Goal: Task Accomplishment & Management: Complete application form

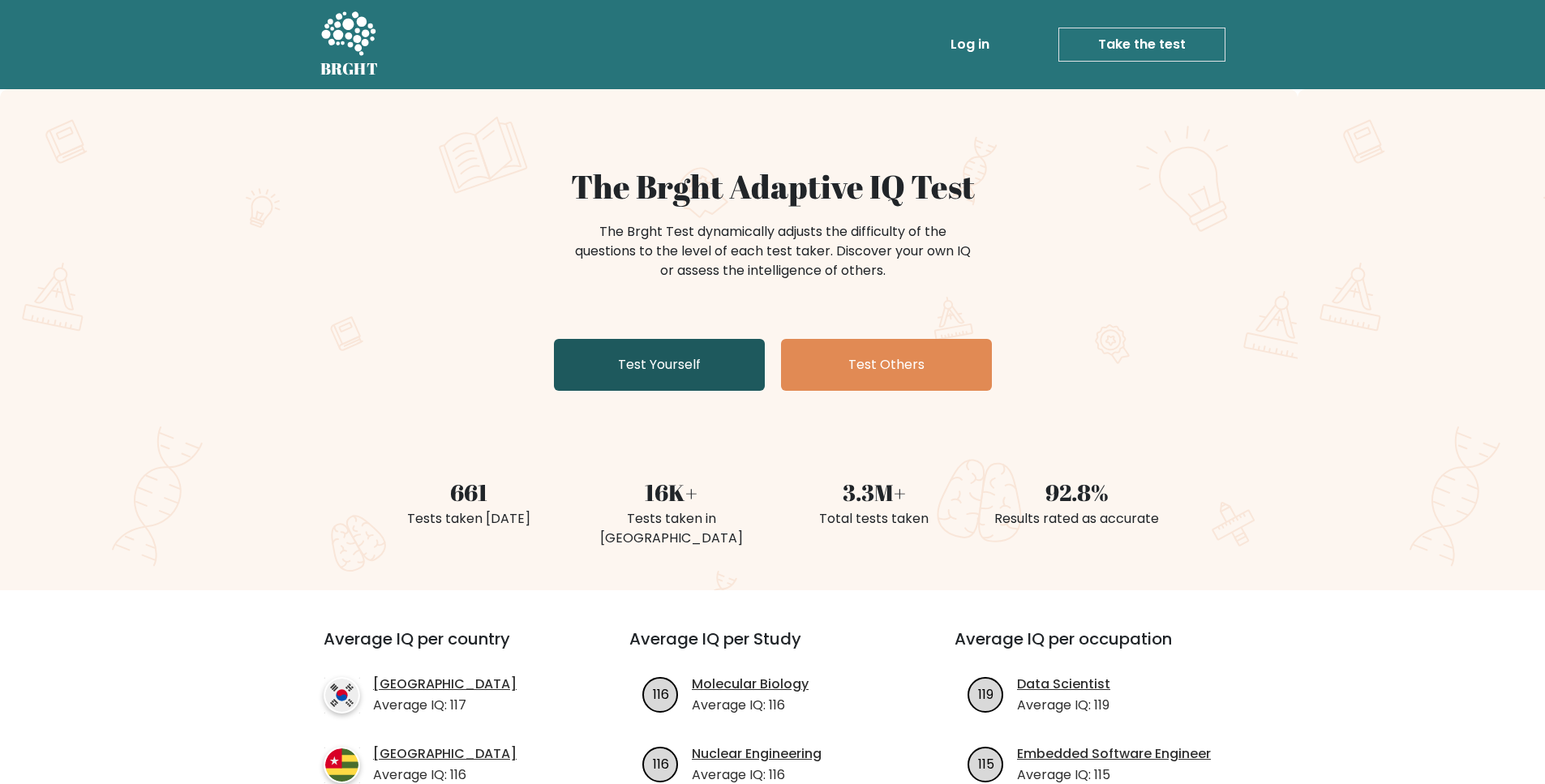
click at [696, 346] on link "Test Yourself" at bounding box center [659, 365] width 211 height 52
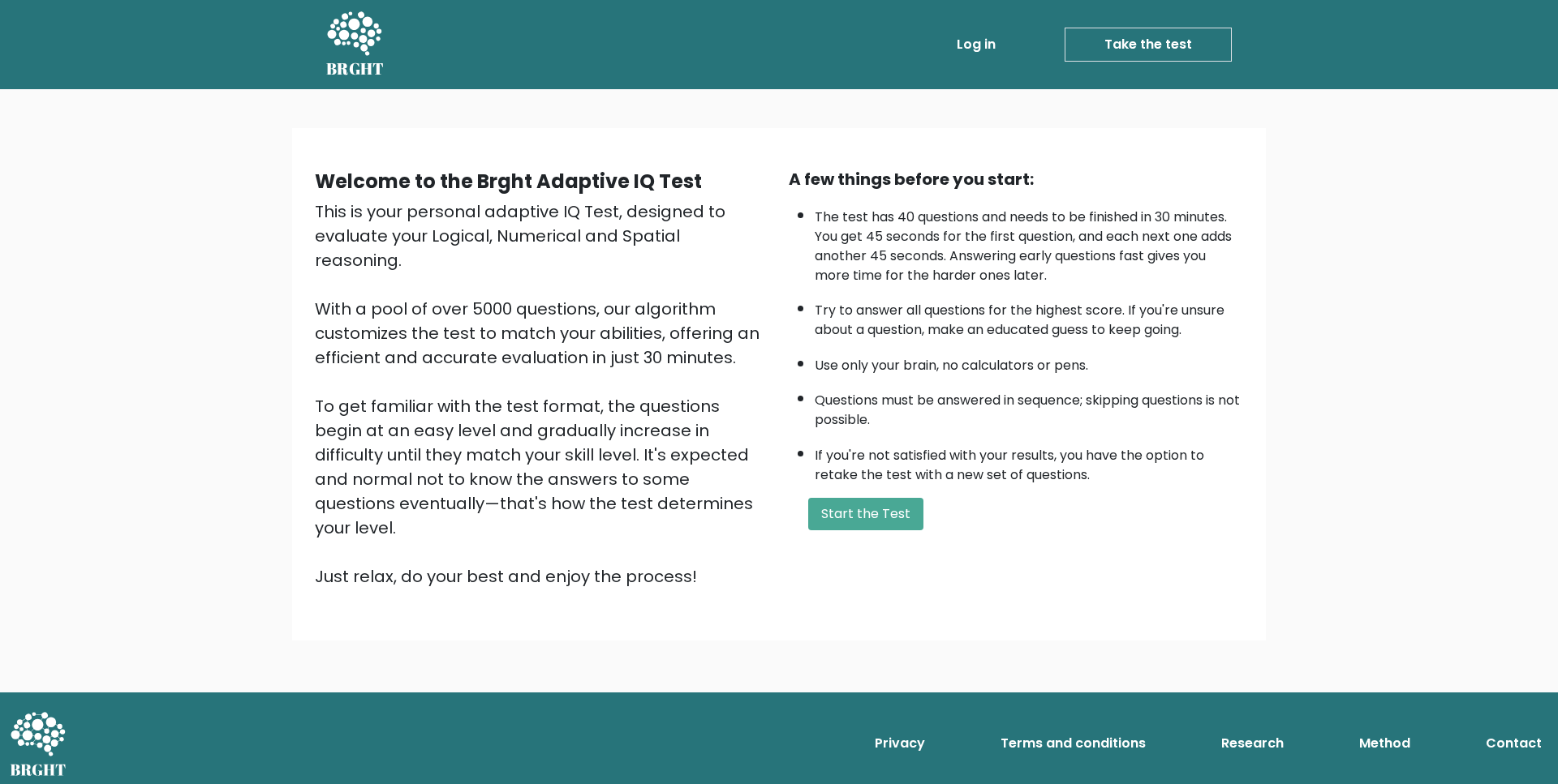
click at [898, 520] on button "Start the Test" at bounding box center [865, 514] width 115 height 33
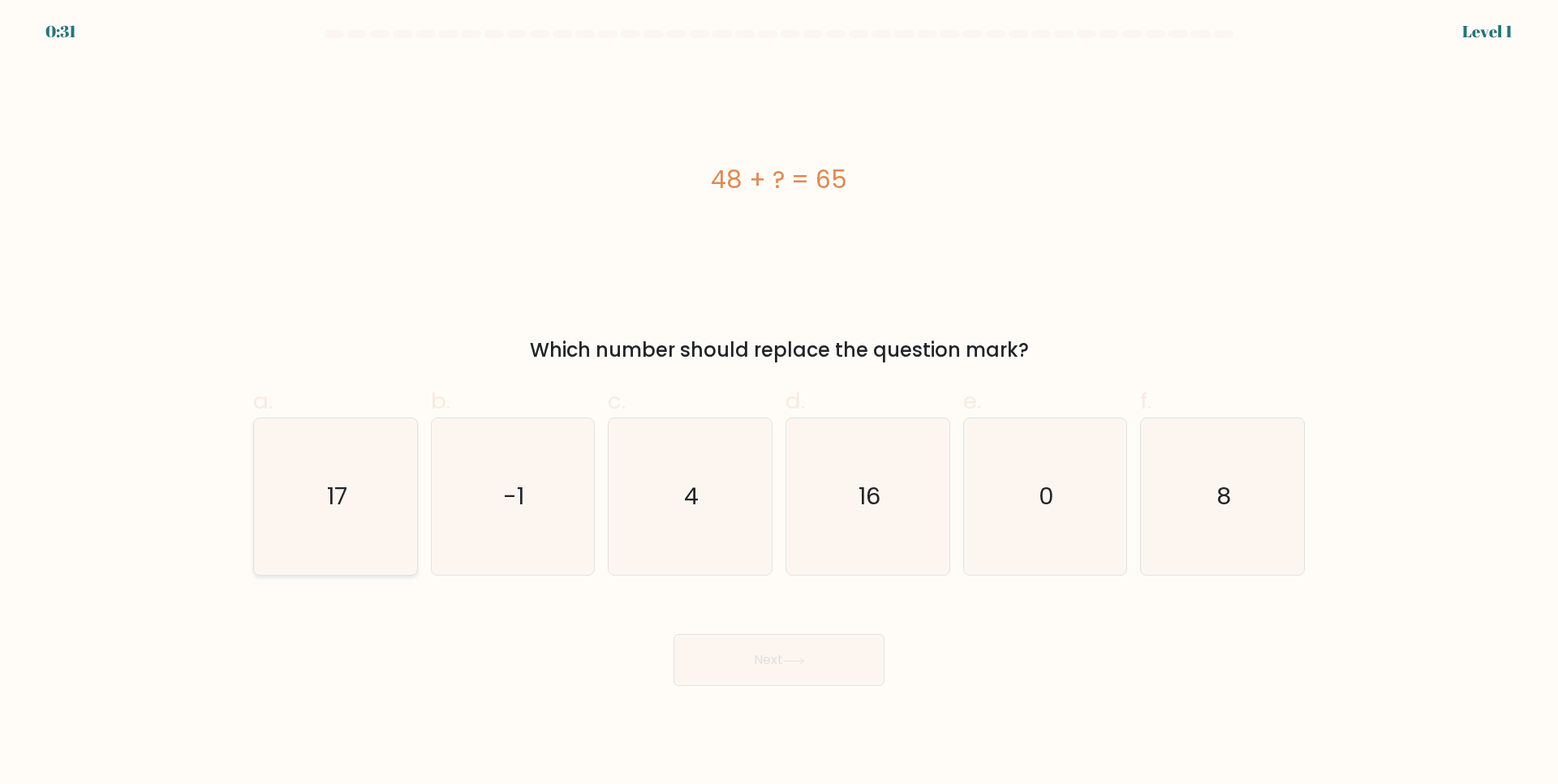
click at [302, 518] on icon "17" at bounding box center [335, 496] width 156 height 156
click at [779, 403] on input "a. 17" at bounding box center [779, 398] width 1 height 11
radio input "true"
click at [826, 662] on button "Next" at bounding box center [779, 660] width 211 height 52
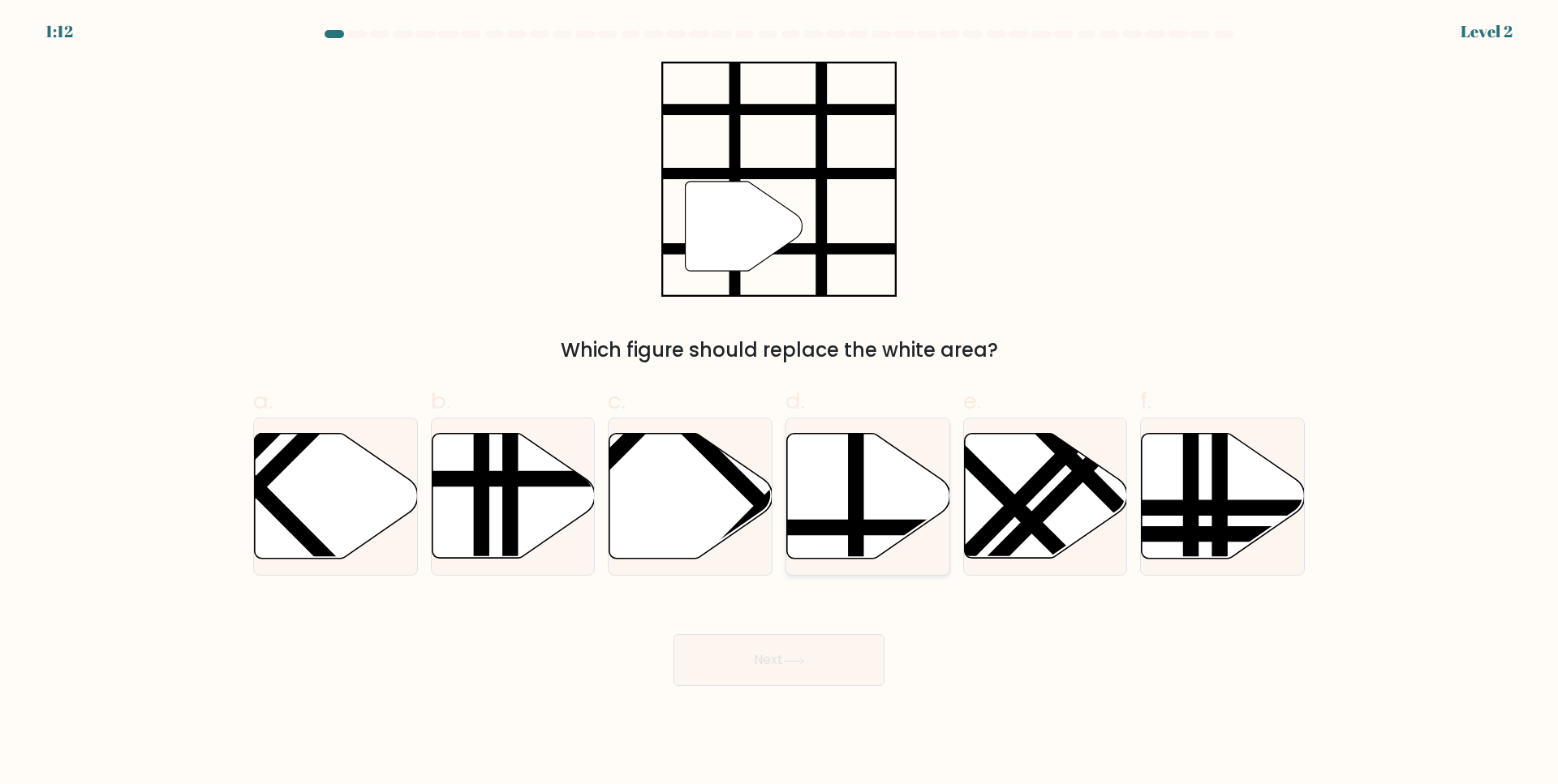
click at [846, 501] on icon at bounding box center [868, 496] width 163 height 125
click at [779, 403] on input "d." at bounding box center [779, 398] width 1 height 11
radio input "true"
click at [834, 654] on button "Next" at bounding box center [779, 660] width 211 height 52
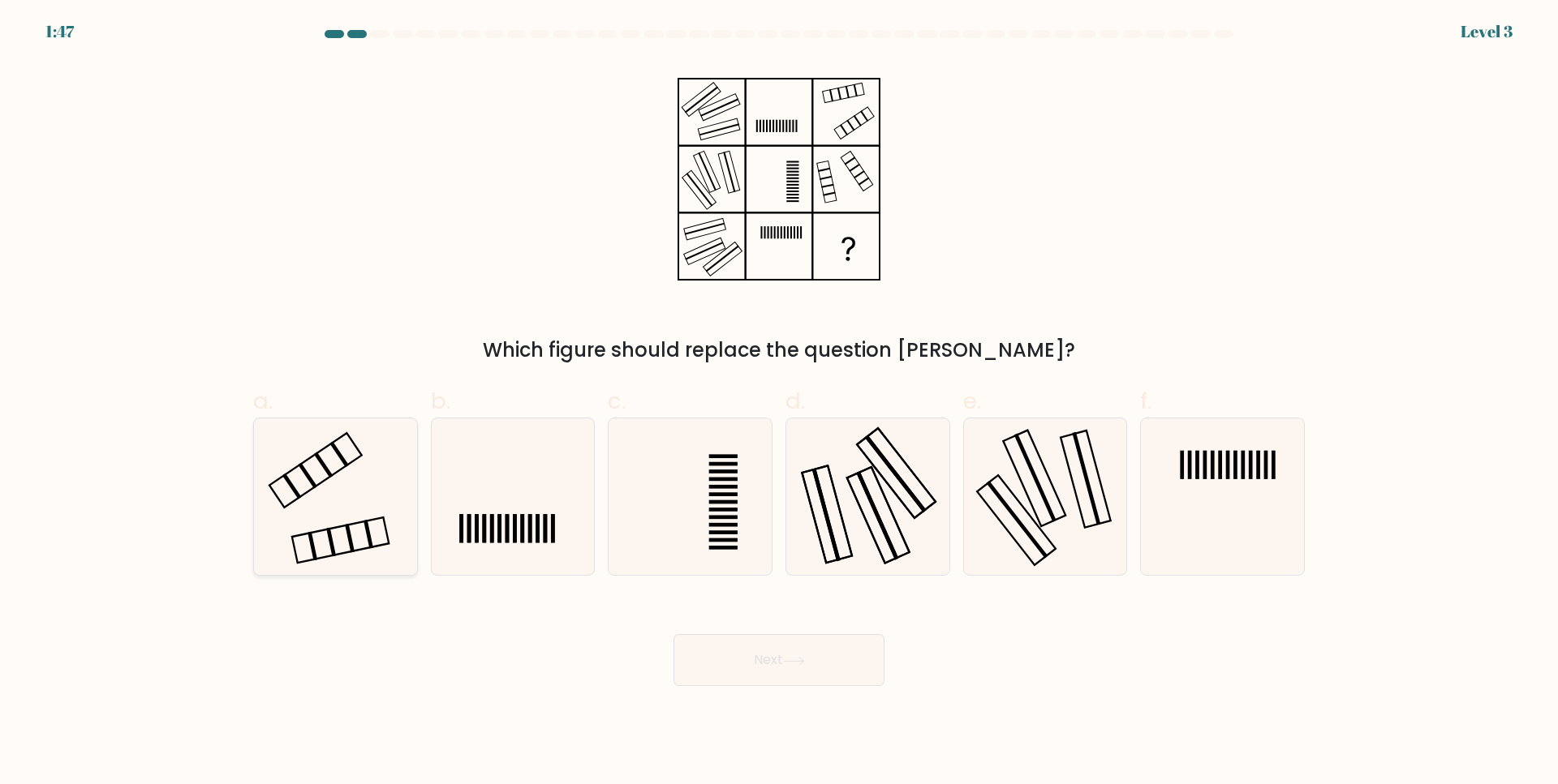
click at [323, 468] on icon at bounding box center [335, 496] width 156 height 156
click at [779, 403] on input "a." at bounding box center [779, 398] width 1 height 11
radio input "true"
click at [821, 683] on button "Next" at bounding box center [779, 660] width 211 height 52
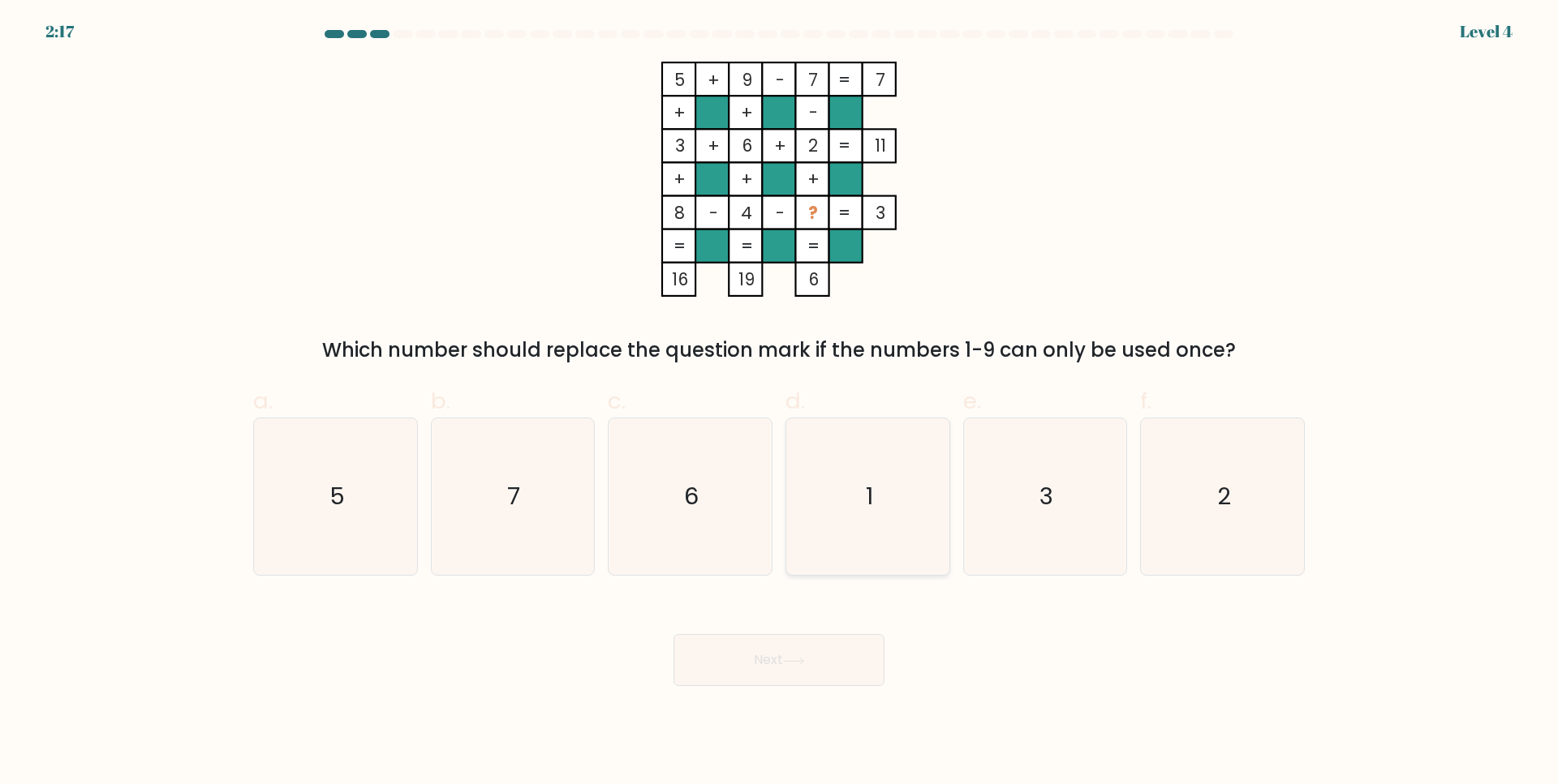
click at [884, 466] on icon "1" at bounding box center [868, 496] width 156 height 156
click at [779, 403] on input "d. 1" at bounding box center [779, 398] width 1 height 11
radio input "true"
click at [795, 651] on button "Next" at bounding box center [779, 660] width 211 height 52
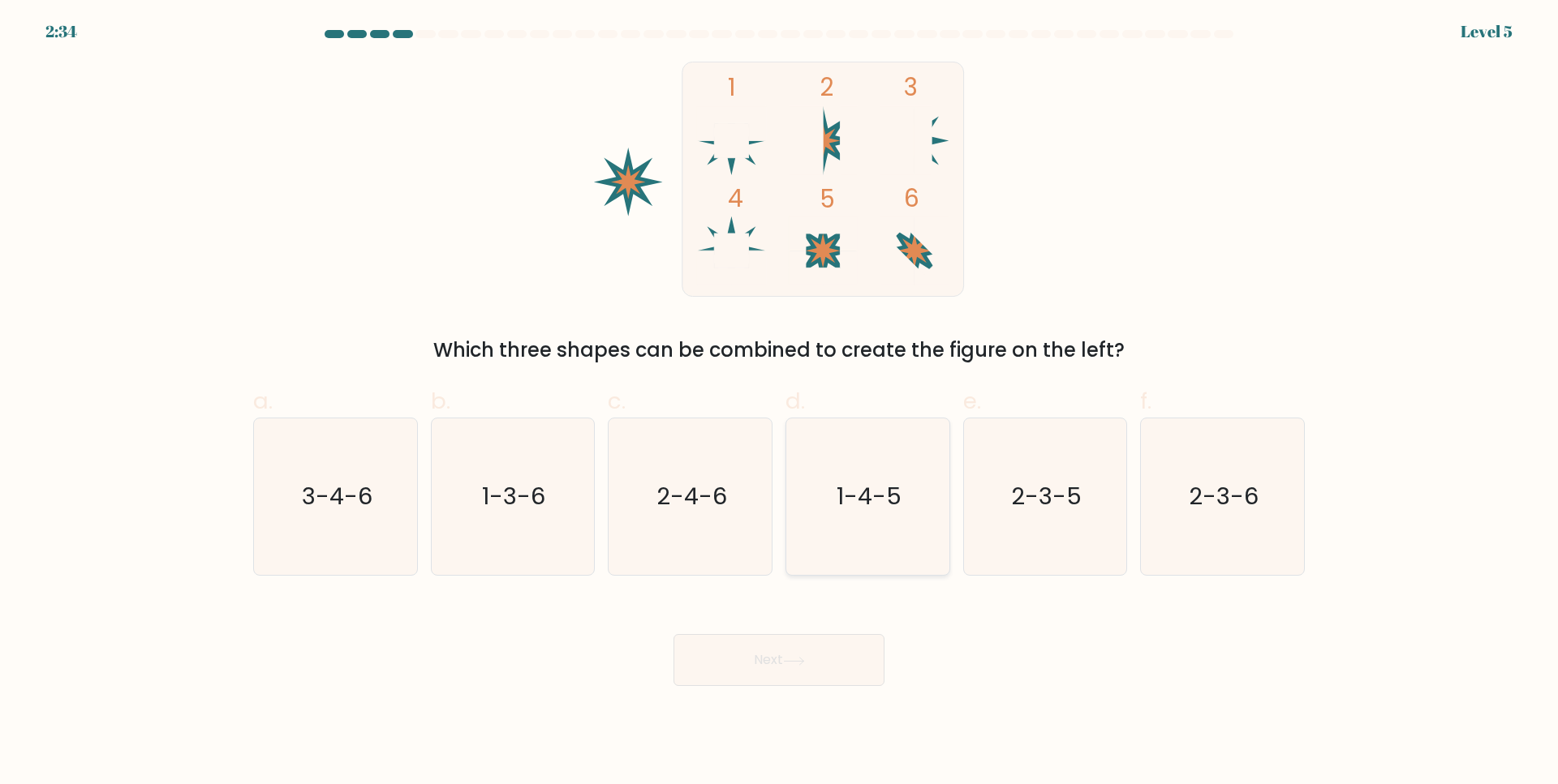
click at [863, 507] on text "1-4-5" at bounding box center [868, 497] width 65 height 33
click at [779, 403] on input "d. 1-4-5" at bounding box center [779, 398] width 1 height 11
radio input "true"
click at [820, 633] on div "Next" at bounding box center [779, 640] width 1071 height 91
click at [810, 645] on button "Next" at bounding box center [779, 660] width 211 height 52
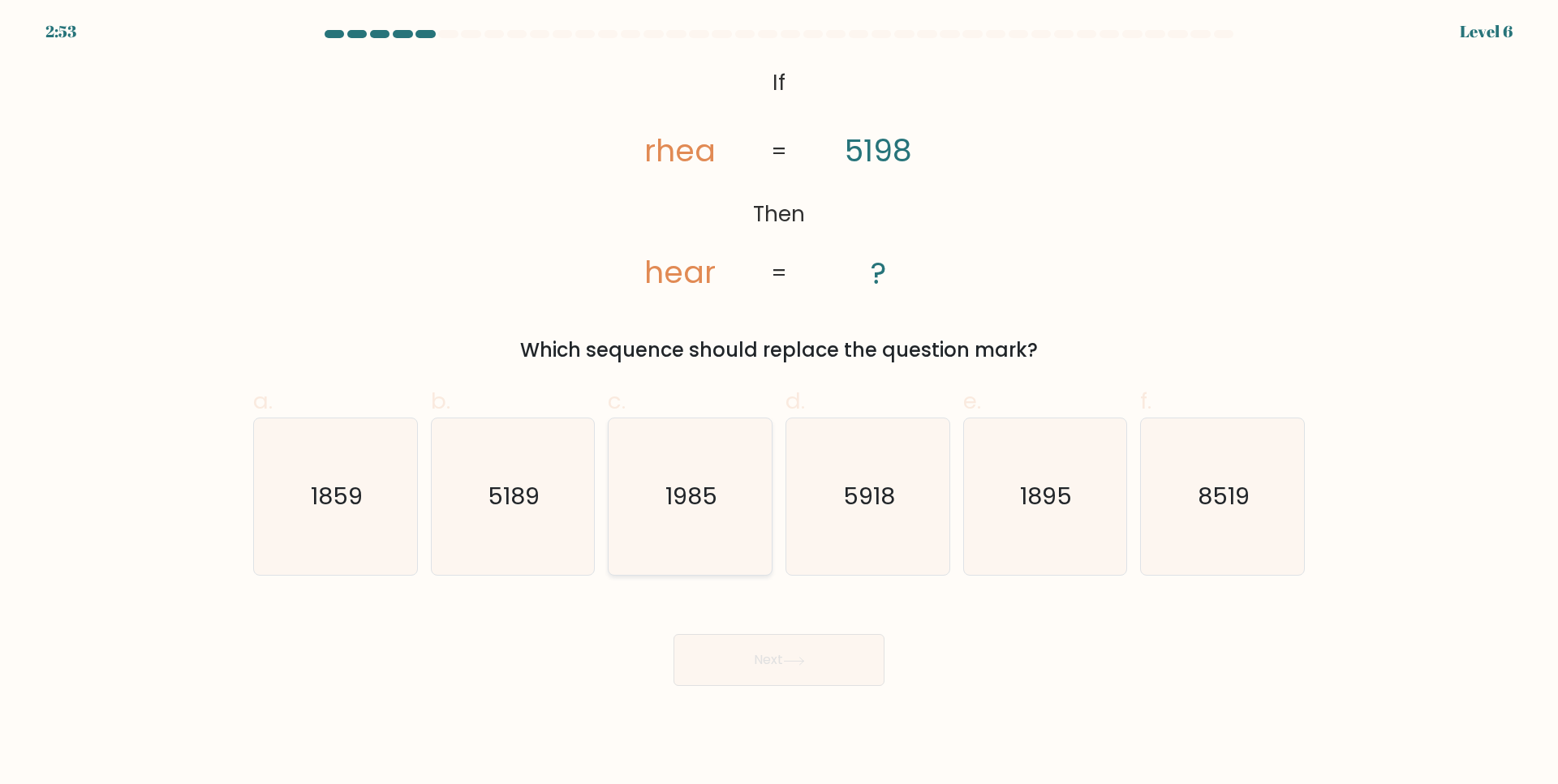
click at [698, 485] on text "1985" at bounding box center [692, 497] width 52 height 33
click at [779, 403] on input "c. 1985" at bounding box center [779, 398] width 1 height 11
radio input "true"
click at [727, 651] on button "Next" at bounding box center [779, 660] width 211 height 52
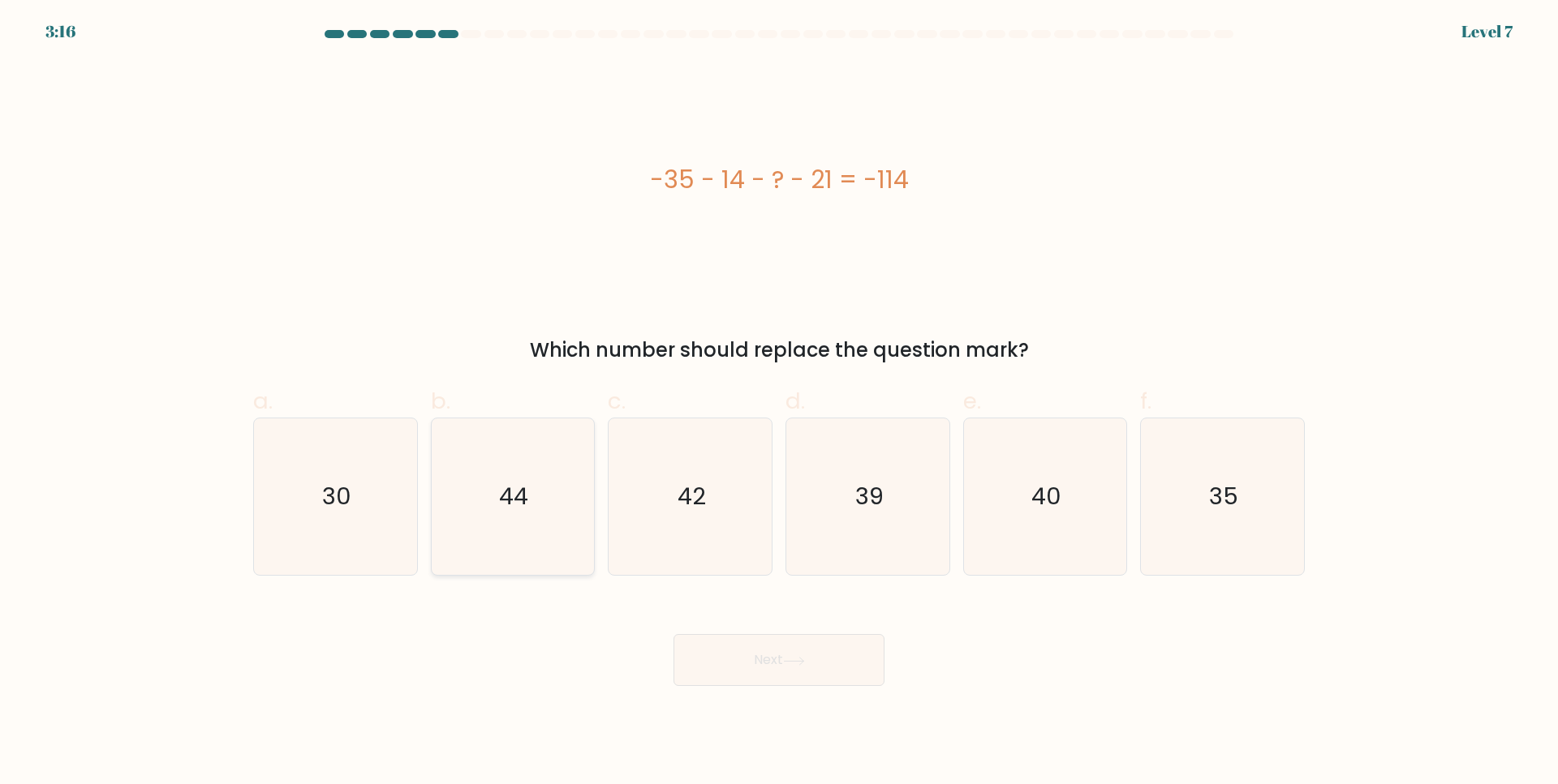
click at [533, 477] on icon "44" at bounding box center [512, 496] width 156 height 156
click at [779, 403] on input "b. 44" at bounding box center [779, 398] width 1 height 11
radio input "true"
click at [752, 651] on button "Next" at bounding box center [779, 660] width 211 height 52
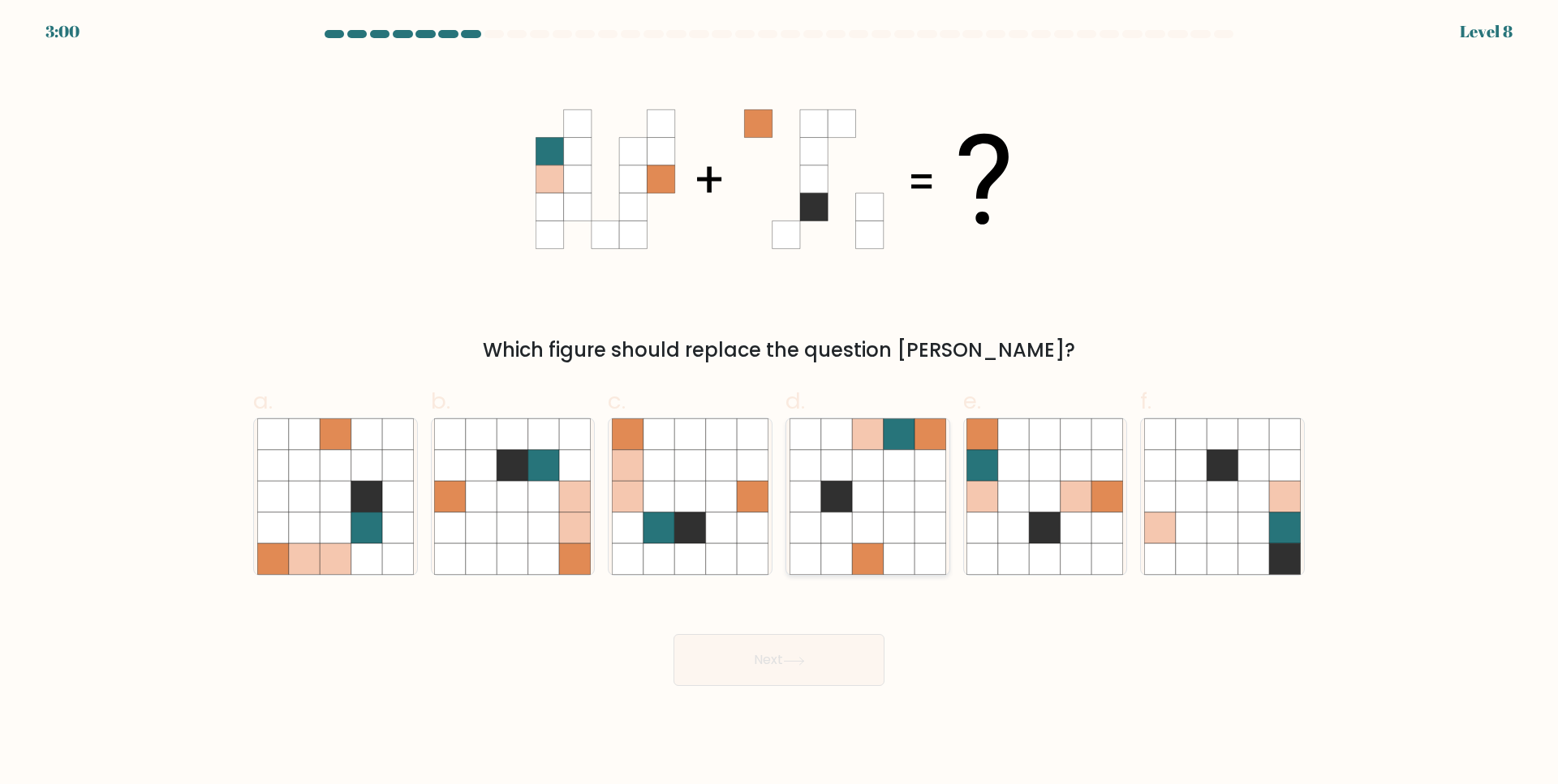
click at [946, 458] on div at bounding box center [868, 497] width 165 height 158
click at [779, 403] on input "d." at bounding box center [779, 398] width 1 height 11
radio input "true"
click at [838, 660] on button "Next" at bounding box center [779, 660] width 211 height 52
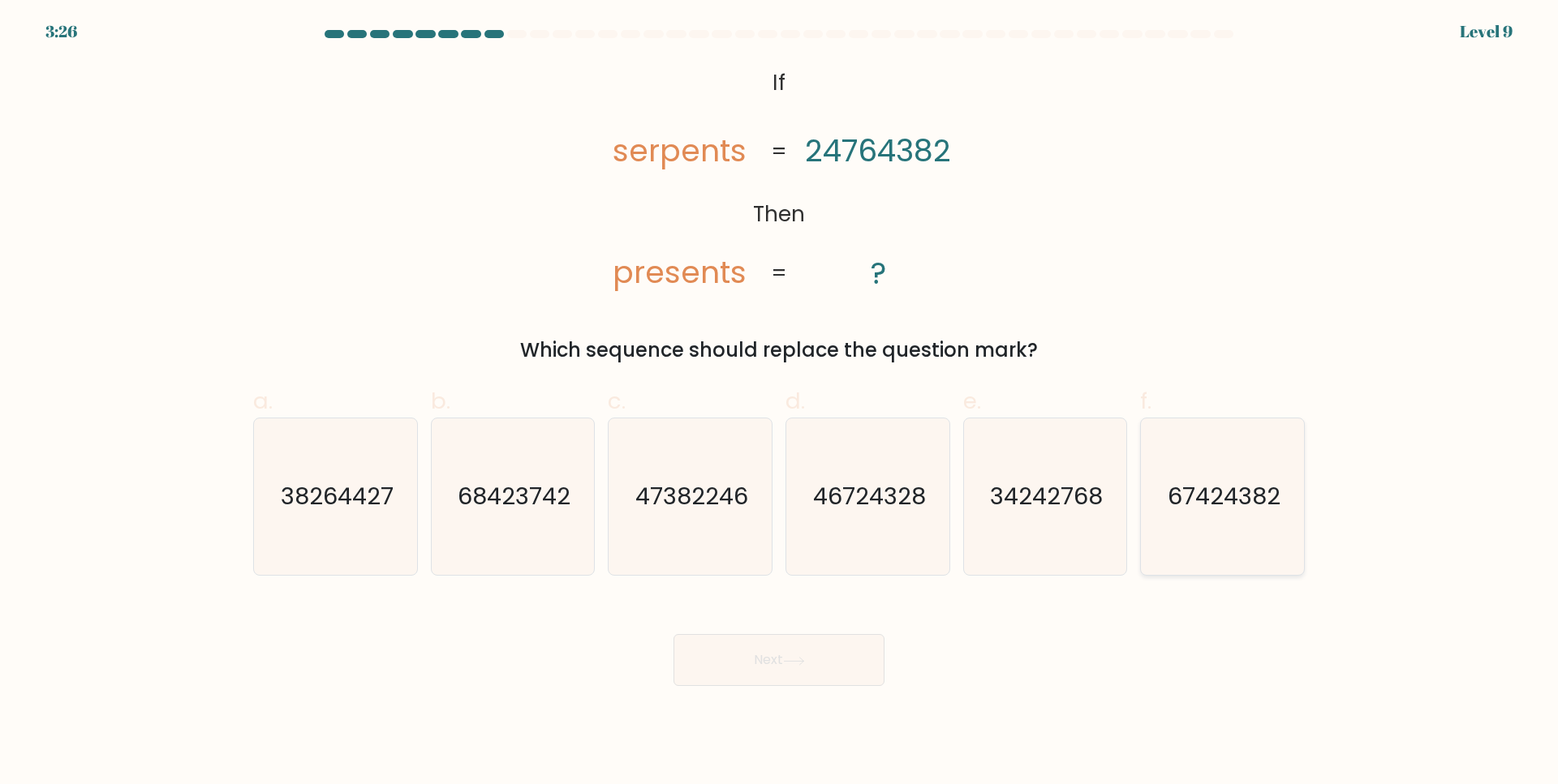
click at [1242, 530] on icon "67424382" at bounding box center [1222, 496] width 156 height 156
click at [779, 403] on input "f. 67424382" at bounding box center [779, 398] width 1 height 11
radio input "true"
click at [784, 644] on button "Next" at bounding box center [779, 660] width 211 height 52
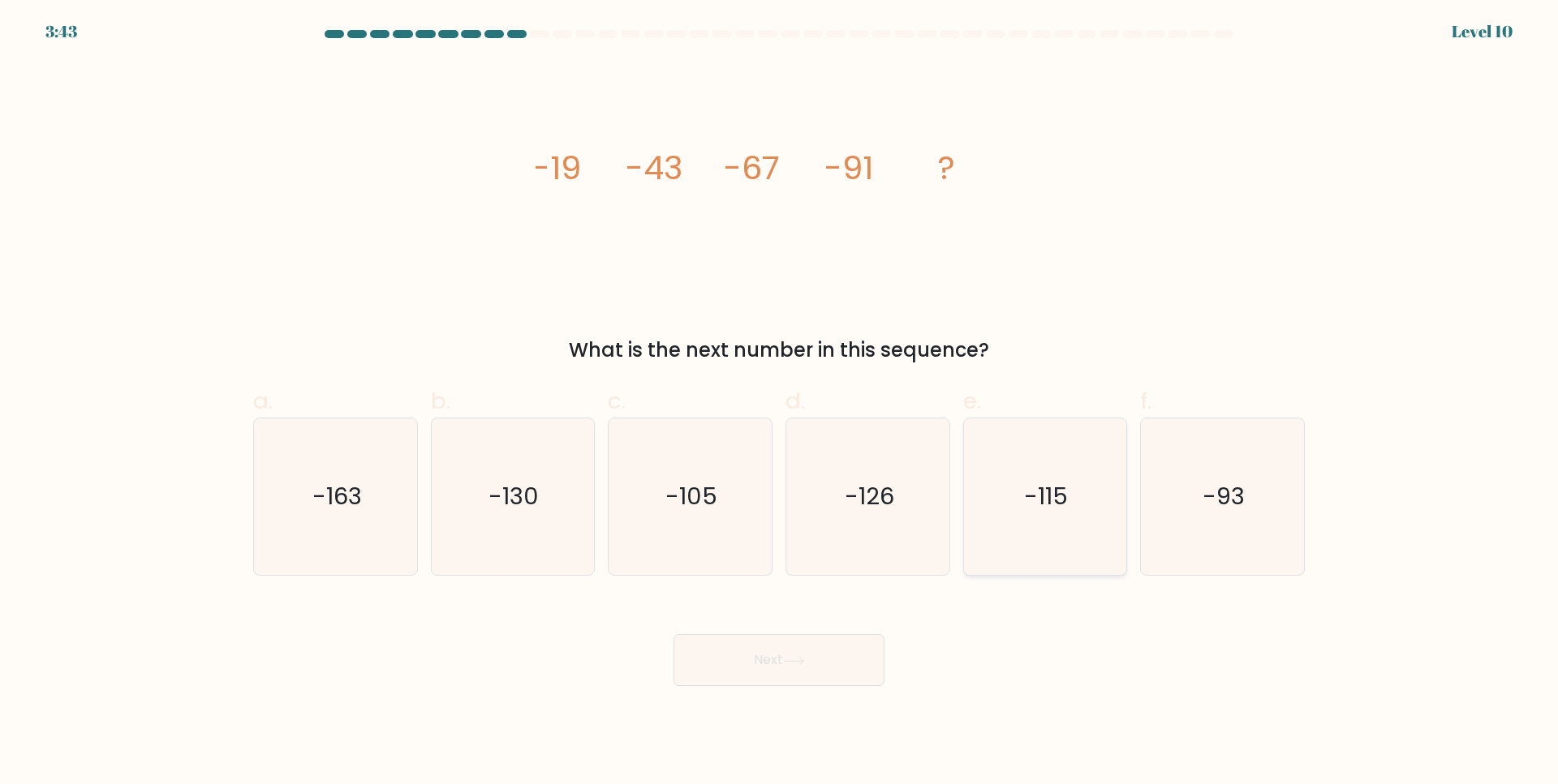
click at [1103, 475] on icon "-115" at bounding box center [1045, 496] width 156 height 156
click at [779, 403] on input "e. -115" at bounding box center [779, 398] width 1 height 11
radio input "true"
click at [910, 544] on icon "-126" at bounding box center [868, 496] width 156 height 156
click at [779, 403] on input "d. -126" at bounding box center [779, 398] width 1 height 11
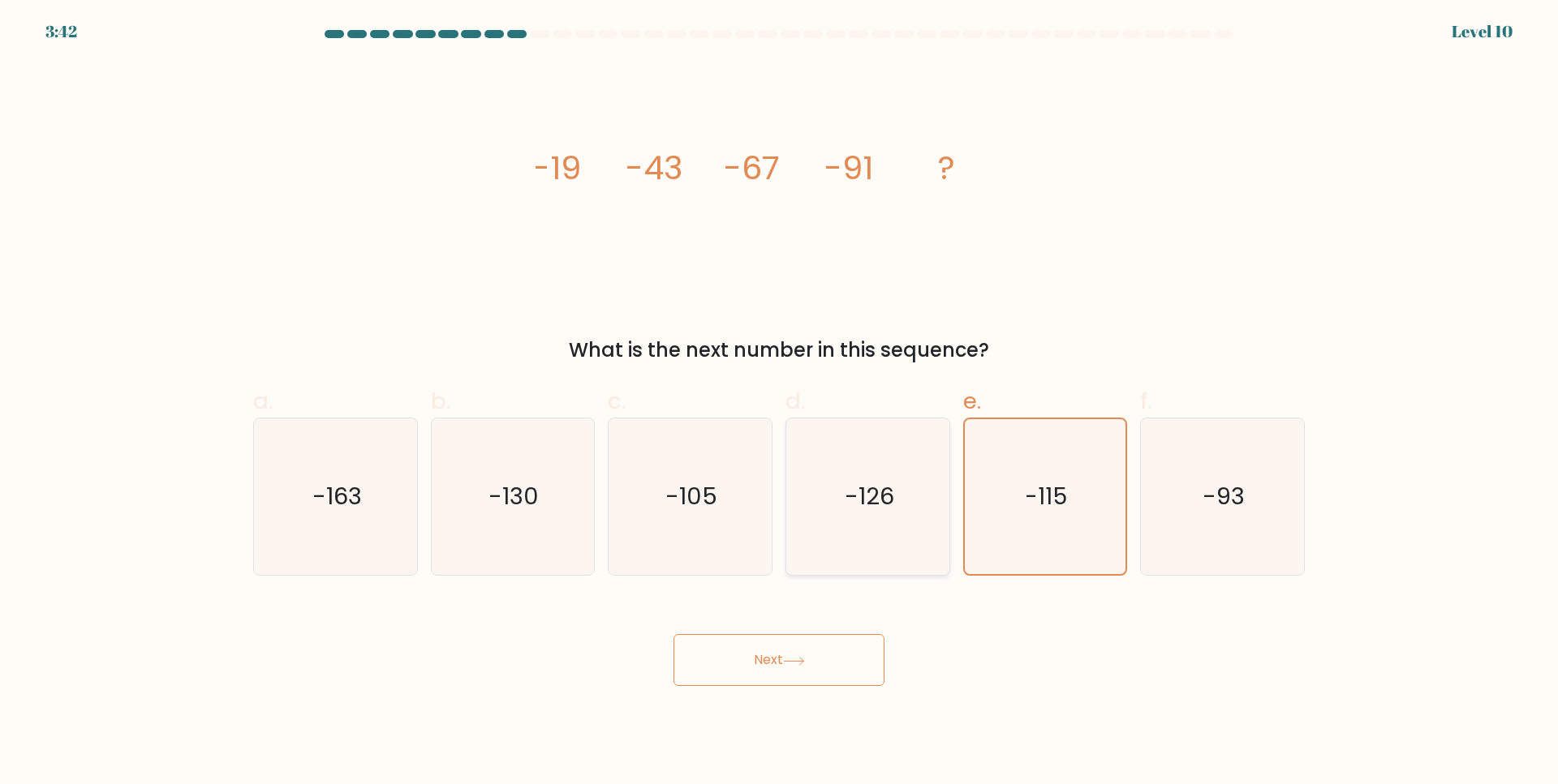
radio input "true"
click at [829, 656] on button "Next" at bounding box center [779, 660] width 211 height 52
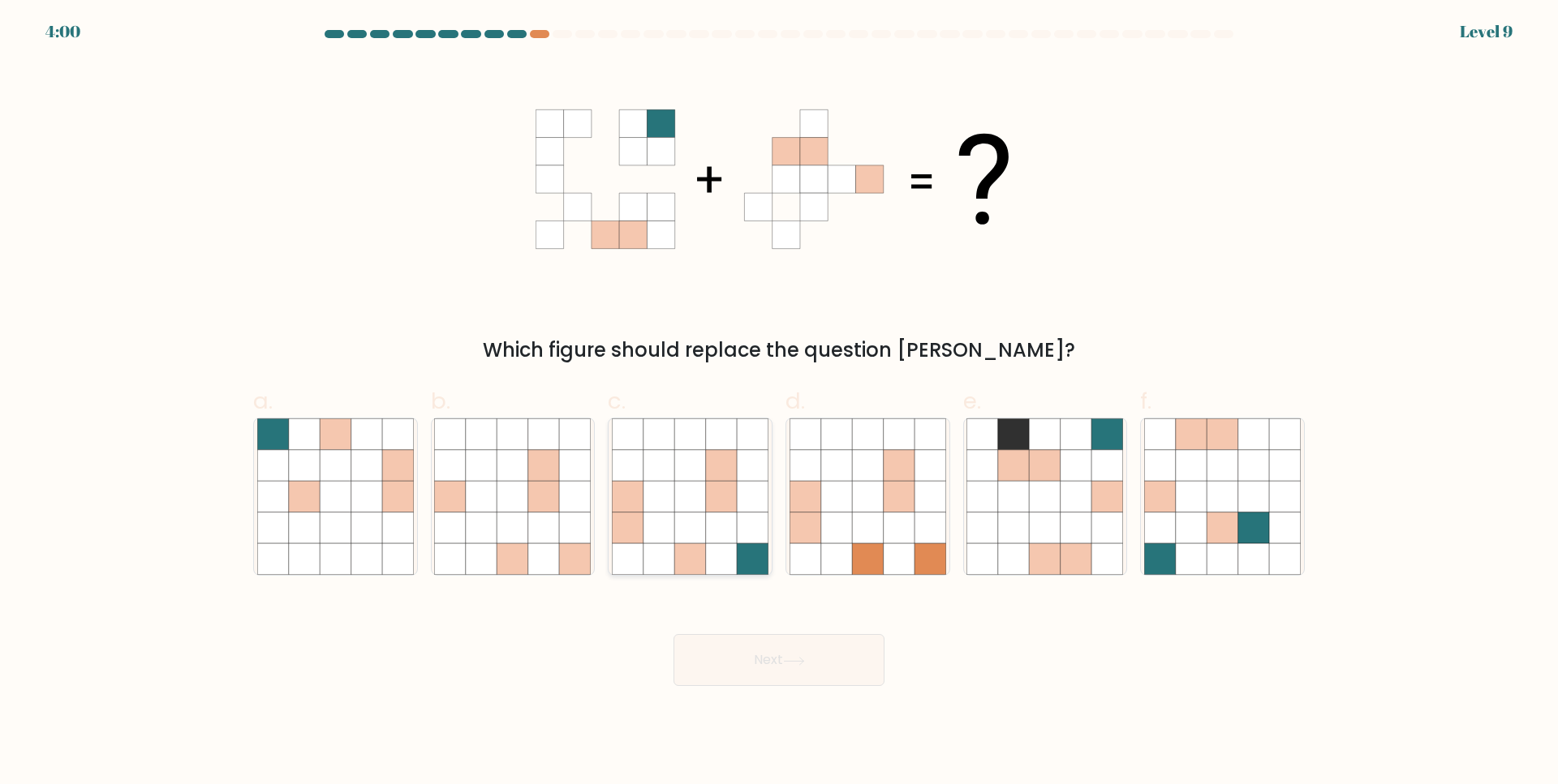
click at [723, 510] on icon at bounding box center [721, 497] width 31 height 31
click at [779, 403] on input "c." at bounding box center [779, 398] width 1 height 11
radio input "true"
click at [750, 659] on button "Next" at bounding box center [779, 660] width 211 height 52
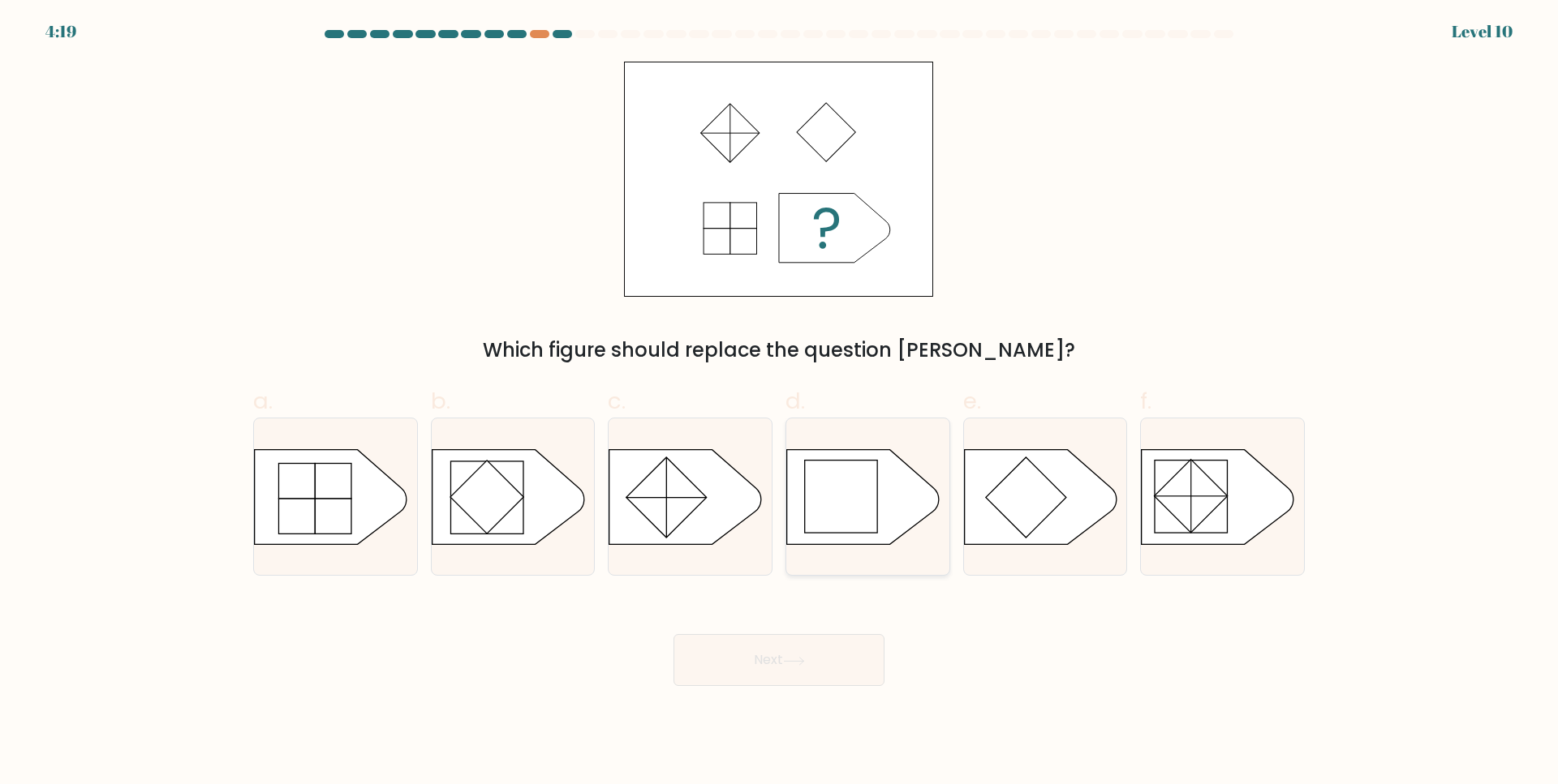
click at [879, 525] on icon at bounding box center [863, 496] width 153 height 95
click at [779, 403] on input "d." at bounding box center [779, 398] width 1 height 11
radio input "true"
click at [779, 644] on button "Next" at bounding box center [779, 660] width 211 height 52
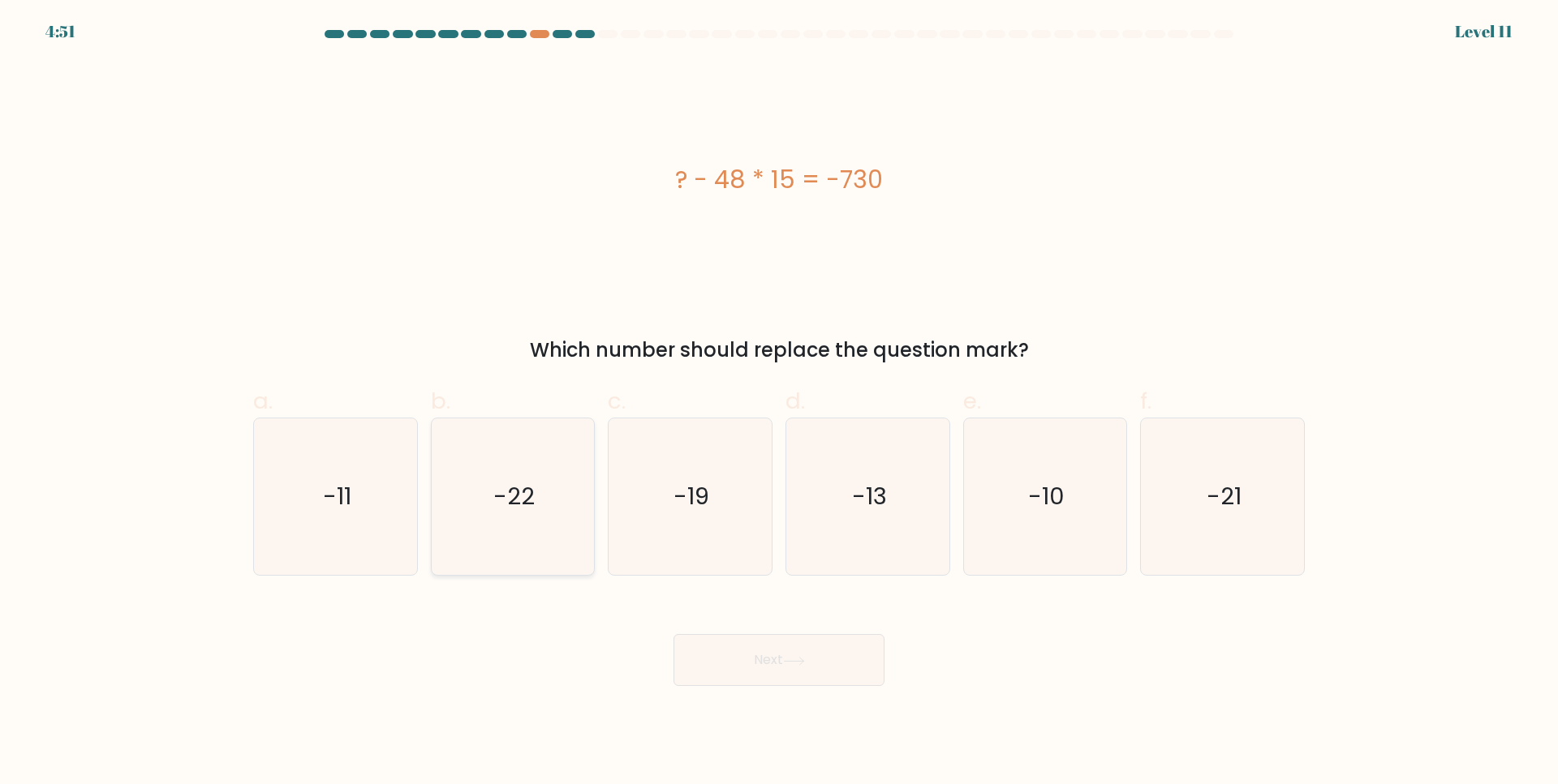
click at [510, 489] on text "-22" at bounding box center [513, 497] width 41 height 33
click at [779, 403] on input "b. -22" at bounding box center [779, 398] width 1 height 11
radio input "true"
click at [779, 666] on button "Next" at bounding box center [779, 660] width 211 height 52
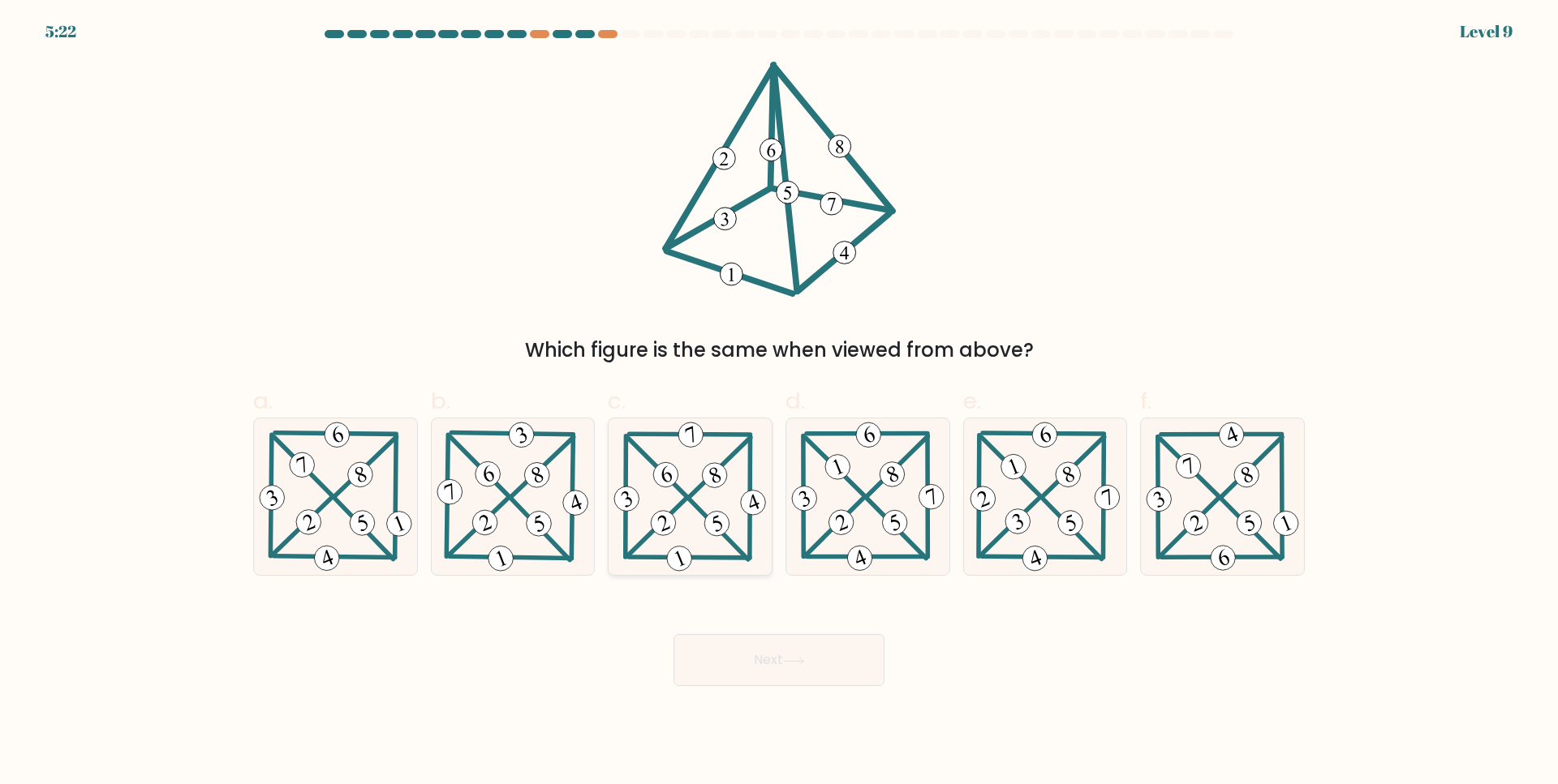
click at [672, 516] on 221 at bounding box center [664, 524] width 32 height 32
click at [779, 403] on input "c." at bounding box center [779, 398] width 1 height 11
radio input "true"
click at [698, 629] on div "Next" at bounding box center [779, 640] width 1071 height 91
click at [707, 656] on button "Next" at bounding box center [779, 660] width 211 height 52
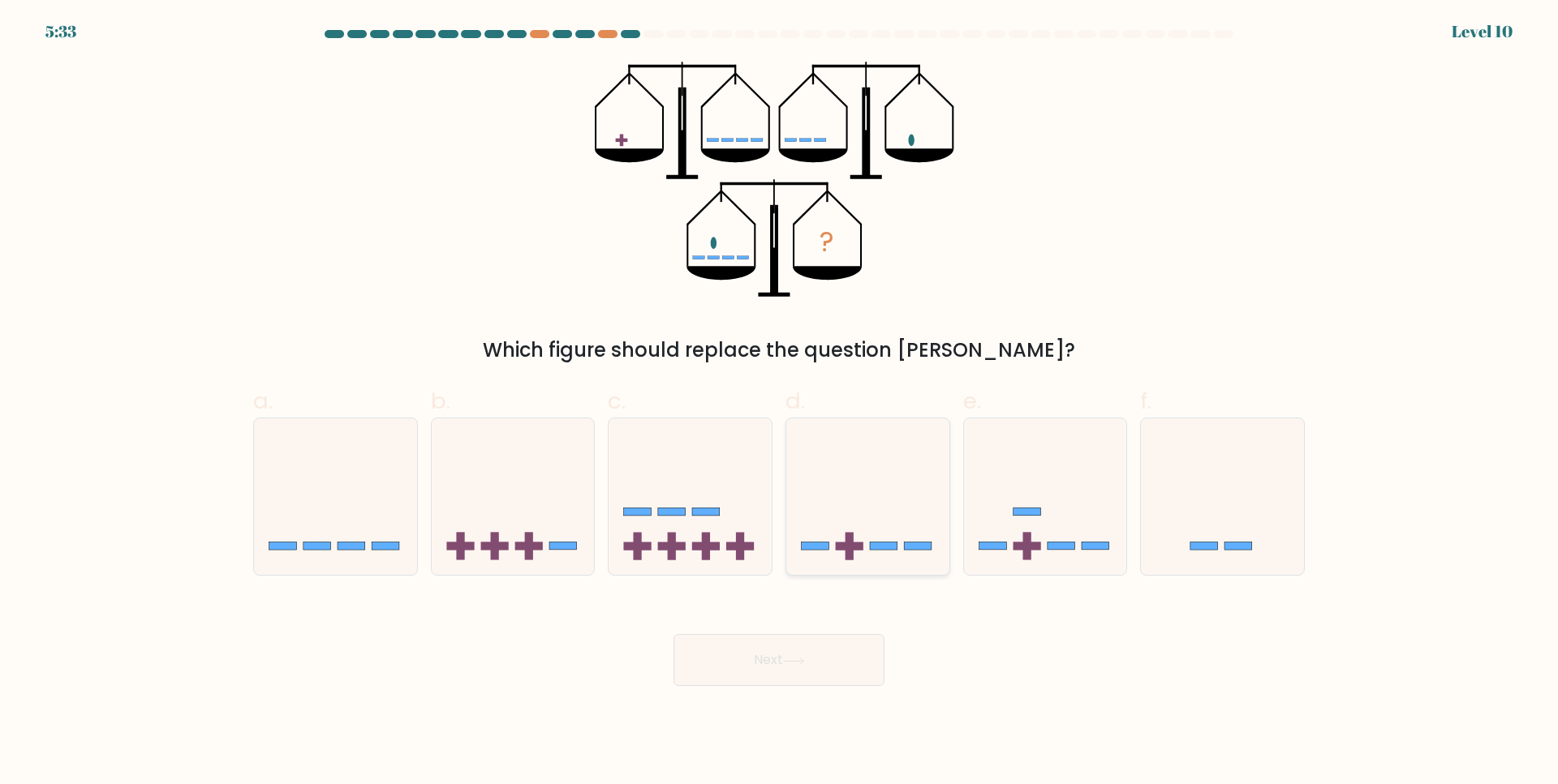
click at [910, 482] on icon at bounding box center [868, 497] width 163 height 134
click at [779, 403] on input "d." at bounding box center [779, 398] width 1 height 11
radio input "true"
click at [819, 673] on button "Next" at bounding box center [779, 660] width 211 height 52
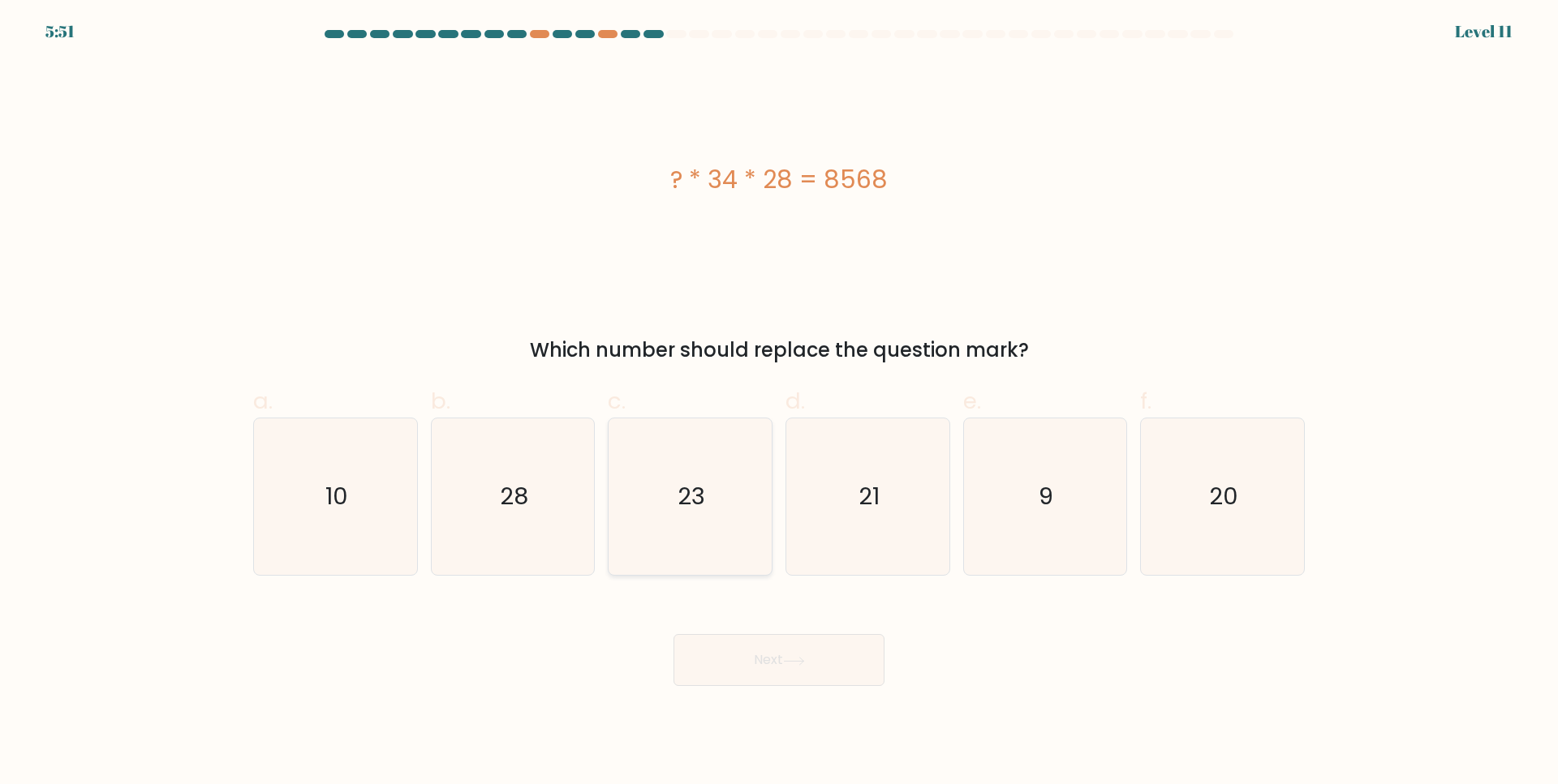
click at [706, 499] on icon "23" at bounding box center [690, 496] width 156 height 156
click at [779, 403] on input "c. 23" at bounding box center [779, 398] width 1 height 11
radio input "true"
click at [728, 656] on button "Next" at bounding box center [779, 660] width 211 height 52
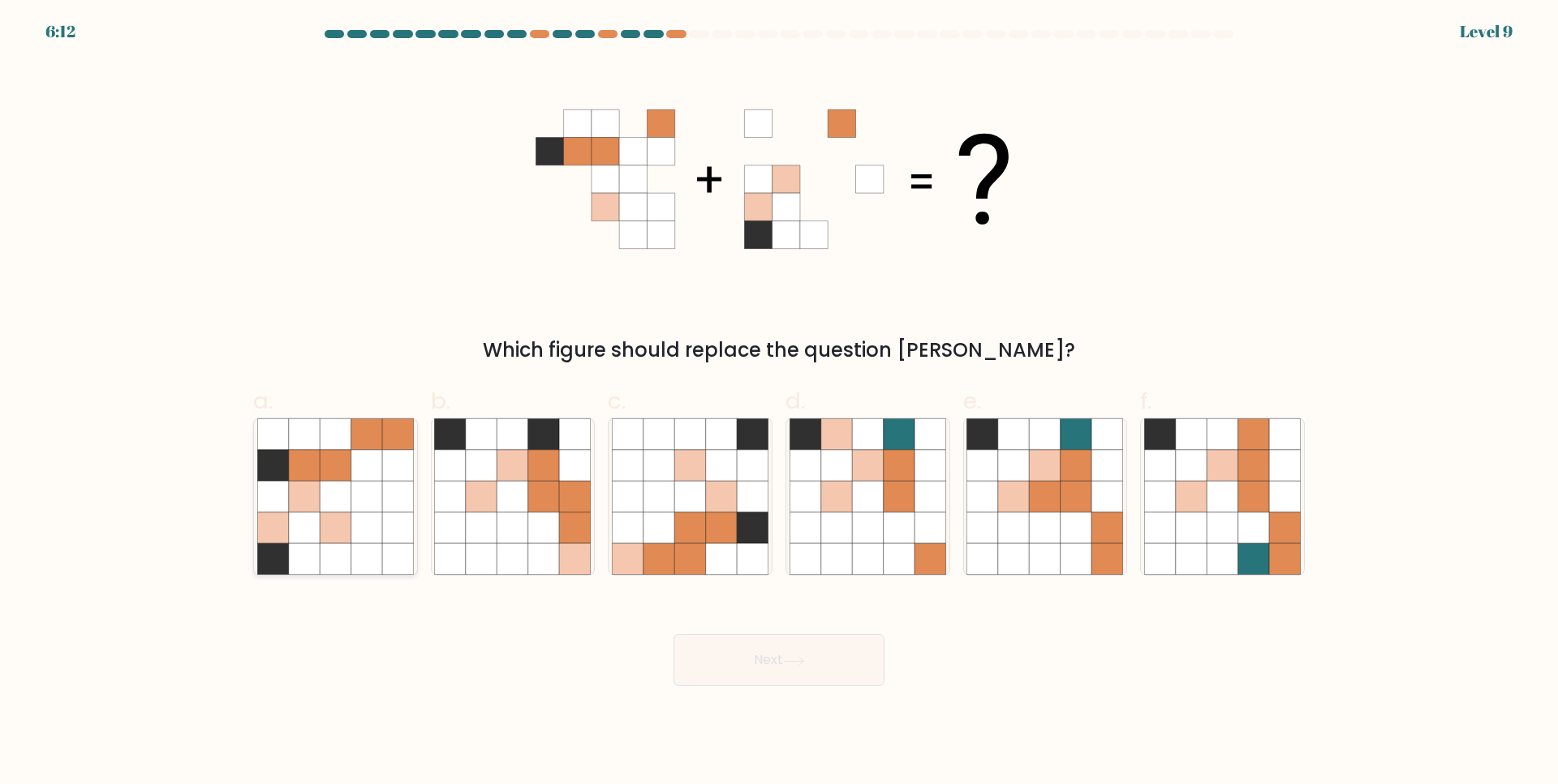
click at [362, 475] on icon at bounding box center [366, 465] width 31 height 31
click at [779, 403] on input "a." at bounding box center [779, 398] width 1 height 11
radio input "true"
click at [706, 657] on button "Next" at bounding box center [779, 660] width 211 height 52
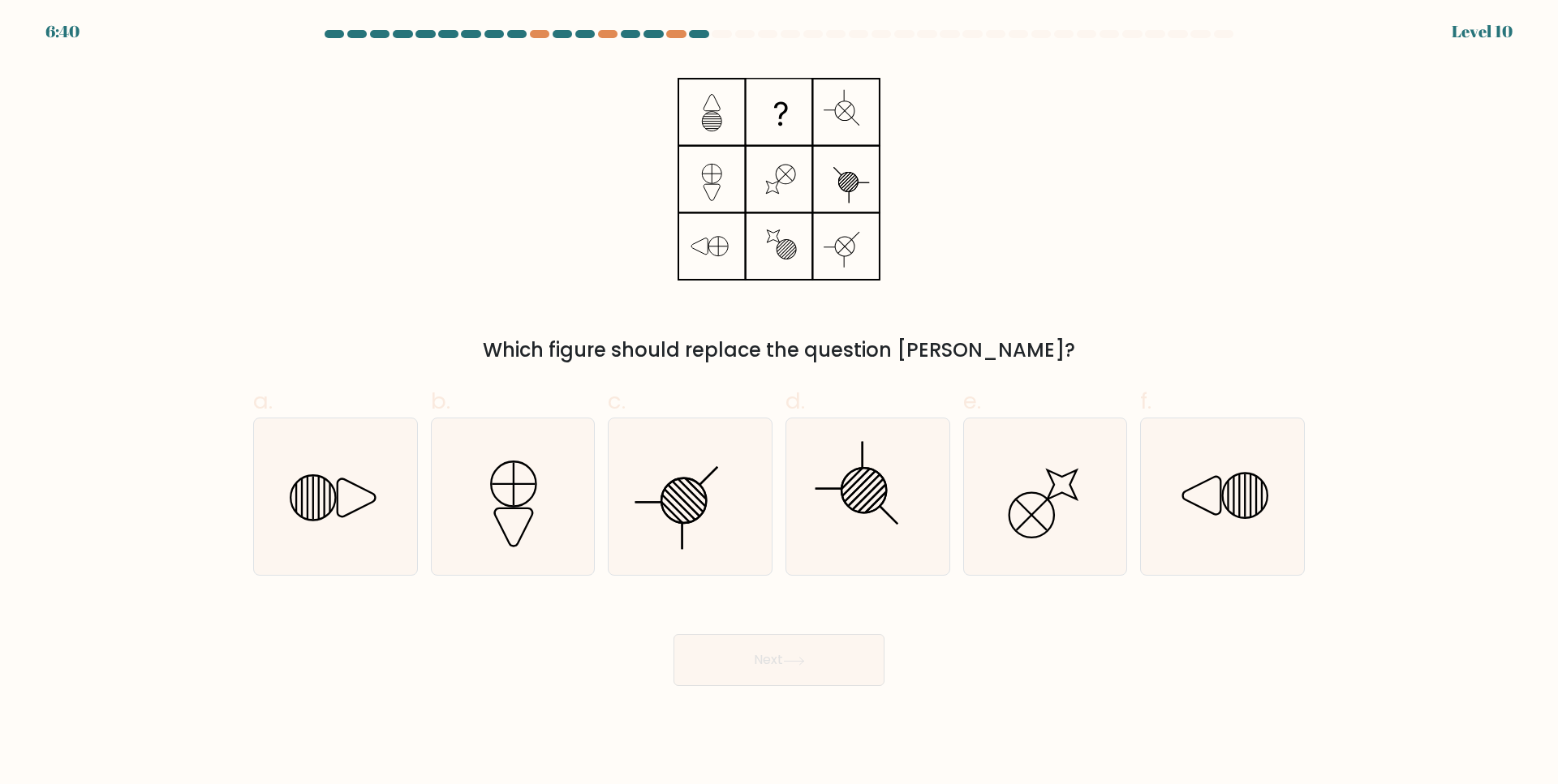
click at [1492, 19] on div "Level 10" at bounding box center [1482, 31] width 60 height 24
click at [1476, 38] on form at bounding box center [779, 358] width 1558 height 656
click at [1010, 525] on icon at bounding box center [1045, 496] width 156 height 156
click at [779, 403] on input "e." at bounding box center [779, 398] width 1 height 11
radio input "true"
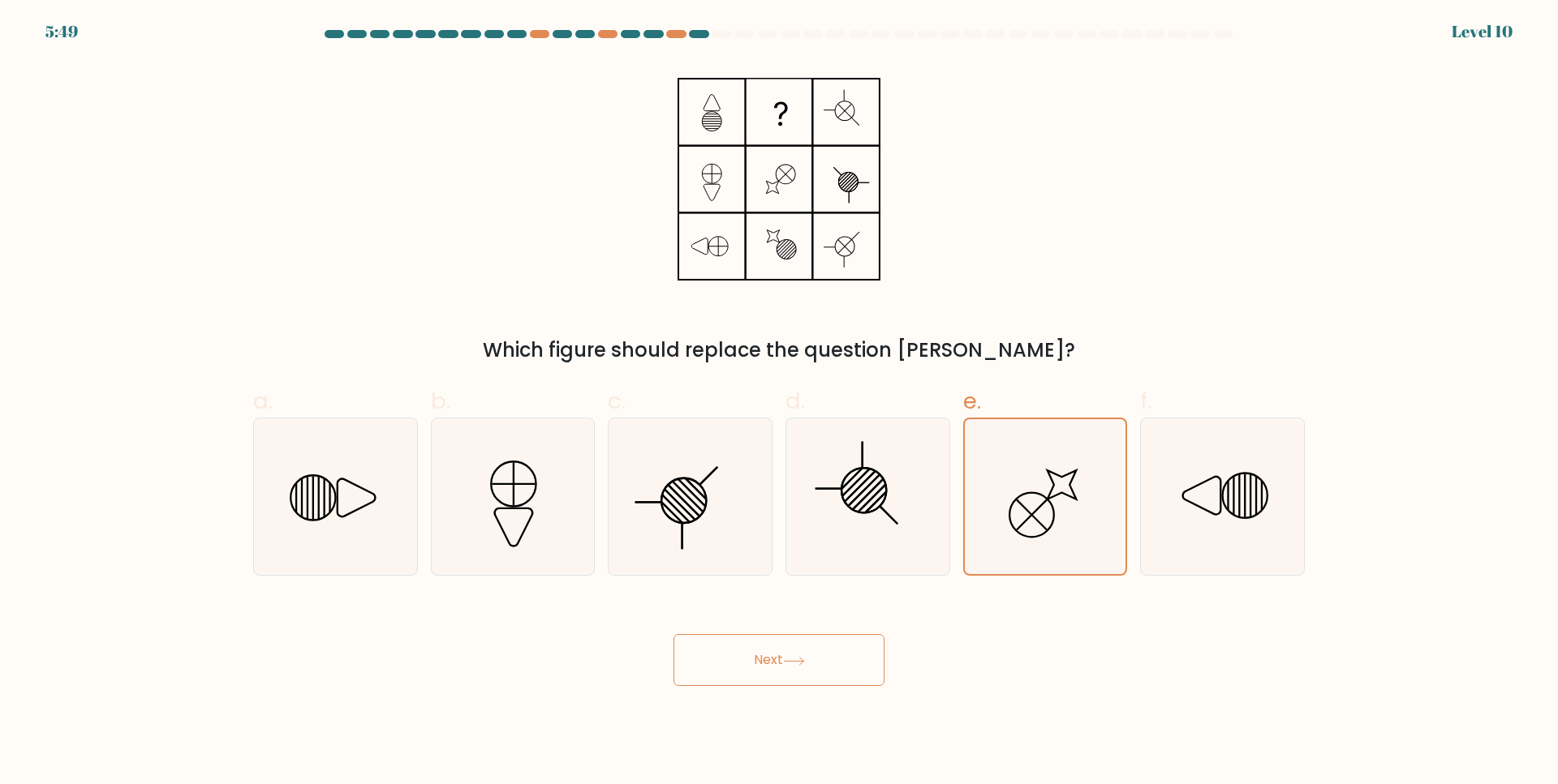
click at [848, 651] on button "Next" at bounding box center [779, 660] width 211 height 52
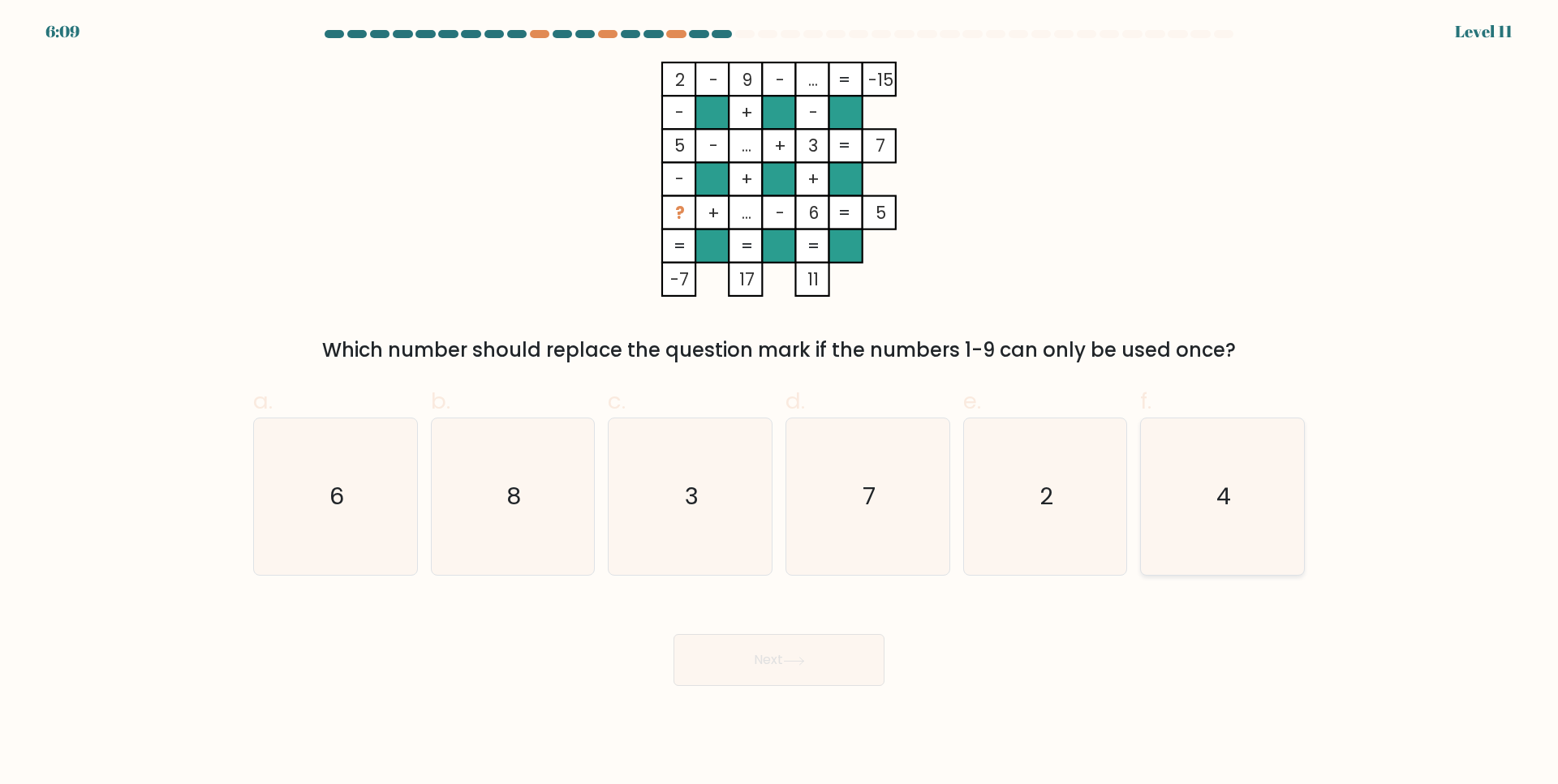
click at [1230, 465] on icon "4" at bounding box center [1222, 496] width 156 height 156
click at [779, 403] on input "f. 4" at bounding box center [779, 398] width 1 height 11
radio input "true"
click at [861, 651] on button "Next" at bounding box center [779, 660] width 211 height 52
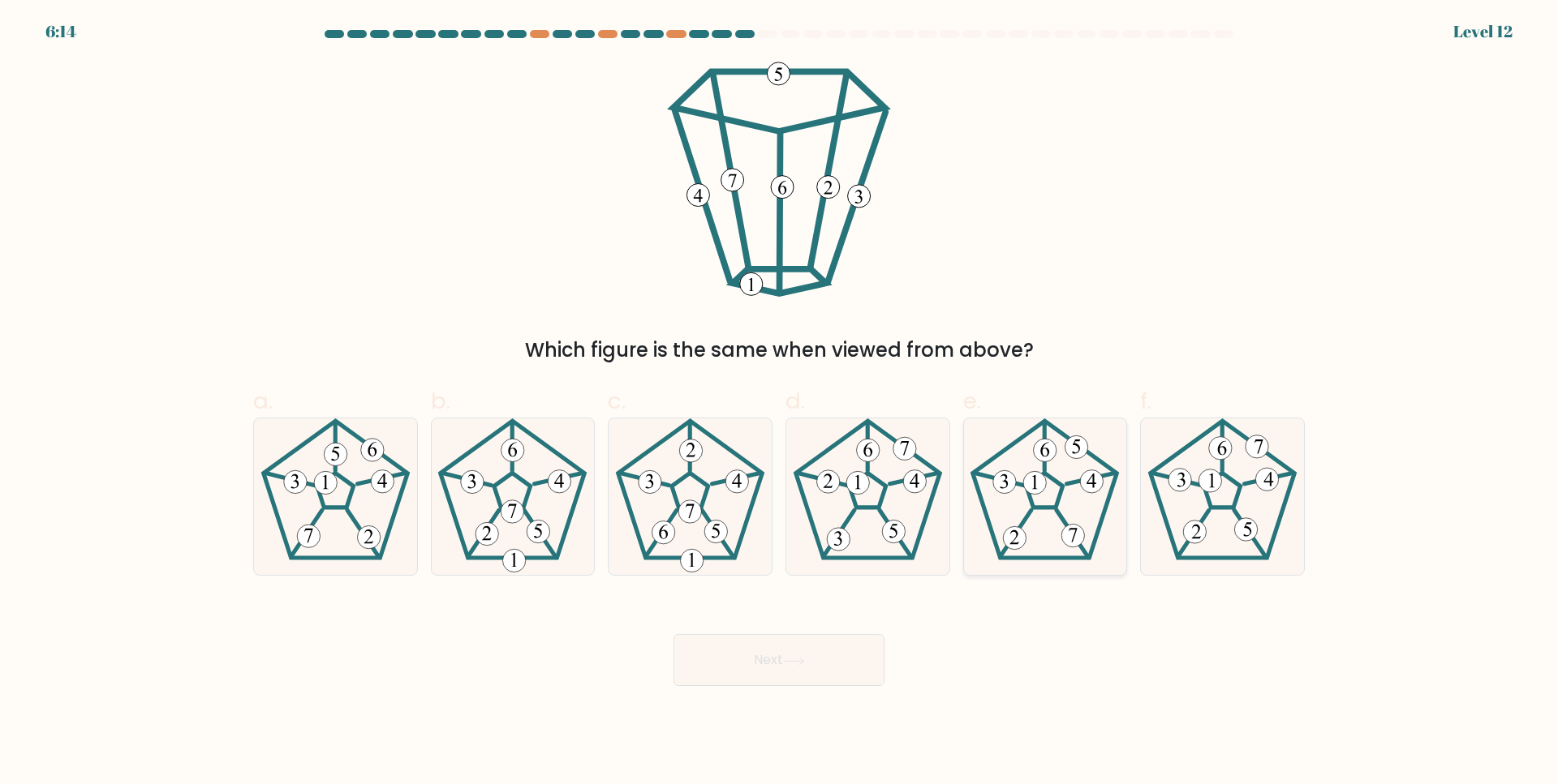
click at [1047, 497] on icon at bounding box center [1045, 496] width 156 height 156
click at [779, 403] on input "e." at bounding box center [779, 398] width 1 height 11
radio input "true"
click at [810, 665] on button "Next" at bounding box center [779, 660] width 211 height 52
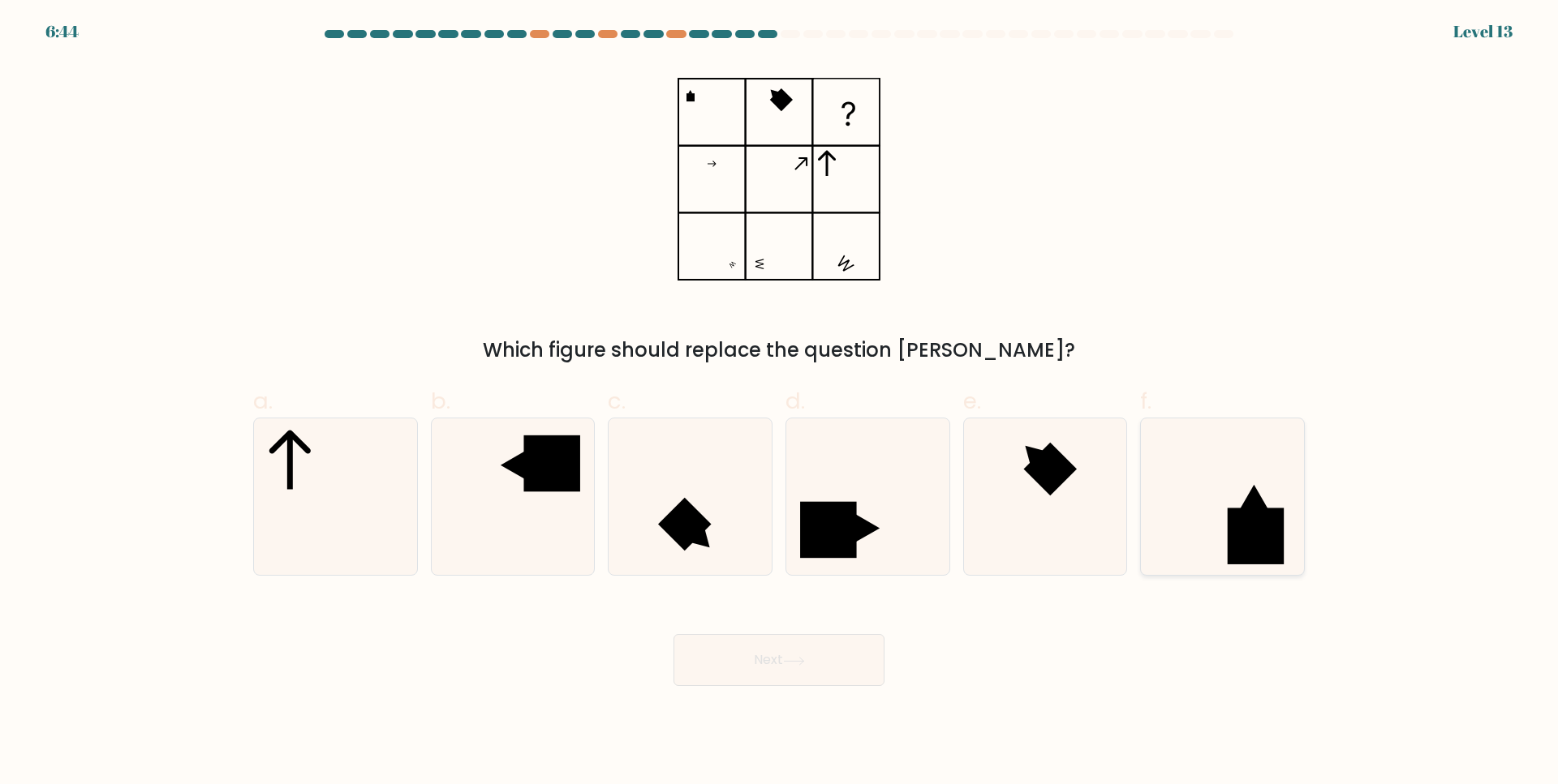
click at [1214, 501] on icon at bounding box center [1222, 496] width 156 height 156
click at [779, 403] on input "f." at bounding box center [779, 398] width 1 height 11
radio input "true"
click at [838, 662] on button "Next" at bounding box center [779, 660] width 211 height 52
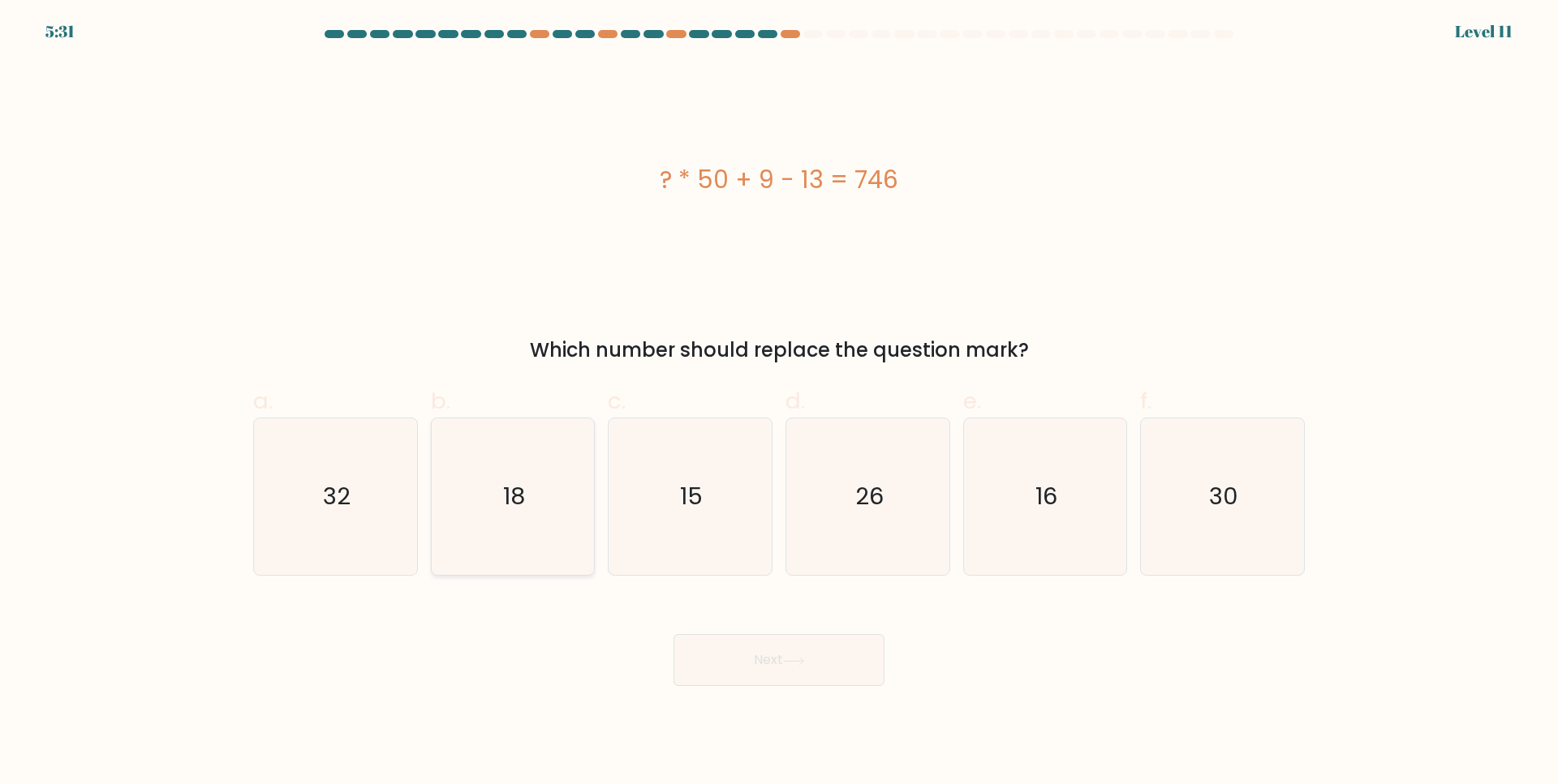
click at [562, 476] on icon "18" at bounding box center [512, 496] width 156 height 156
click at [779, 403] on input "b. 18" at bounding box center [779, 398] width 1 height 11
radio input "true"
click at [720, 656] on button "Next" at bounding box center [779, 660] width 211 height 52
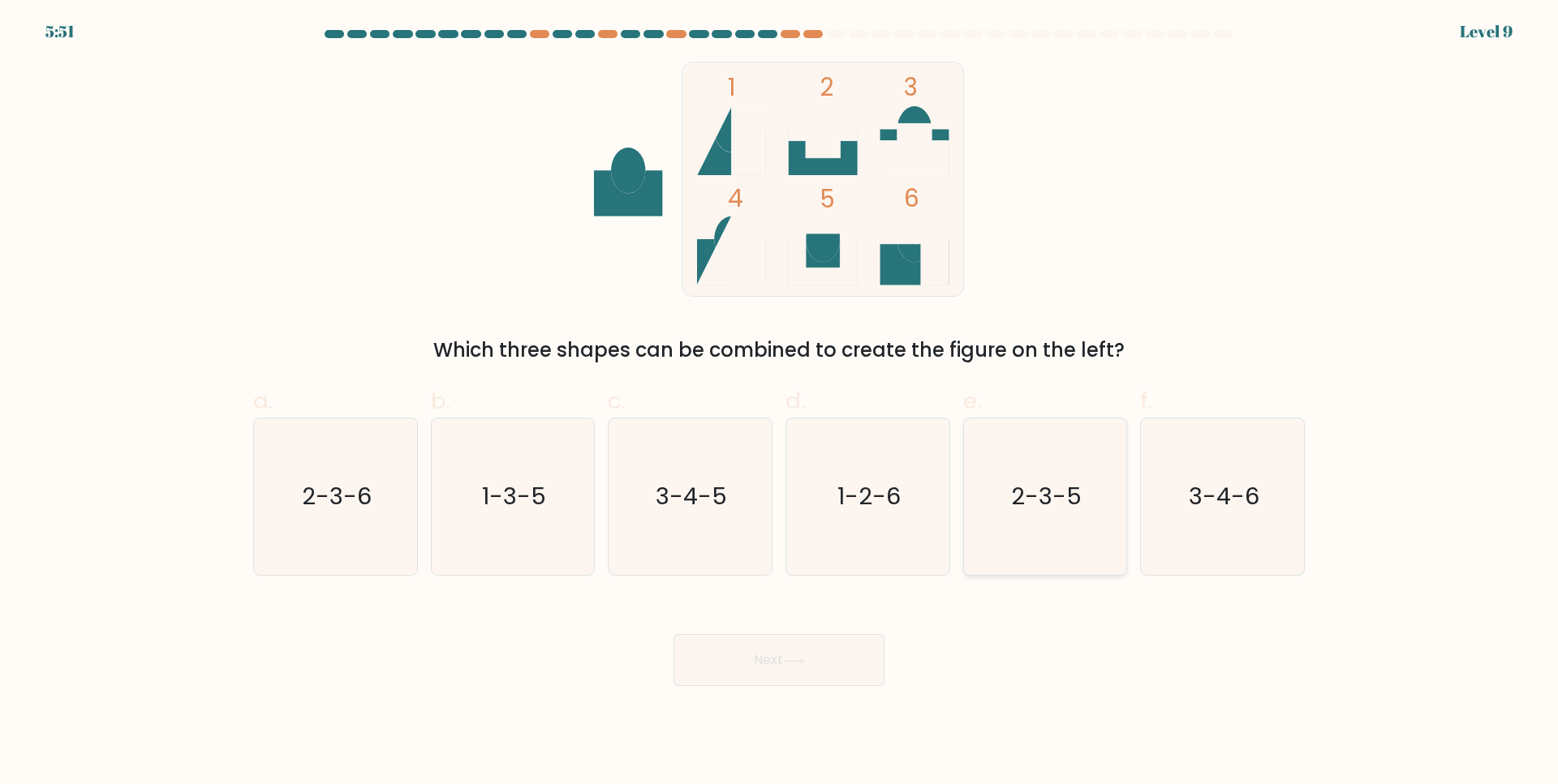
click at [1022, 504] on text "2-3-5" at bounding box center [1047, 497] width 71 height 33
click at [779, 403] on input "e. 2-3-5" at bounding box center [779, 398] width 1 height 11
radio input "true"
click at [847, 659] on button "Next" at bounding box center [779, 660] width 211 height 52
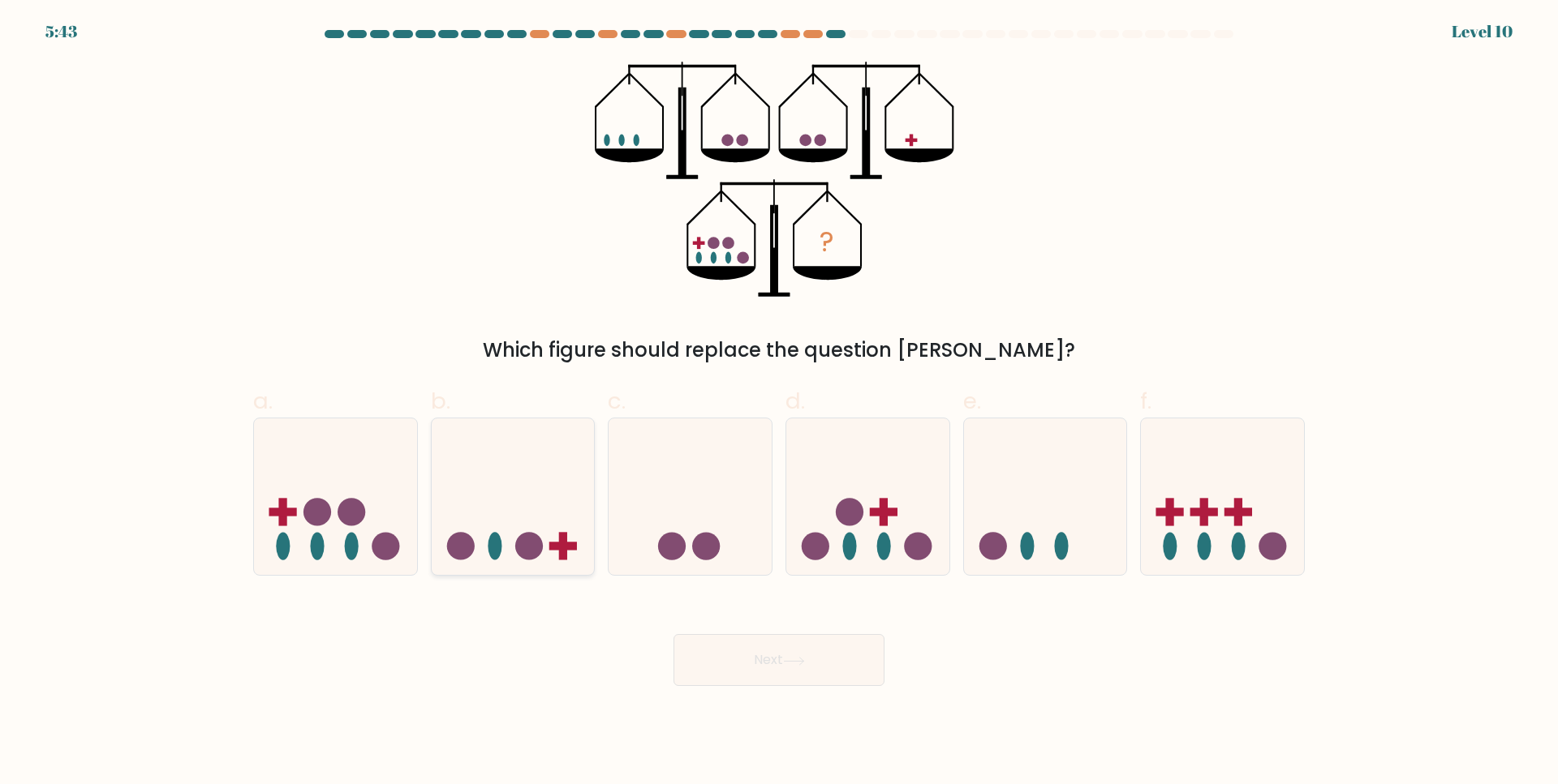
click at [553, 525] on icon at bounding box center [513, 497] width 163 height 134
click at [779, 403] on input "b." at bounding box center [779, 398] width 1 height 11
radio input "true"
click at [794, 651] on button "Next" at bounding box center [779, 660] width 211 height 52
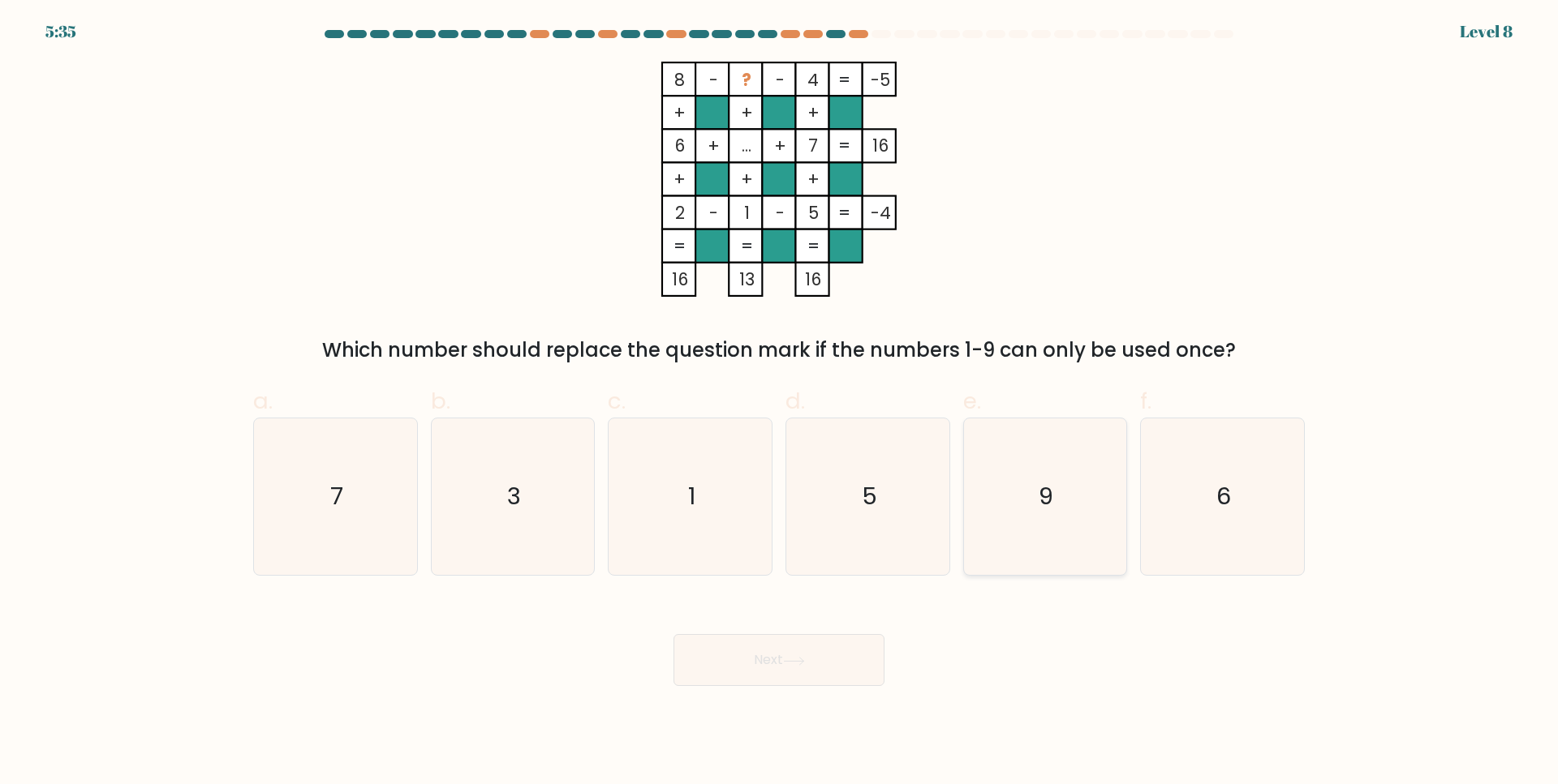
click at [1031, 557] on icon "9" at bounding box center [1045, 496] width 156 height 156
click at [779, 403] on input "e. 9" at bounding box center [779, 398] width 1 height 11
radio input "true"
click at [690, 661] on button "Next" at bounding box center [779, 660] width 211 height 52
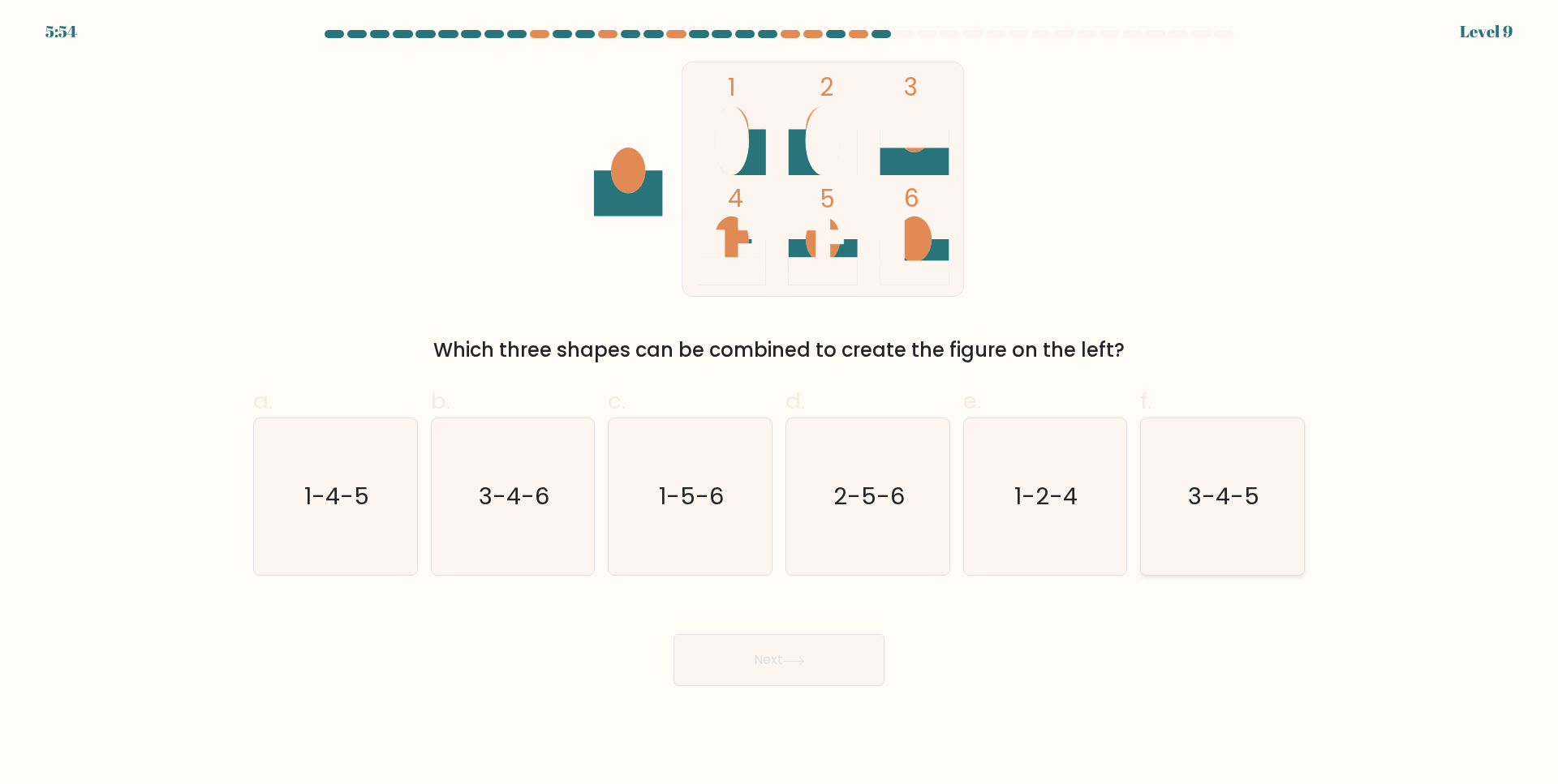
click at [1212, 547] on icon "3-4-5" at bounding box center [1222, 496] width 156 height 156
click at [779, 403] on input "f. 3-4-5" at bounding box center [779, 398] width 1 height 11
radio input "true"
click at [859, 664] on button "Next" at bounding box center [779, 660] width 211 height 52
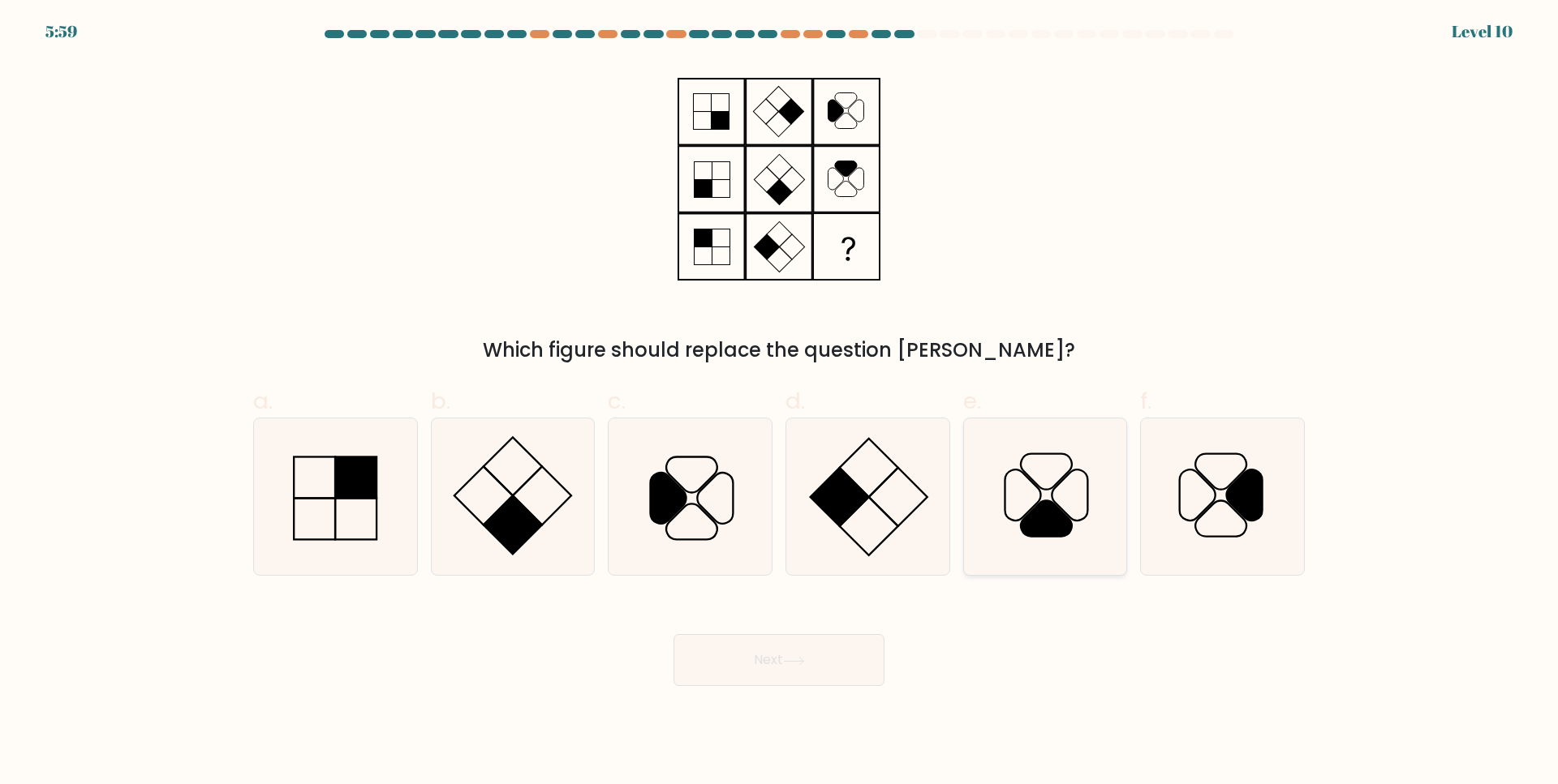
click at [1034, 554] on icon at bounding box center [1045, 496] width 156 height 156
click at [779, 403] on input "e." at bounding box center [779, 398] width 1 height 11
radio input "true"
click at [774, 656] on button "Next" at bounding box center [779, 660] width 211 height 52
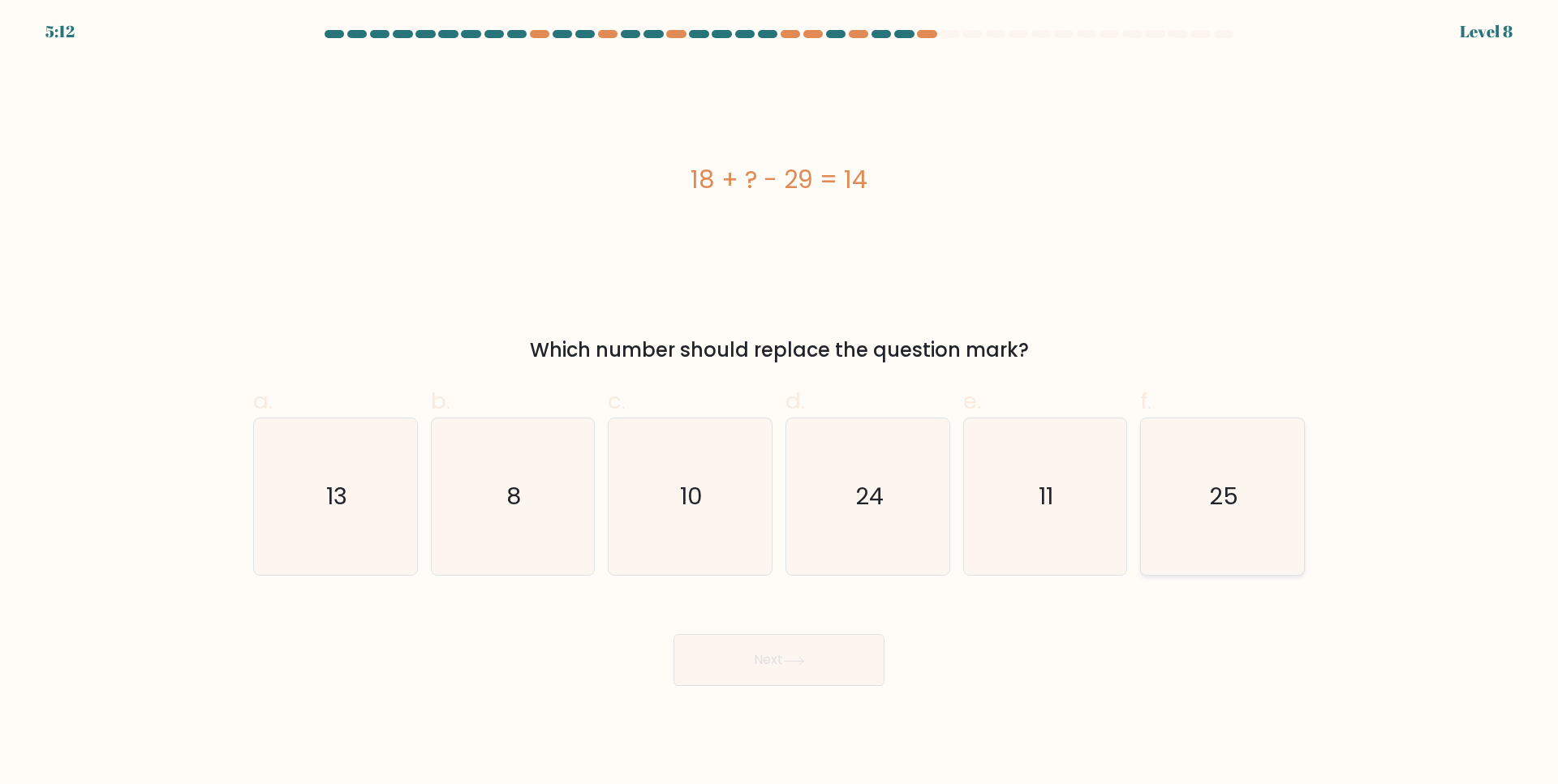
click at [1283, 543] on icon "25" at bounding box center [1222, 496] width 156 height 156
click at [779, 403] on input "f. 25" at bounding box center [779, 398] width 1 height 11
radio input "true"
click at [792, 681] on button "Next" at bounding box center [779, 660] width 211 height 52
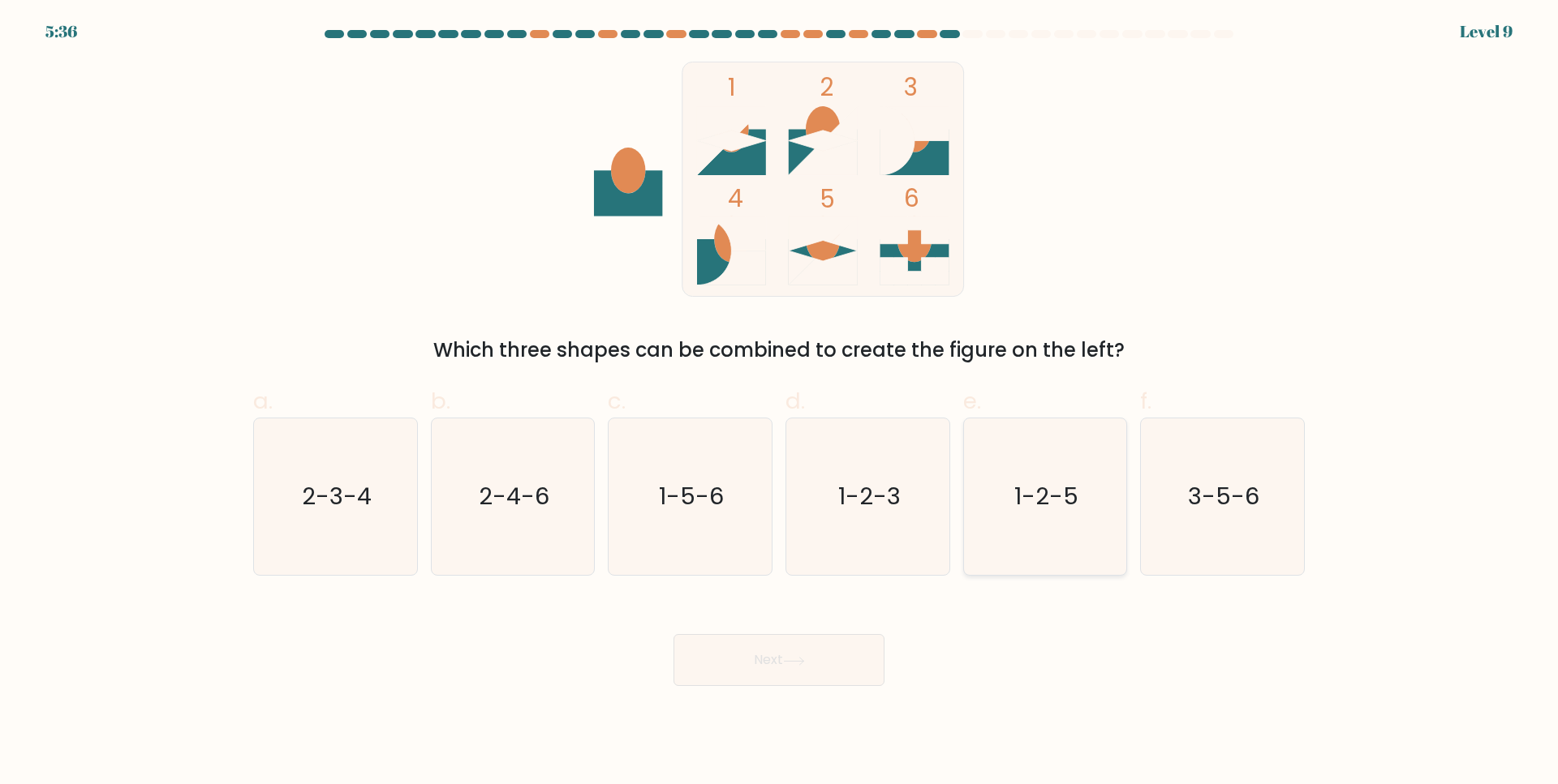
click at [1016, 545] on icon "1-2-5" at bounding box center [1045, 496] width 156 height 156
click at [779, 403] on input "e. 1-2-5" at bounding box center [779, 398] width 1 height 11
radio input "true"
click at [834, 672] on button "Next" at bounding box center [779, 660] width 211 height 52
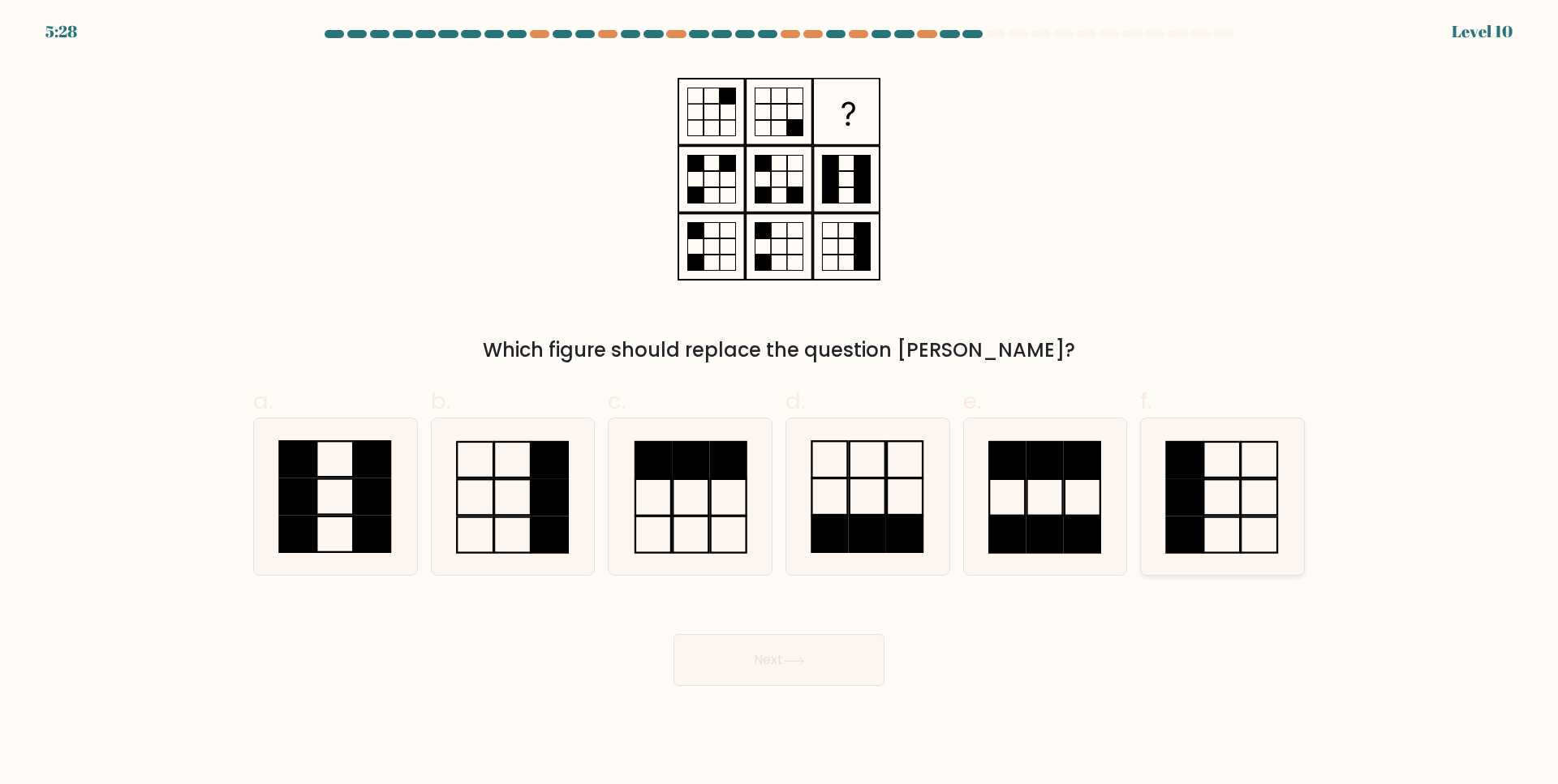
click at [1267, 510] on icon at bounding box center [1222, 496] width 156 height 156
click at [779, 403] on input "f." at bounding box center [779, 398] width 1 height 11
radio input "true"
click at [800, 648] on button "Next" at bounding box center [779, 660] width 211 height 52
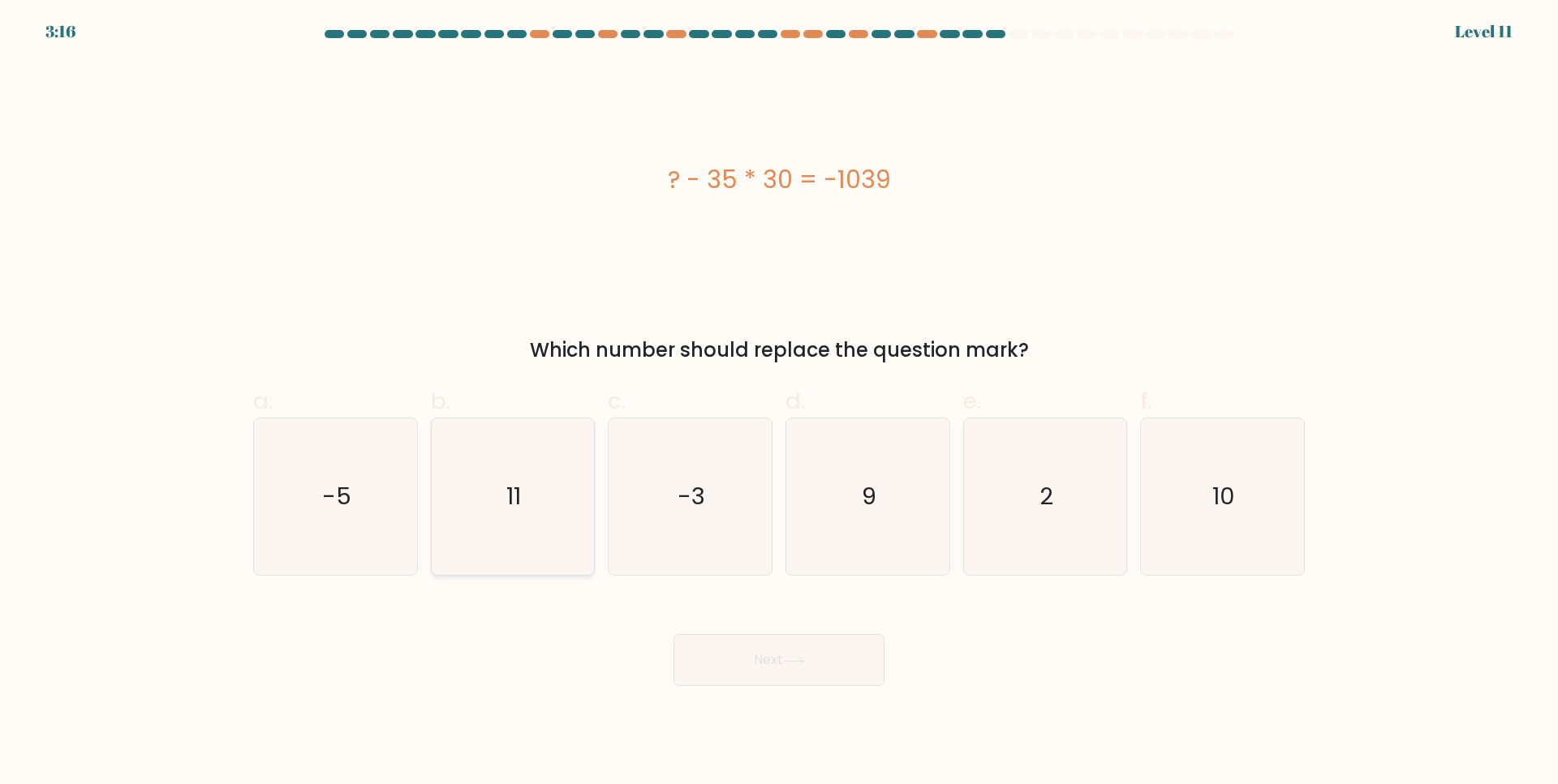
click at [573, 526] on icon "11" at bounding box center [512, 496] width 156 height 156
click at [779, 403] on input "b. 11" at bounding box center [779, 398] width 1 height 11
radio input "true"
click at [772, 638] on button "Next" at bounding box center [779, 660] width 211 height 52
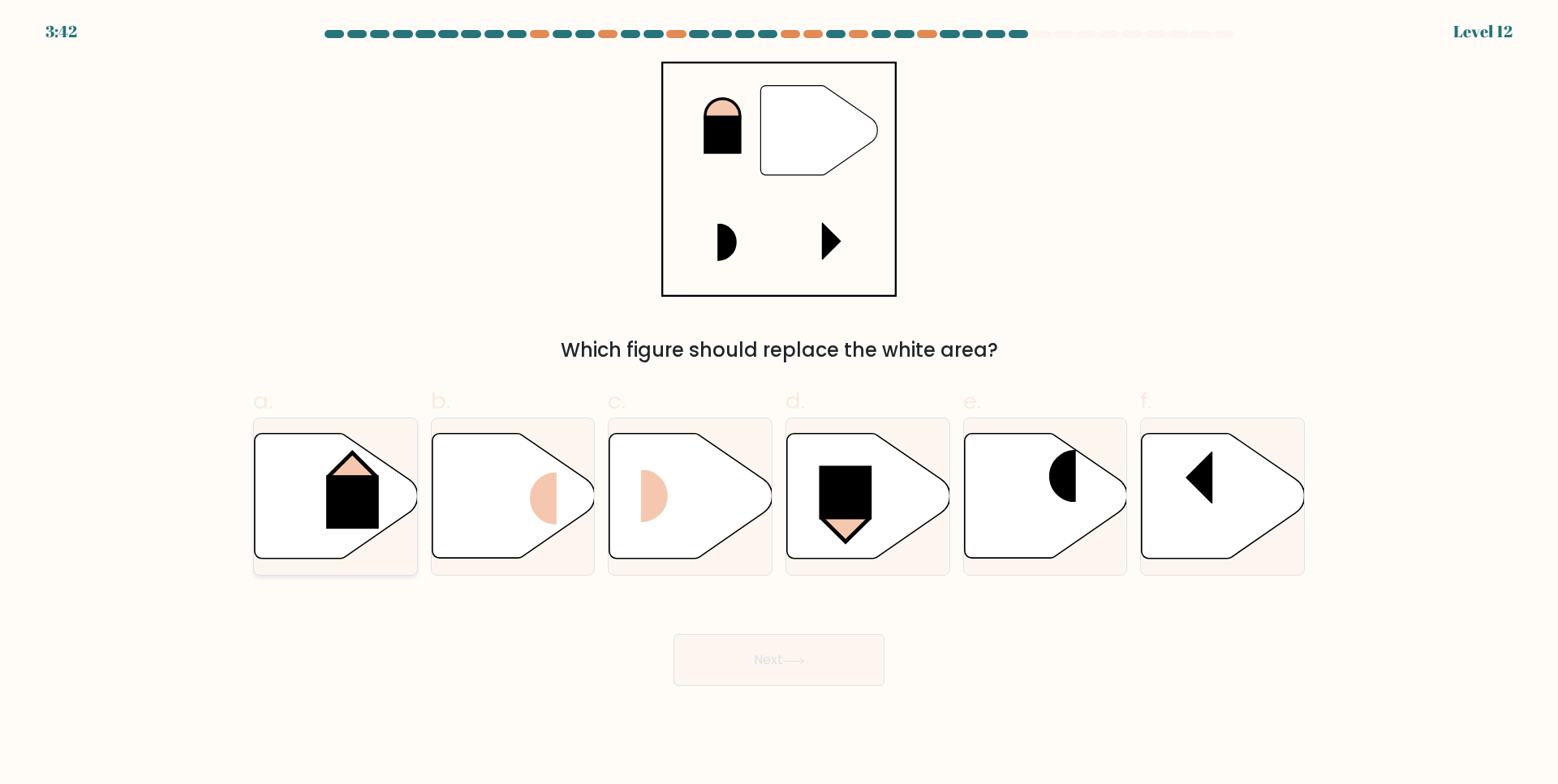
click at [375, 469] on icon at bounding box center [336, 496] width 163 height 125
click at [779, 403] on input "a." at bounding box center [779, 398] width 1 height 11
radio input "true"
click at [755, 673] on button "Next" at bounding box center [779, 660] width 211 height 52
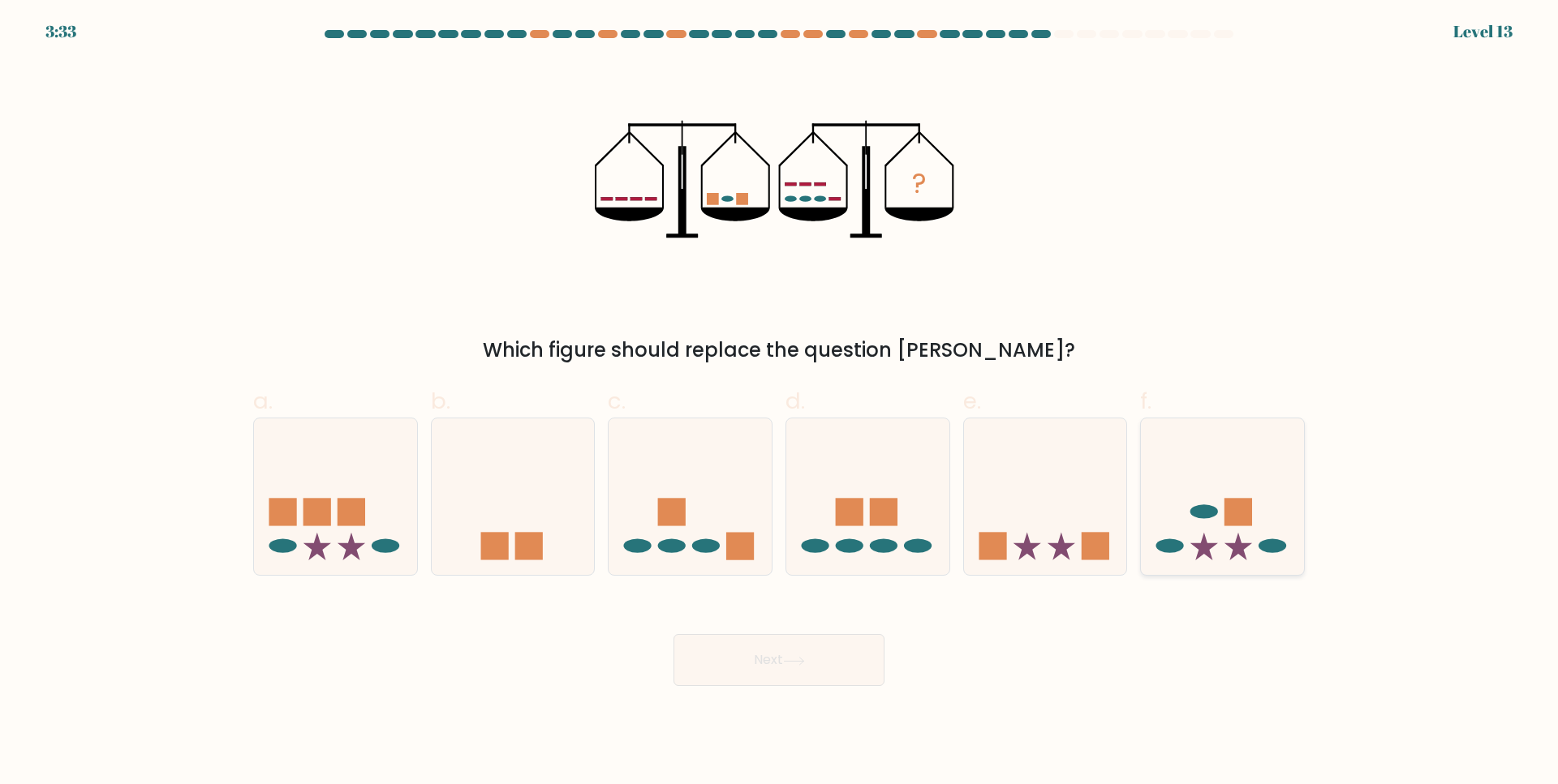
click at [1263, 521] on icon at bounding box center [1222, 497] width 163 height 134
click at [779, 403] on input "f." at bounding box center [779, 398] width 1 height 11
radio input "true"
click at [821, 642] on button "Next" at bounding box center [779, 660] width 211 height 52
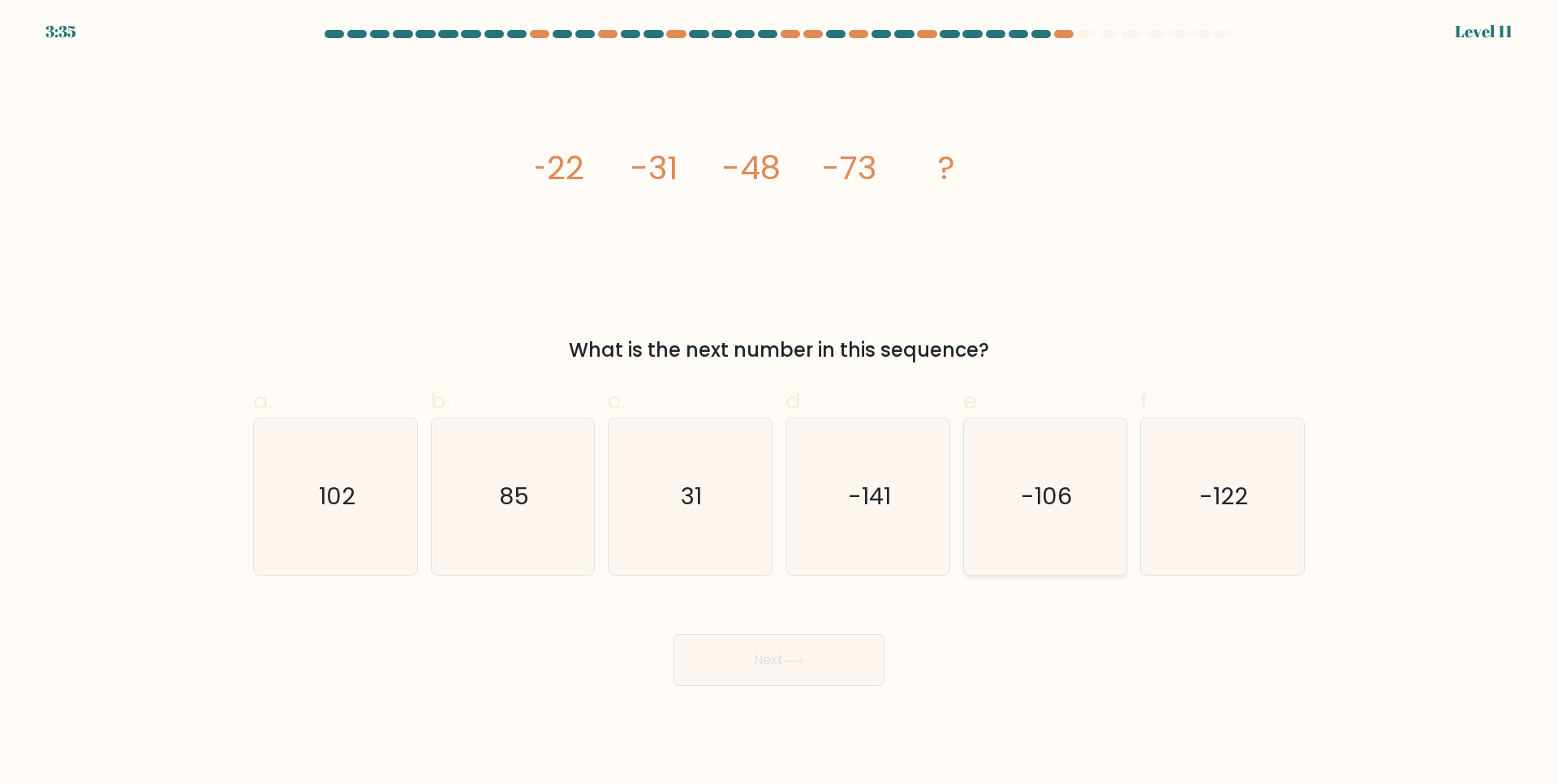
click at [1013, 546] on icon "-106" at bounding box center [1045, 496] width 156 height 156
click at [779, 403] on input "e. -106" at bounding box center [779, 398] width 1 height 11
radio input "true"
click at [847, 651] on button "Next" at bounding box center [779, 660] width 211 height 52
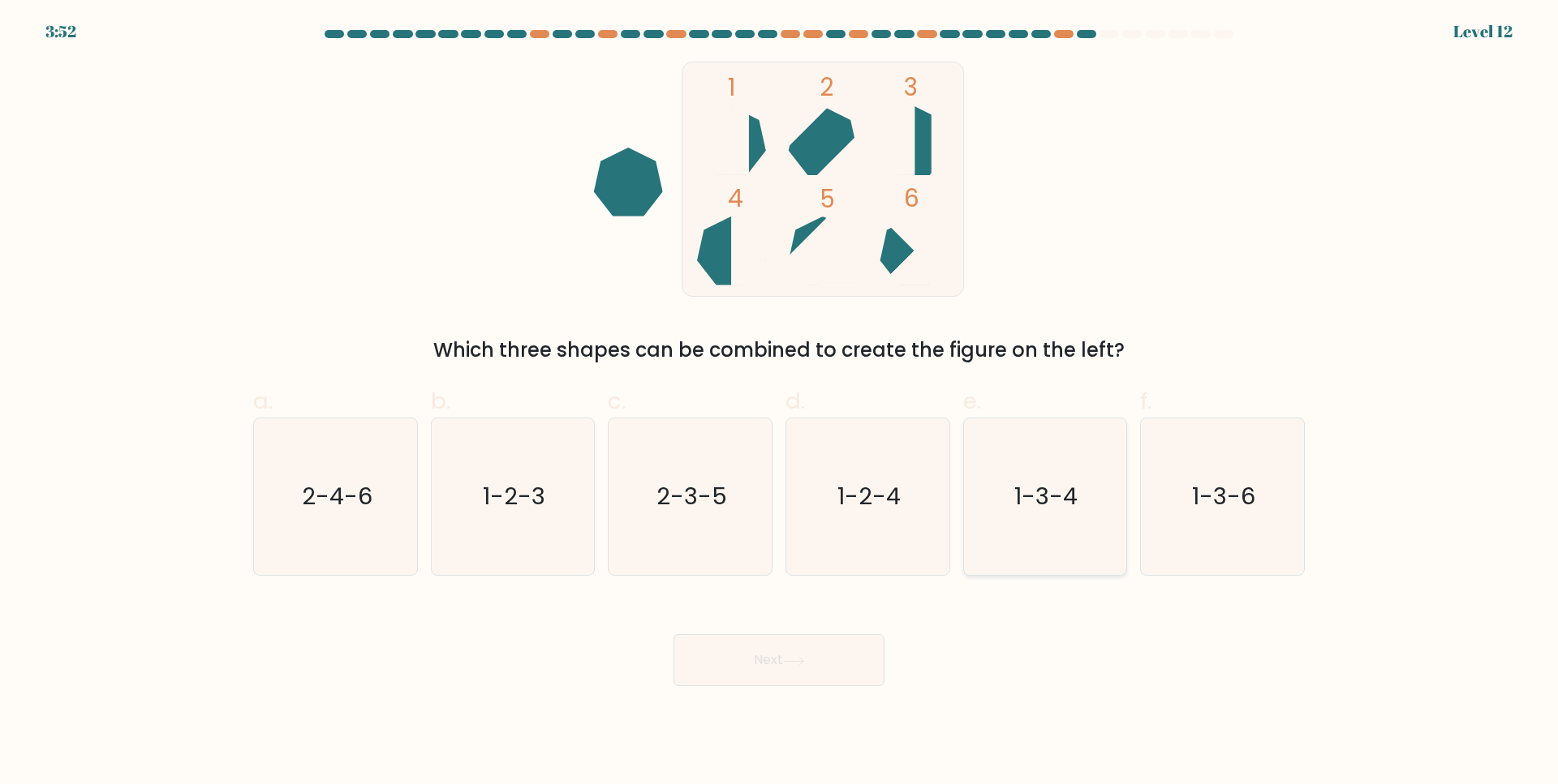
click at [1091, 556] on icon "1-3-4" at bounding box center [1045, 496] width 156 height 156
click at [779, 403] on input "e. 1-3-4" at bounding box center [779, 398] width 1 height 11
radio input "true"
click at [847, 666] on button "Next" at bounding box center [779, 660] width 211 height 52
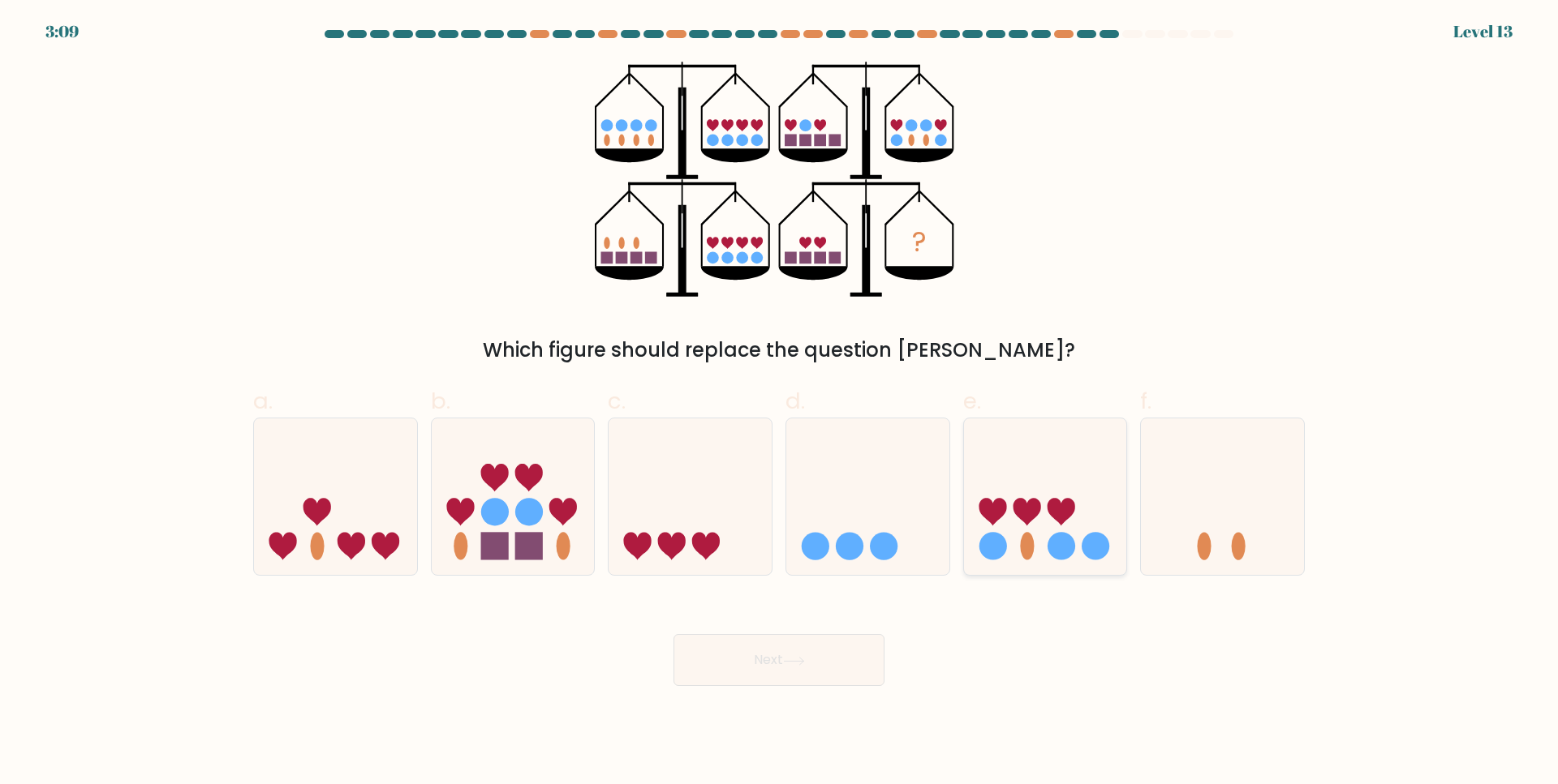
click at [1063, 464] on icon at bounding box center [1046, 497] width 163 height 134
click at [779, 403] on input "e." at bounding box center [779, 398] width 1 height 11
radio input "true"
click at [800, 656] on icon at bounding box center [794, 661] width 22 height 9
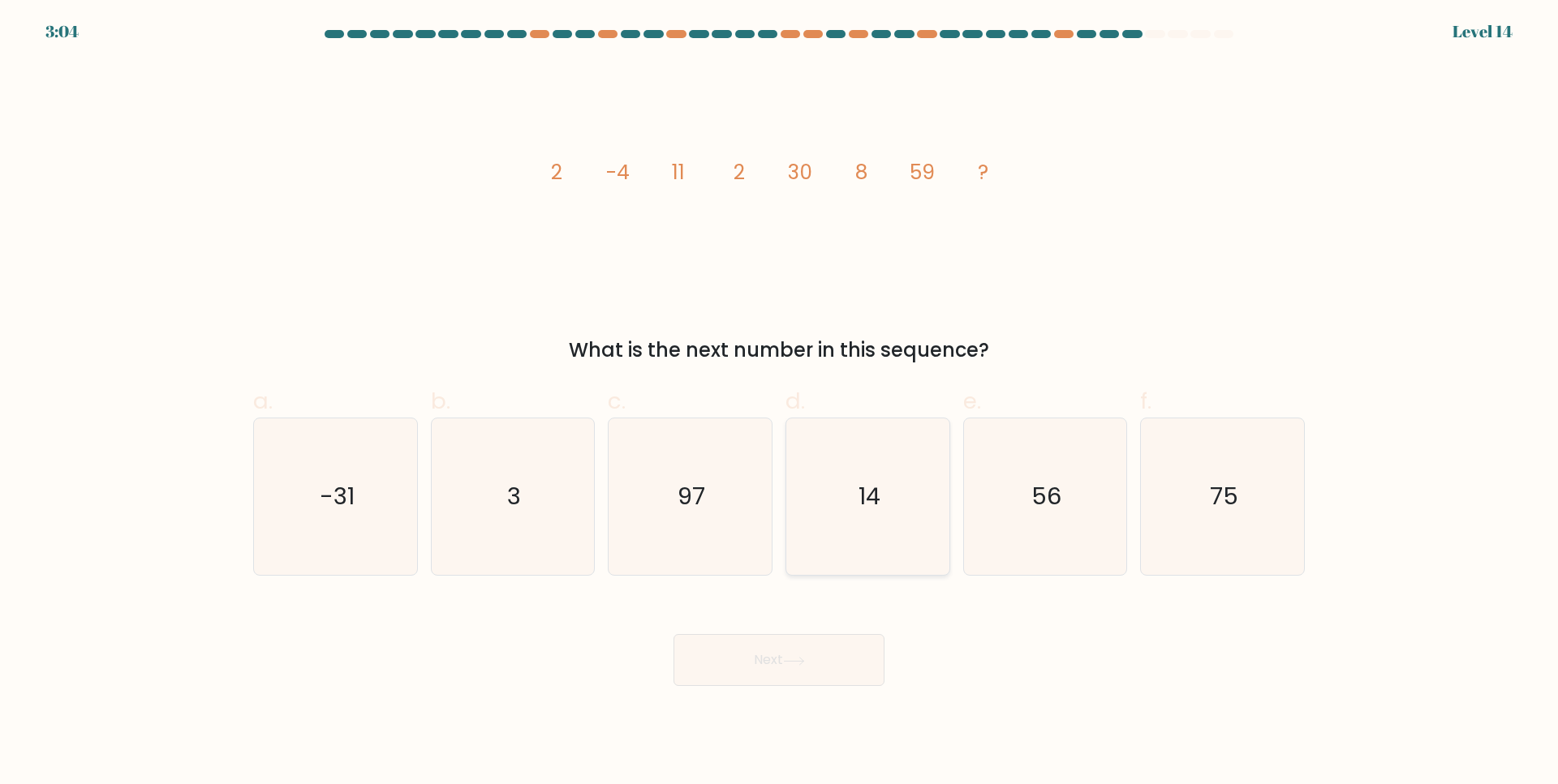
click at [886, 459] on icon "14" at bounding box center [868, 496] width 156 height 156
click at [779, 403] on input "d. 14" at bounding box center [779, 398] width 1 height 11
radio input "true"
click at [816, 664] on button "Next" at bounding box center [779, 660] width 211 height 52
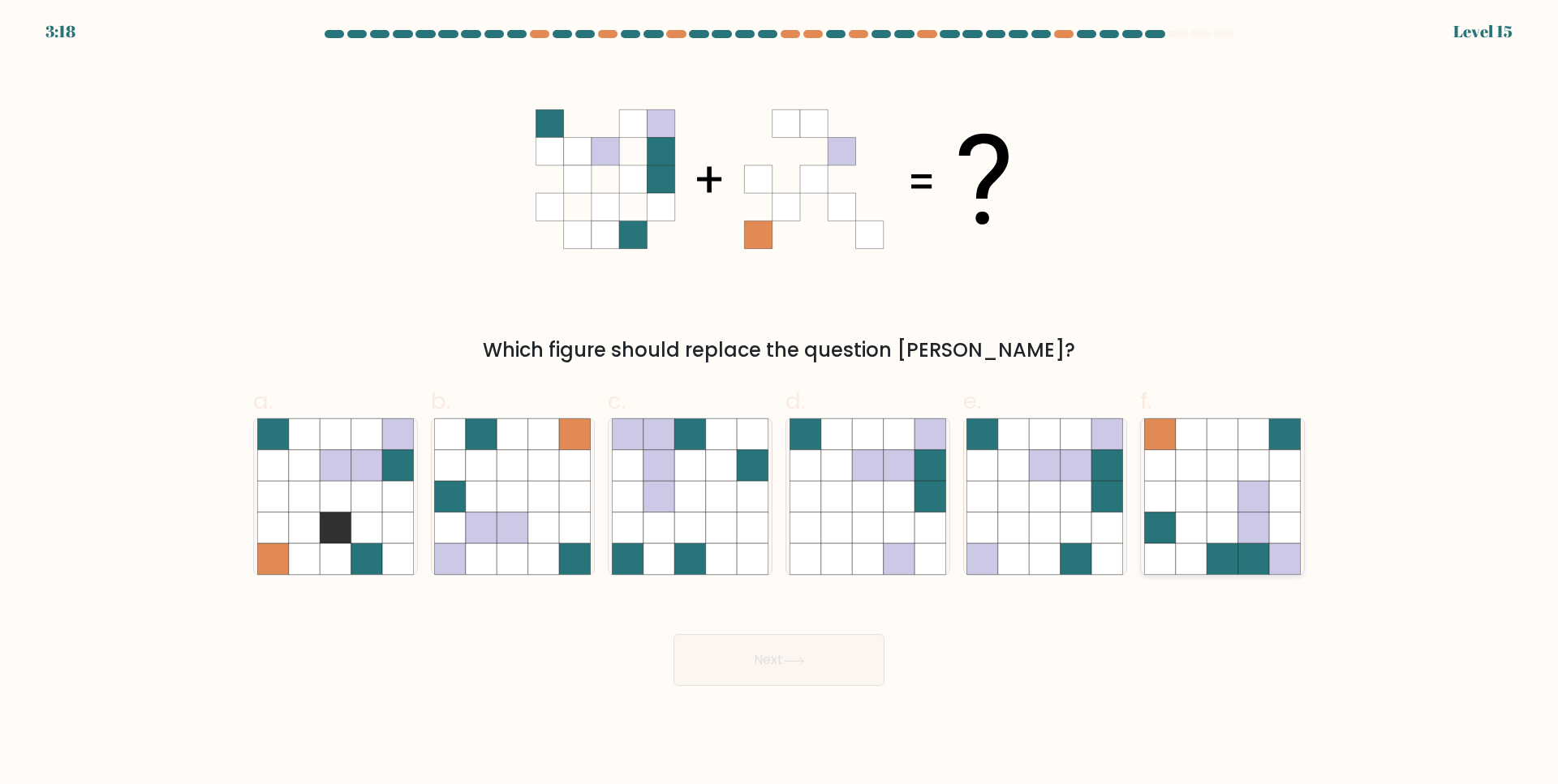
click at [1246, 496] on icon at bounding box center [1253, 497] width 31 height 31
click at [779, 403] on input "f." at bounding box center [779, 398] width 1 height 11
radio input "true"
click at [877, 661] on button "Next" at bounding box center [779, 660] width 211 height 52
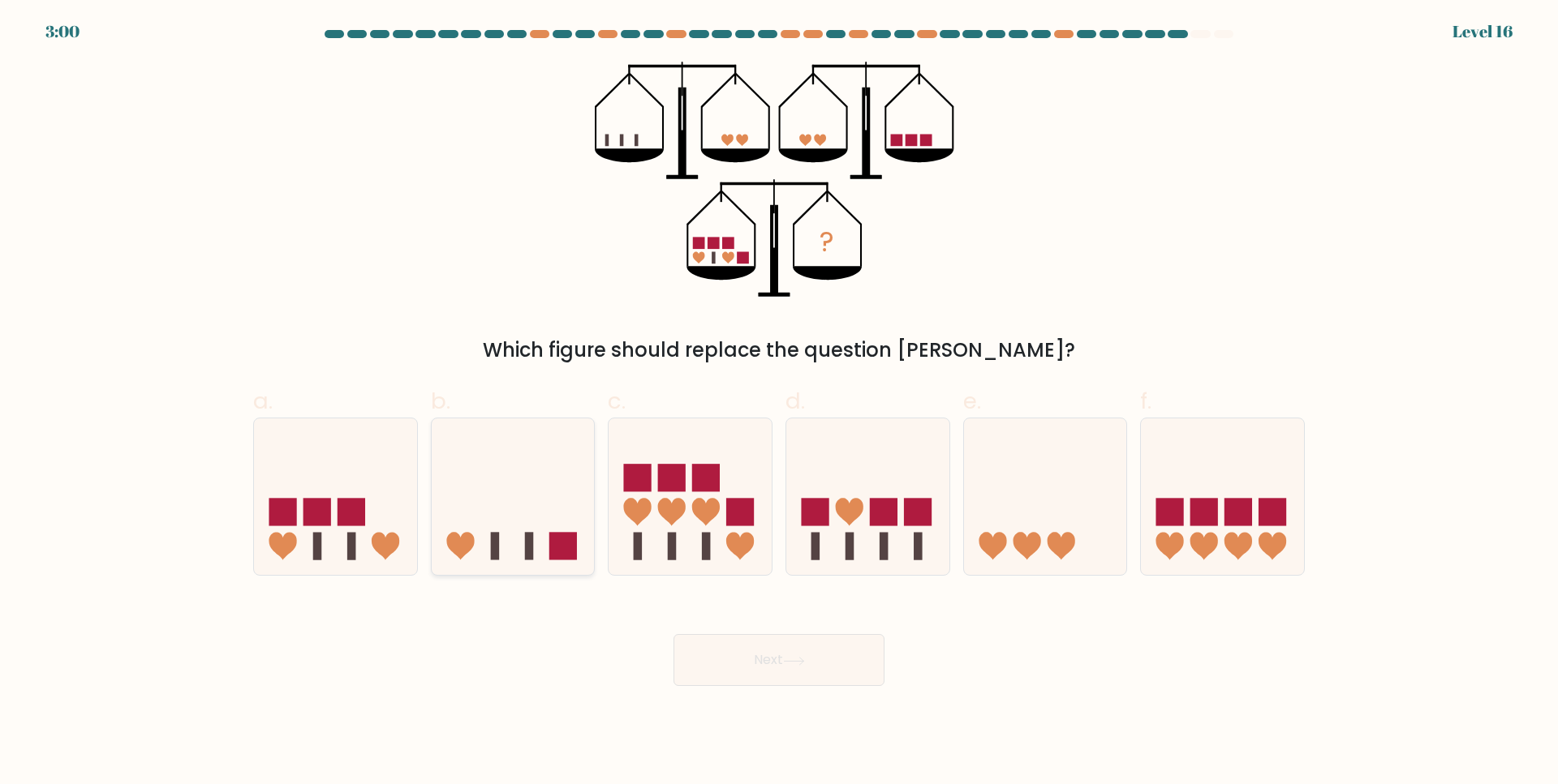
click at [497, 476] on icon at bounding box center [513, 497] width 163 height 134
click at [779, 403] on input "b." at bounding box center [779, 398] width 1 height 11
radio input "true"
click at [696, 622] on div "Next" at bounding box center [779, 640] width 1071 height 91
click at [715, 646] on button "Next" at bounding box center [779, 660] width 211 height 52
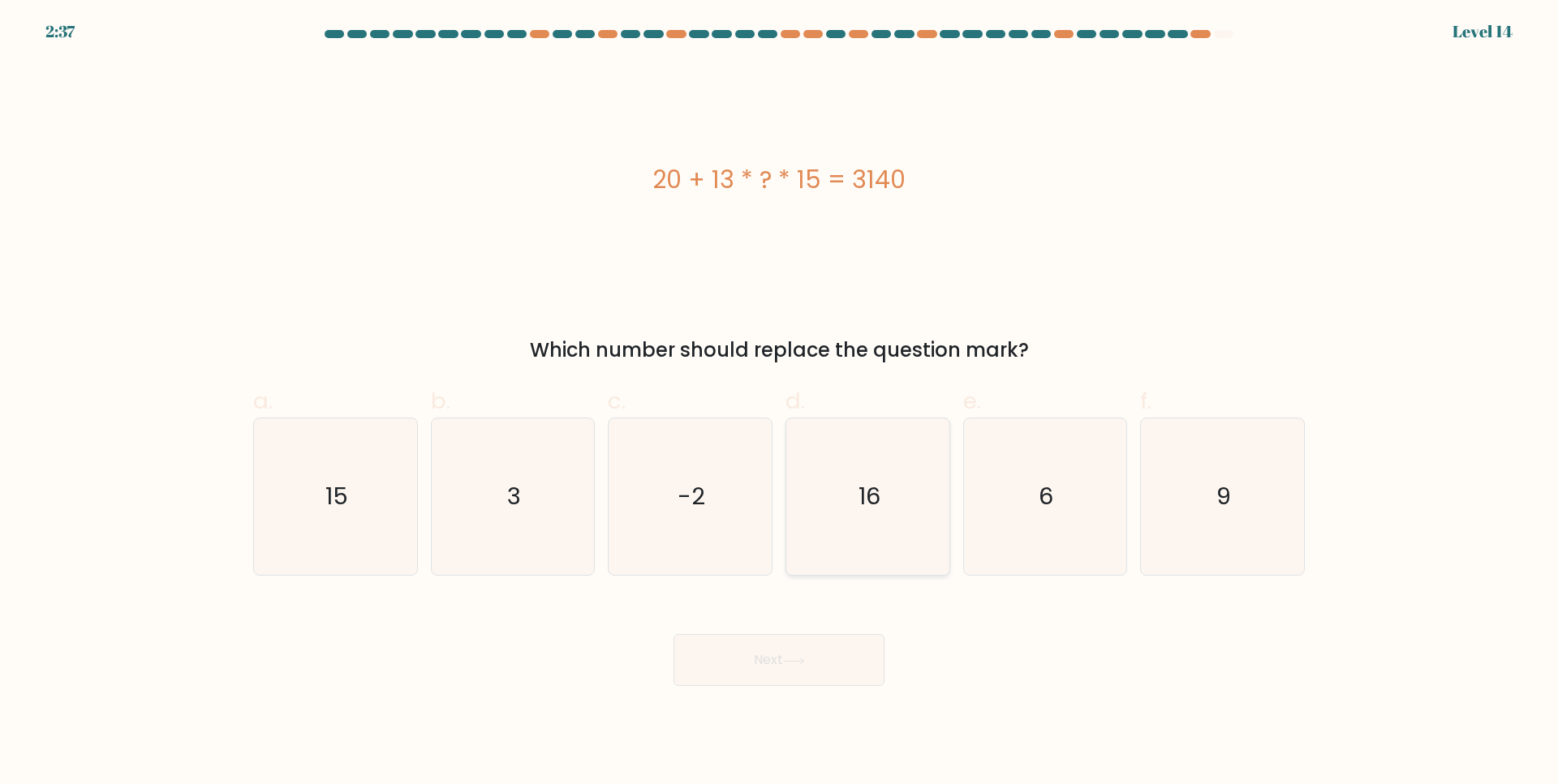
click at [911, 515] on icon "16" at bounding box center [868, 496] width 156 height 156
click at [779, 403] on input "d. 16" at bounding box center [779, 398] width 1 height 11
radio input "true"
click at [395, 473] on icon "15" at bounding box center [335, 496] width 156 height 156
click at [779, 403] on input "a. 15" at bounding box center [779, 398] width 1 height 11
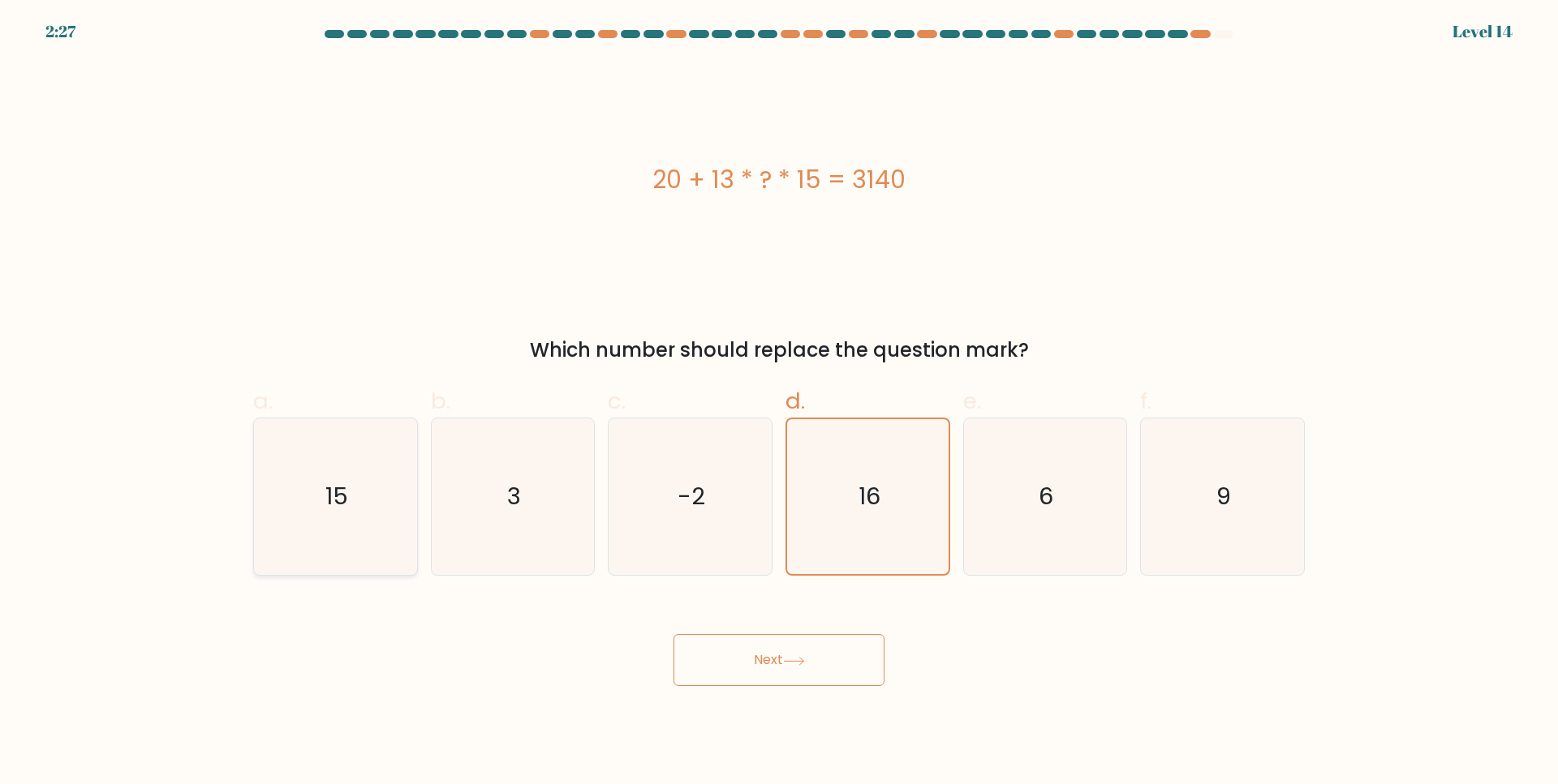
radio input "true"
click at [762, 672] on button "Next" at bounding box center [779, 660] width 211 height 52
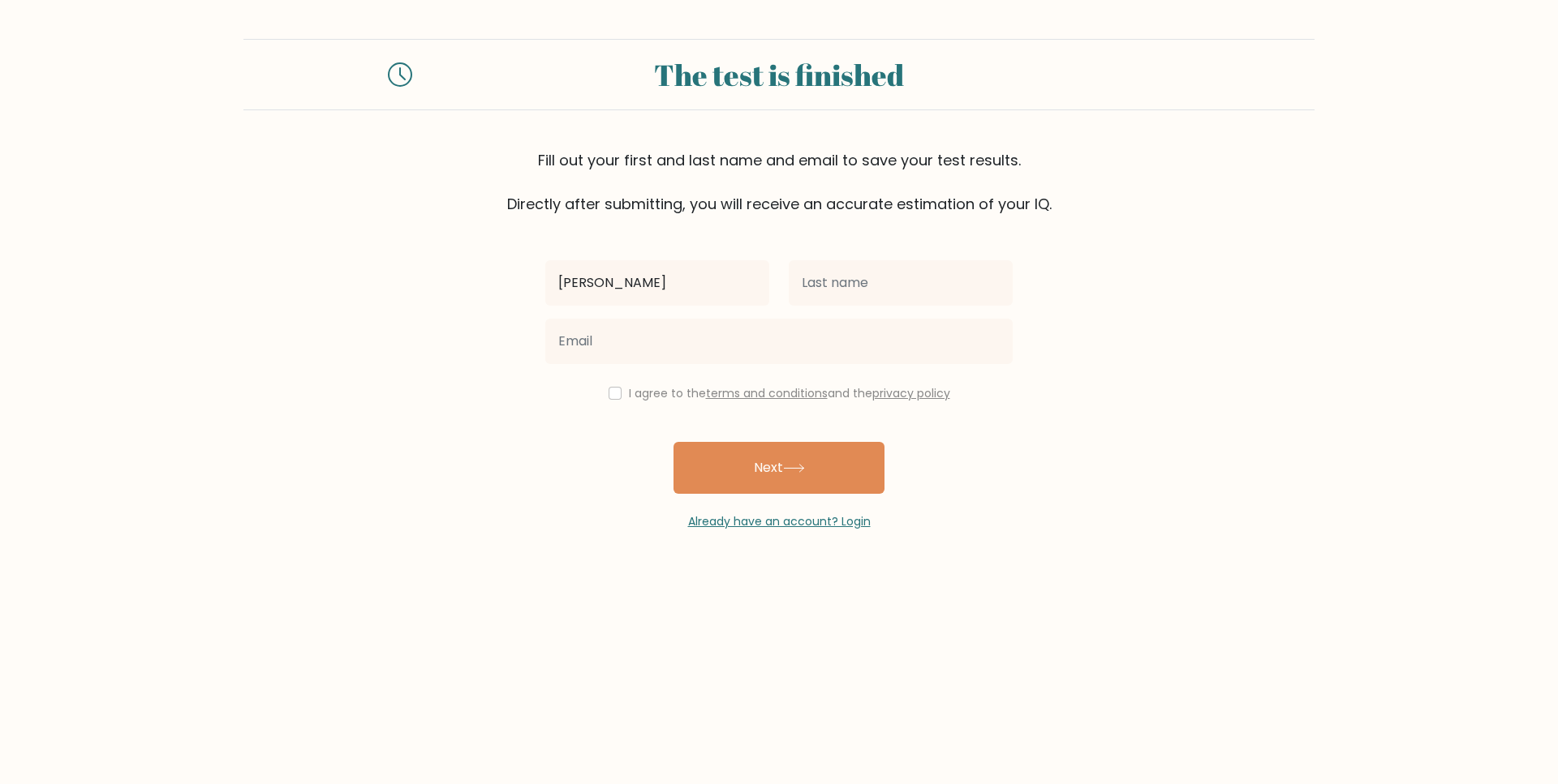
type input "[PERSON_NAME]"
click at [848, 308] on div at bounding box center [900, 283] width 244 height 59
click at [869, 288] on input "text" at bounding box center [900, 283] width 224 height 45
type input "singh"
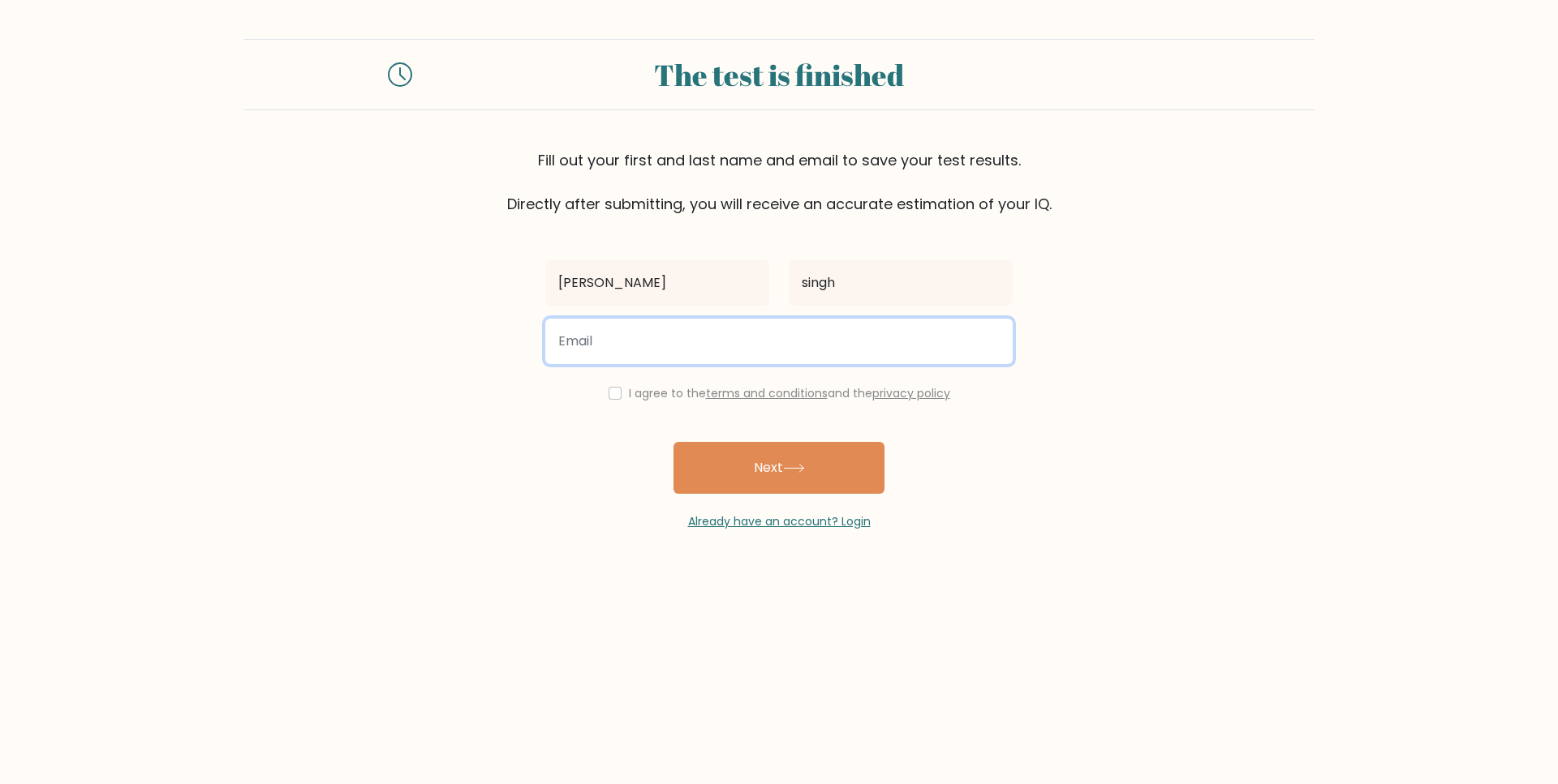
click at [720, 348] on input "email" at bounding box center [779, 342] width 467 height 45
type input "keeratpunjab13@gmail.com"
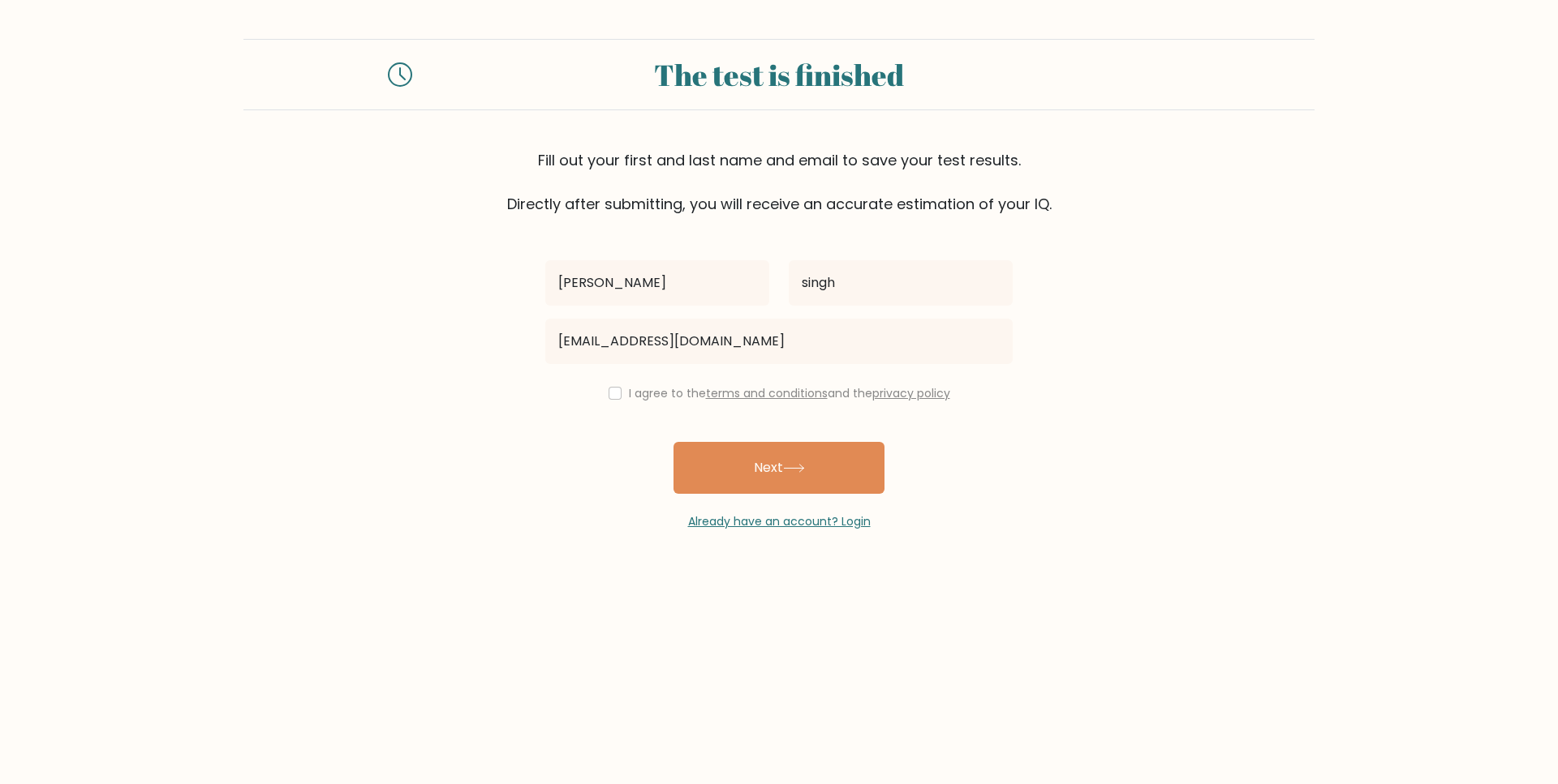
click at [601, 394] on div "I agree to the terms and conditions and the privacy policy" at bounding box center [779, 393] width 487 height 19
click at [609, 394] on input "checkbox" at bounding box center [615, 393] width 13 height 13
checkbox input "true"
click at [731, 470] on button "Next" at bounding box center [779, 468] width 211 height 52
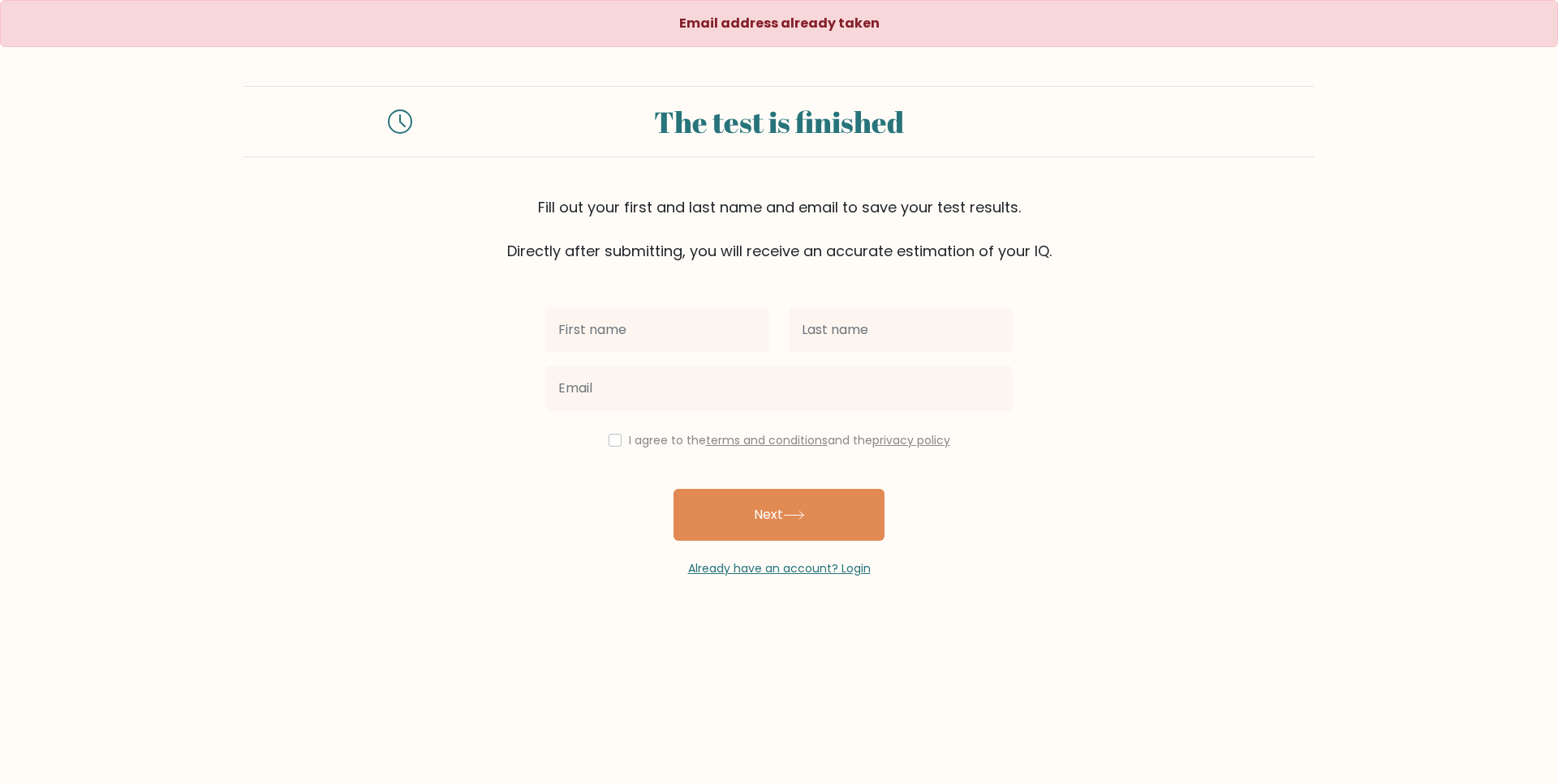
click at [632, 335] on input "text" at bounding box center [657, 330] width 224 height 45
type input "[PERSON_NAME]"
click at [823, 329] on input "text" at bounding box center [900, 330] width 224 height 45
type input "singh"
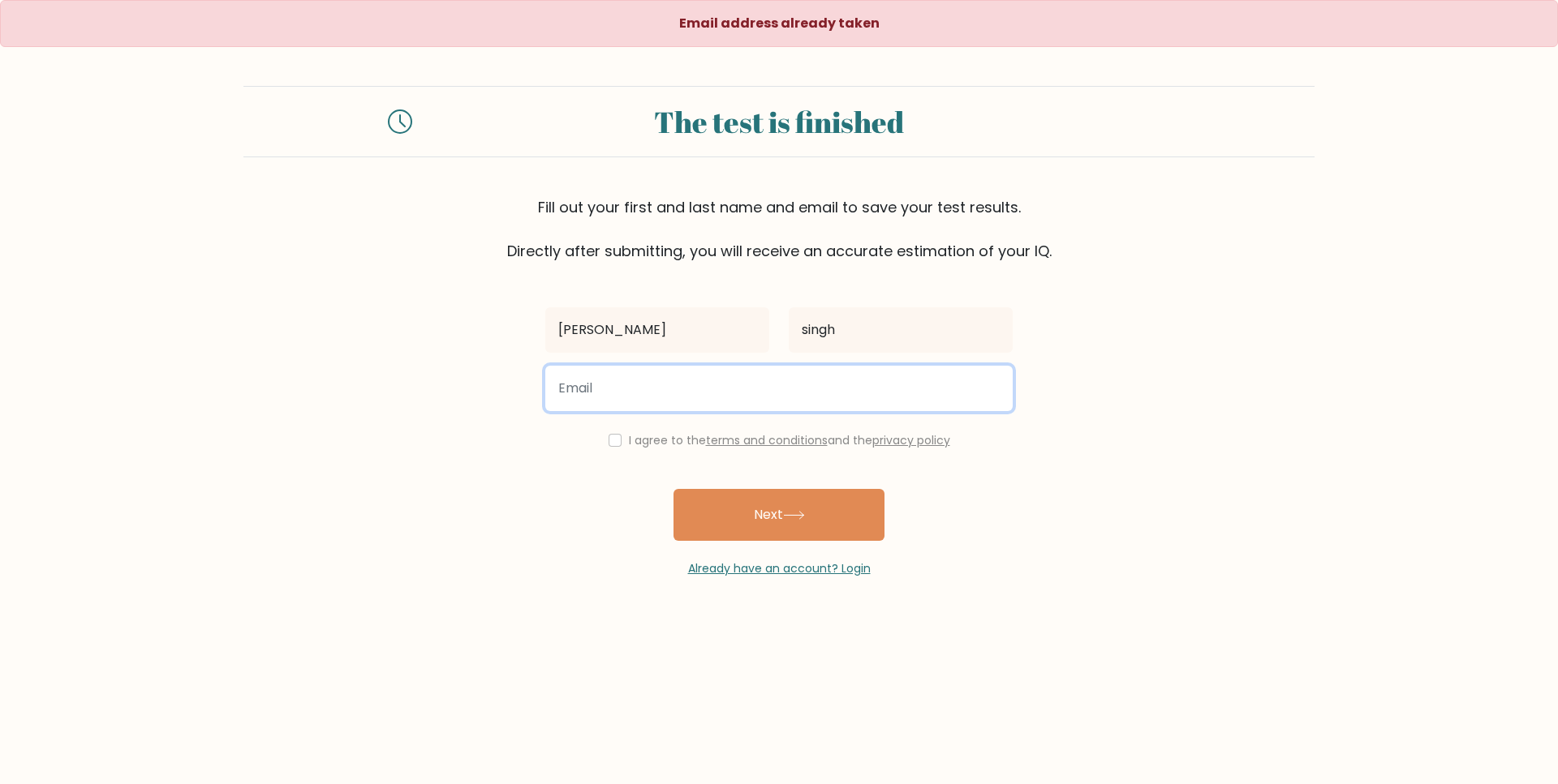
click at [749, 377] on input "email" at bounding box center [779, 389] width 467 height 45
type input "bslubana12@gmail.com"
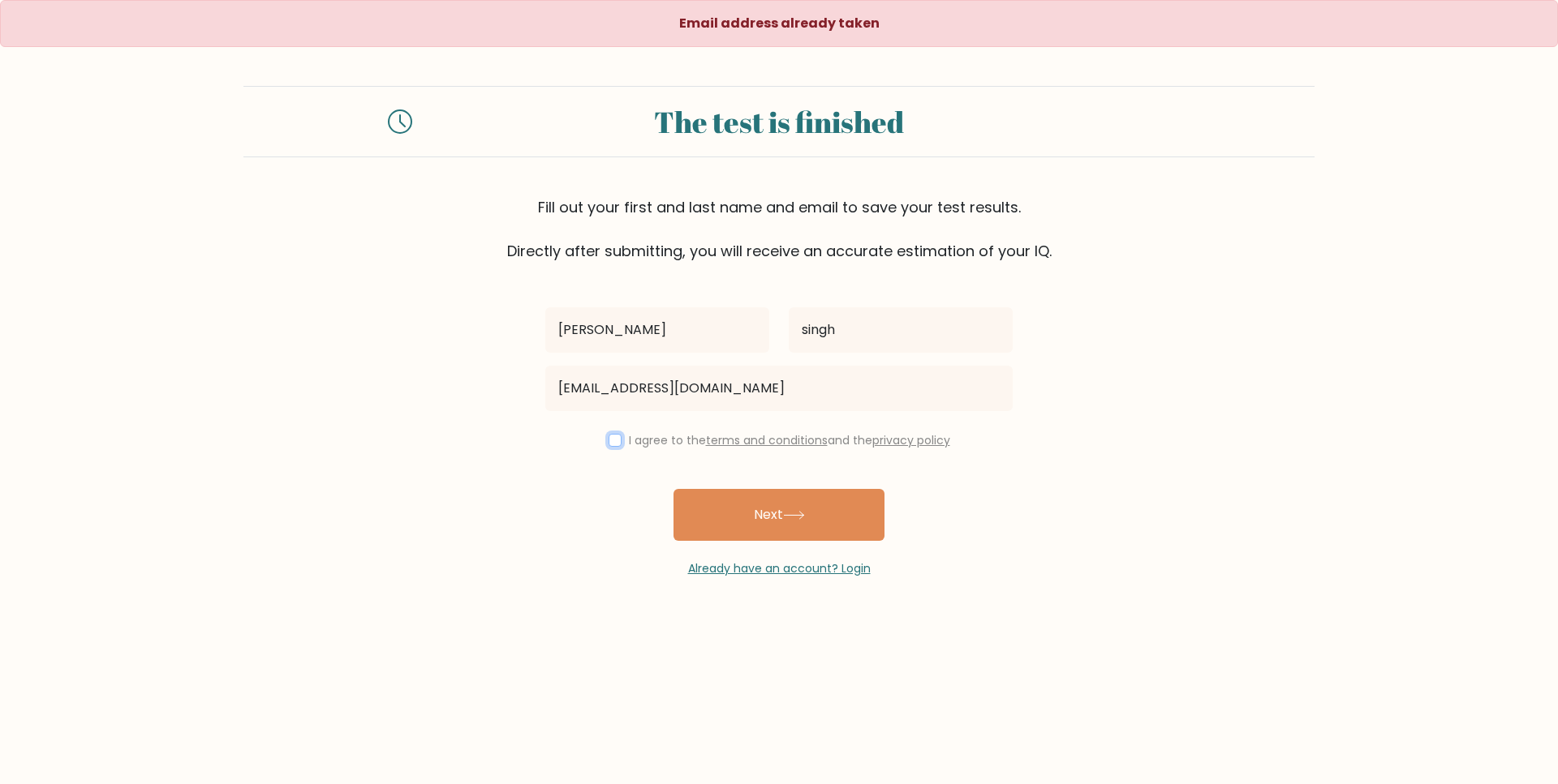
click at [609, 437] on input "checkbox" at bounding box center [615, 440] width 13 height 13
checkbox input "true"
click at [704, 510] on button "Next" at bounding box center [779, 515] width 211 height 52
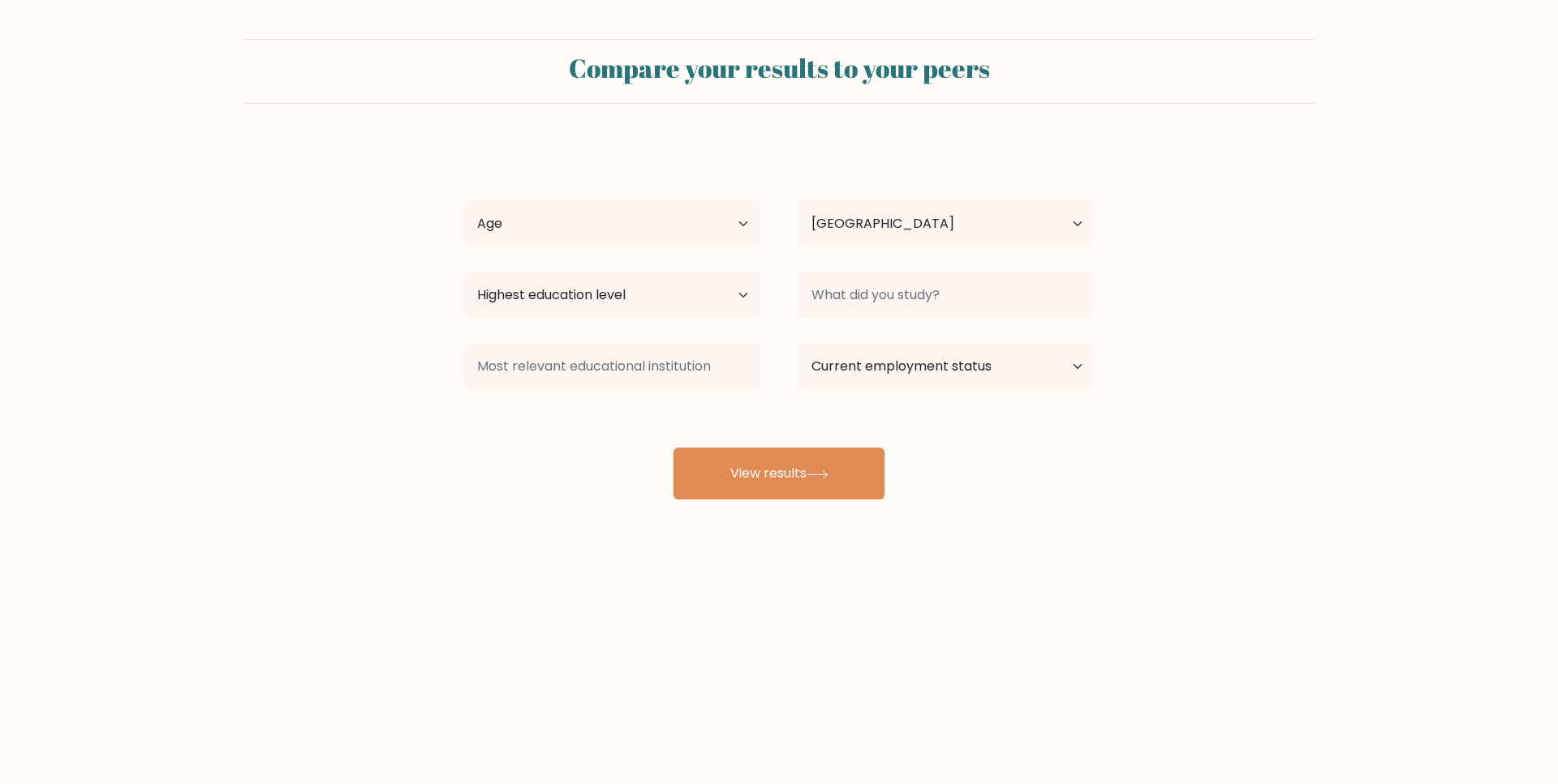
select select "DE"
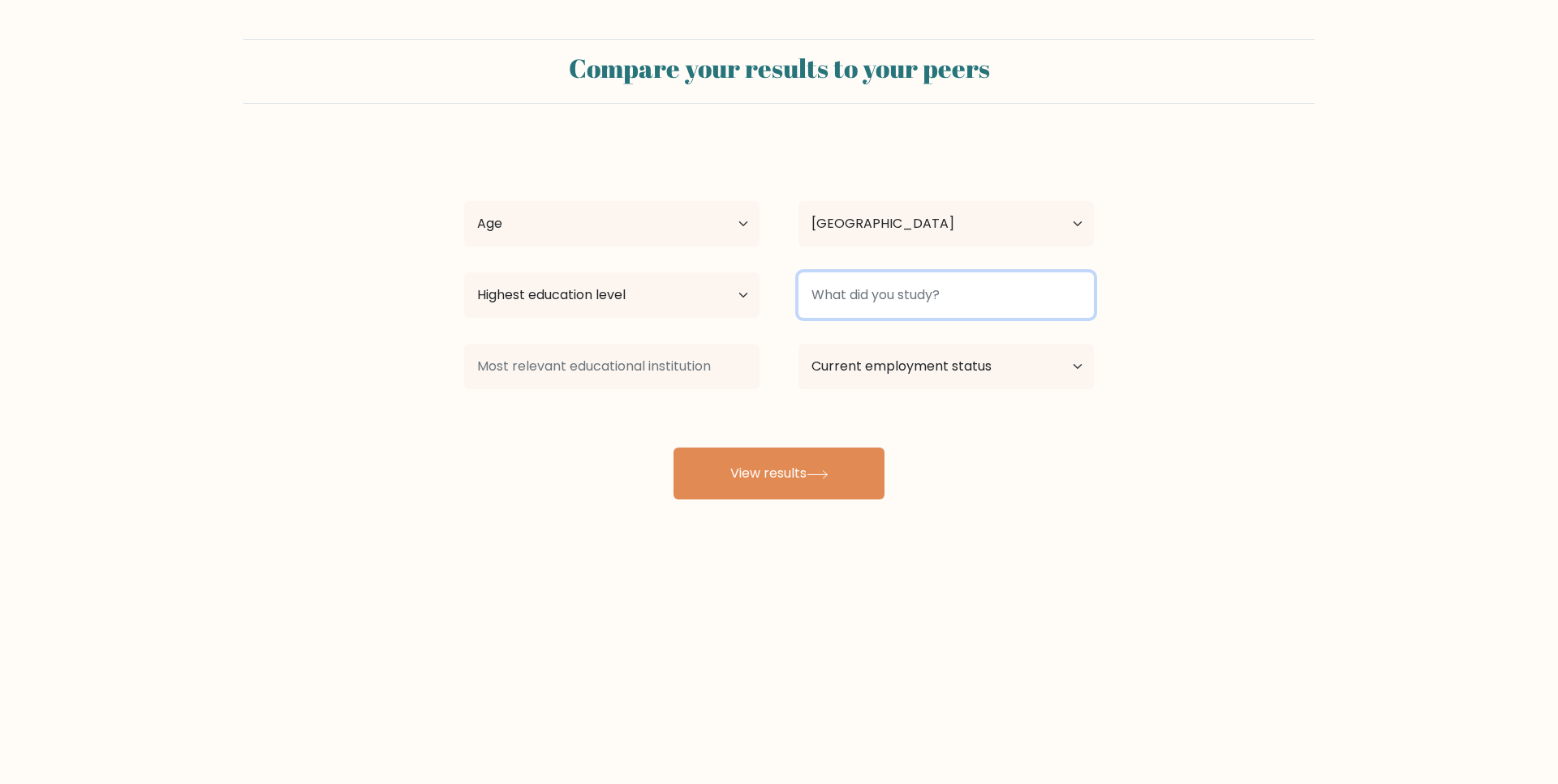
click at [859, 301] on input at bounding box center [947, 295] width 296 height 45
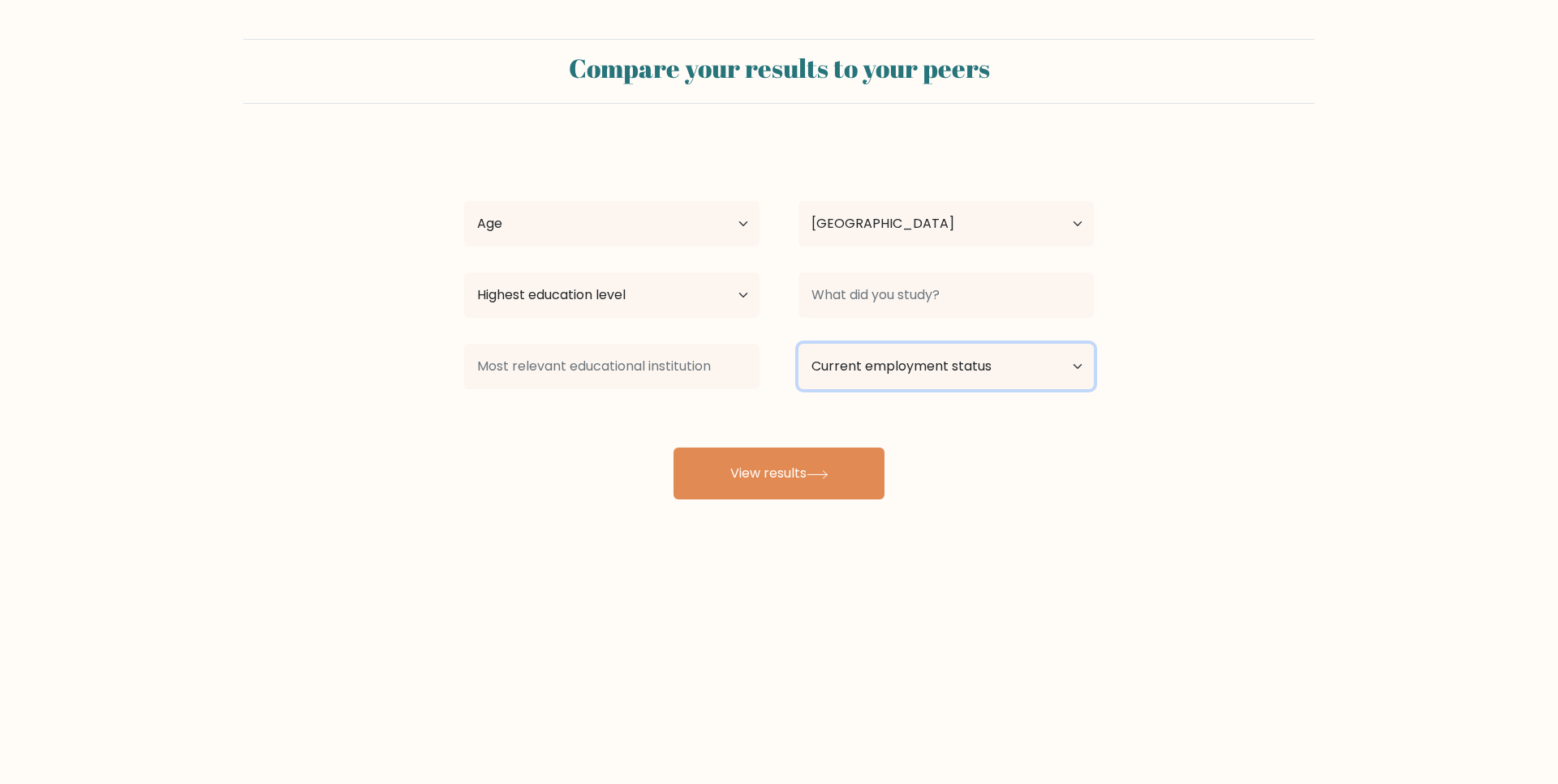
click at [895, 368] on select "Current employment status Employed Student Retired Other / prefer not to answer" at bounding box center [947, 367] width 296 height 45
select select "student"
click at [799, 344] on select "Current employment status Employed Student Retired Other / prefer not to answer" at bounding box center [947, 367] width 296 height 45
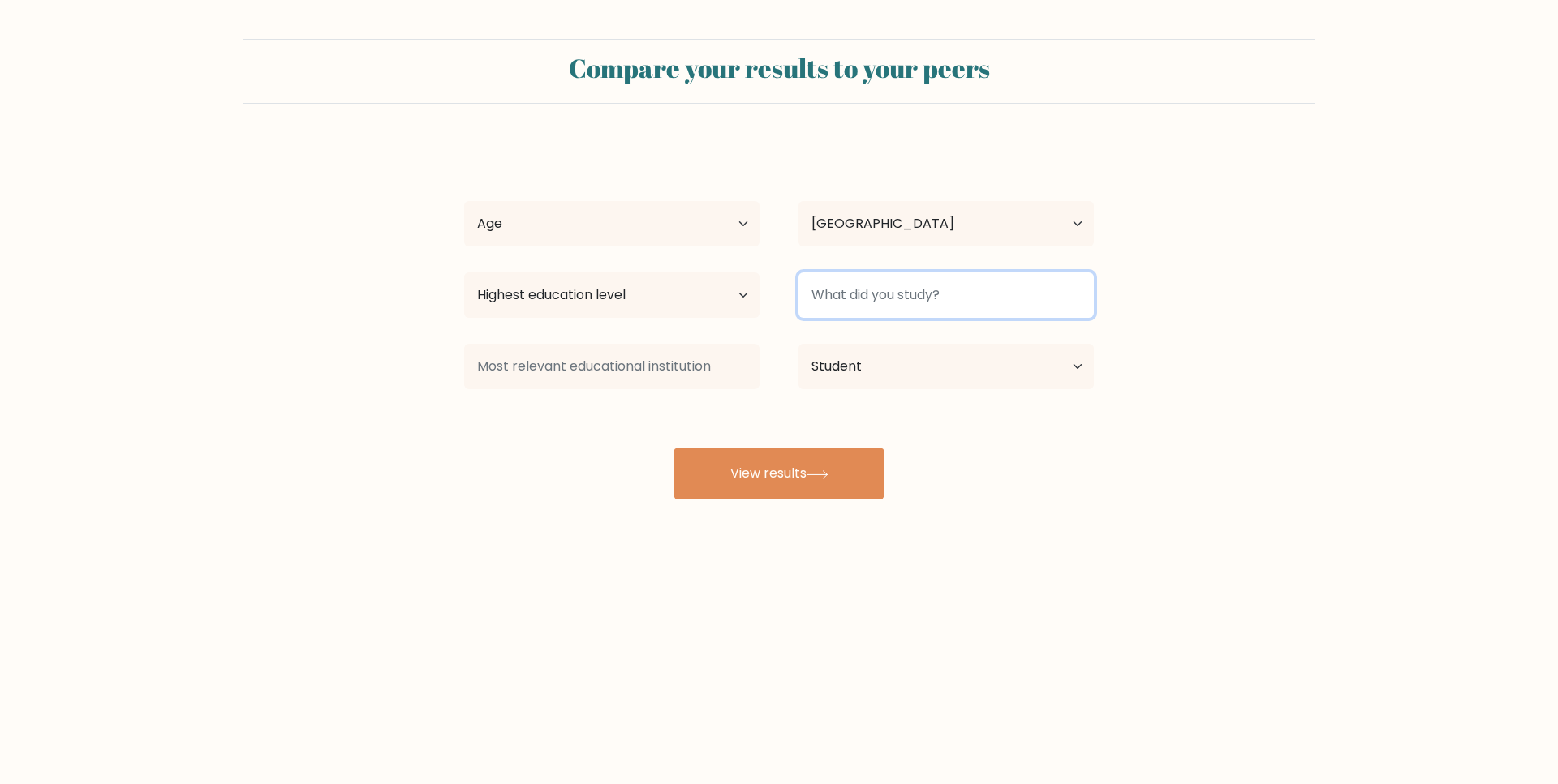
click at [907, 282] on input at bounding box center [947, 295] width 296 height 45
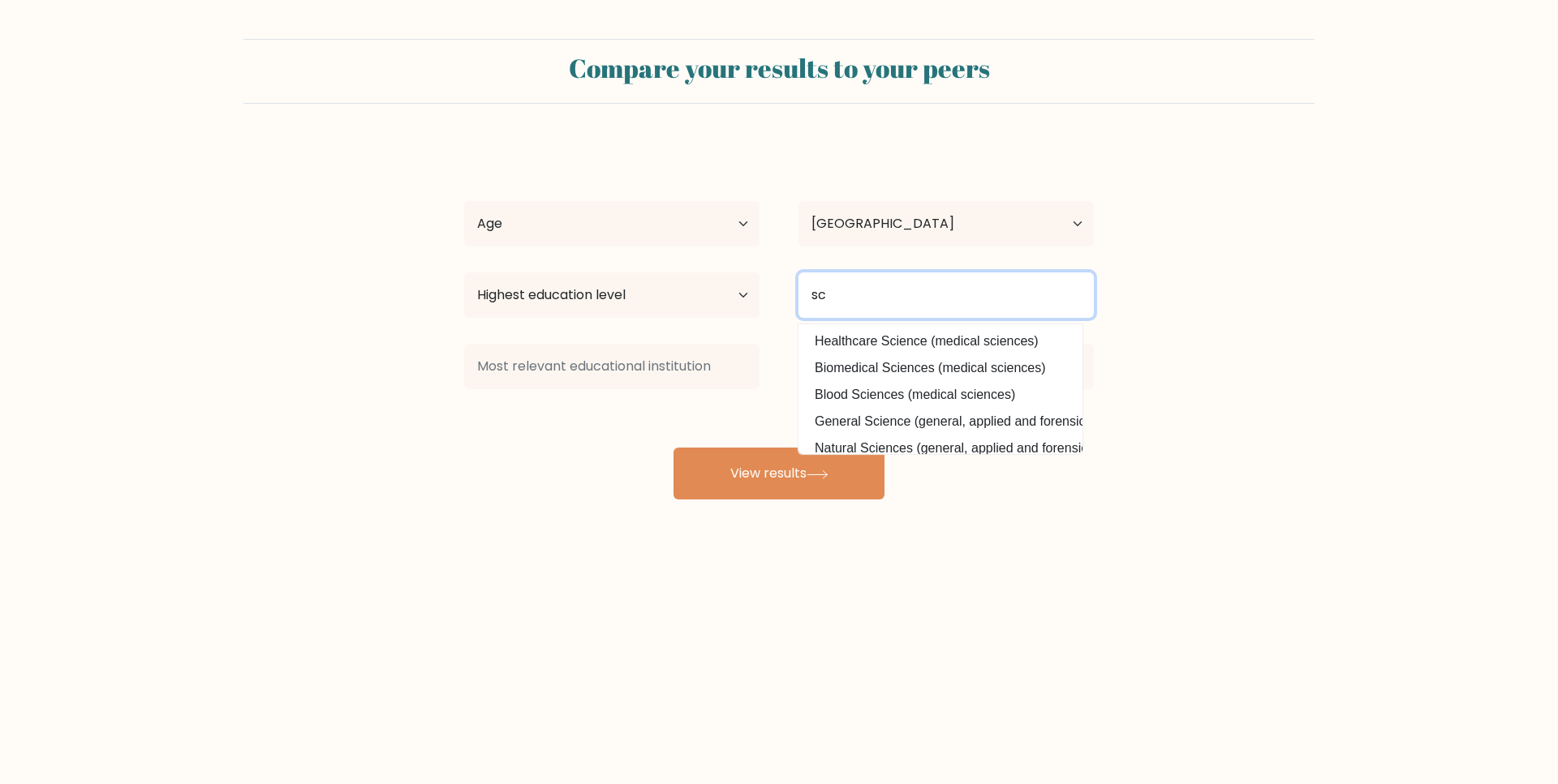
type input "s"
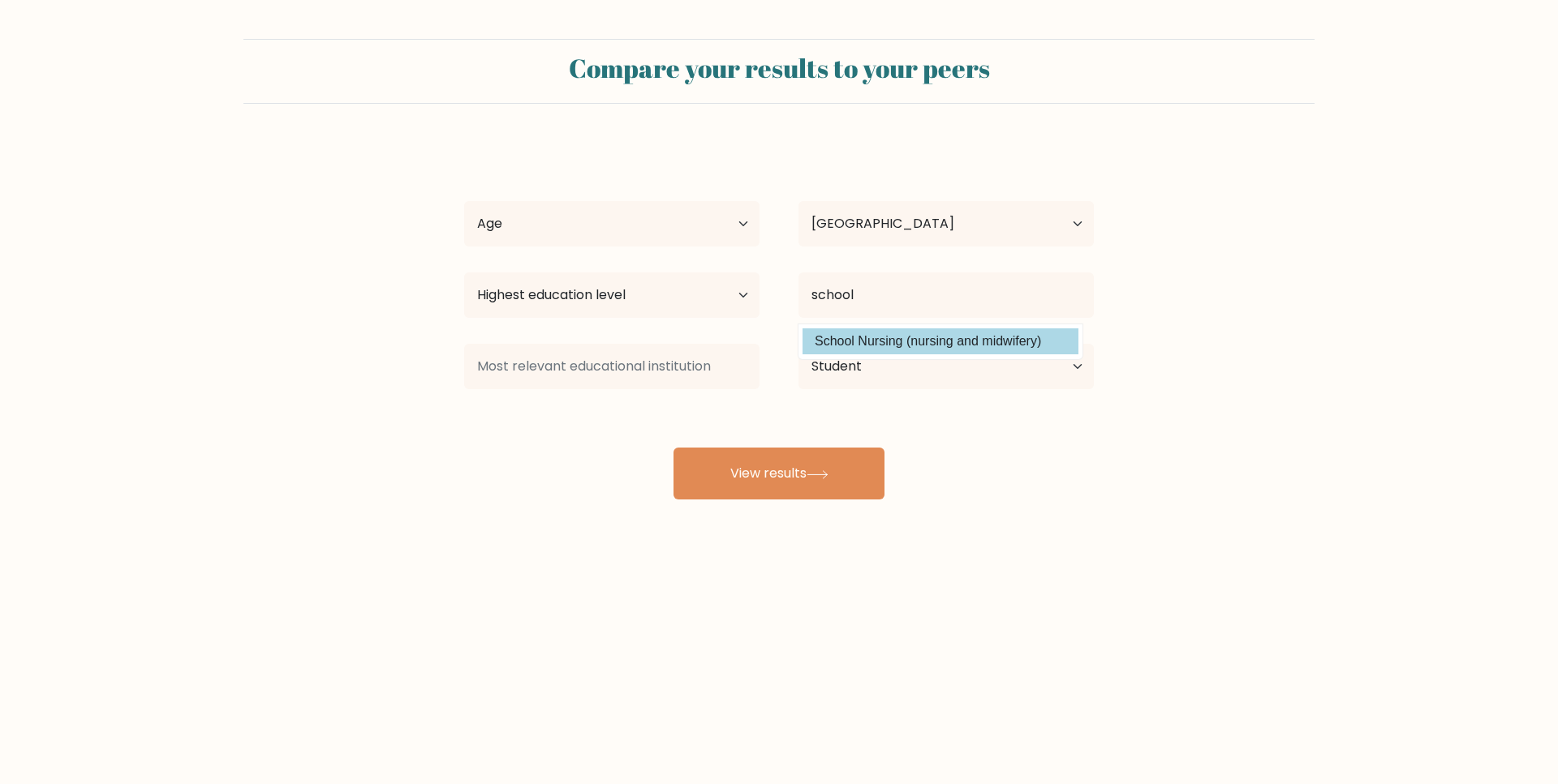
click at [1006, 353] on option "School Nursing (nursing and midwifery)" at bounding box center [940, 341] width 275 height 26
click at [600, 394] on div at bounding box center [611, 367] width 334 height 59
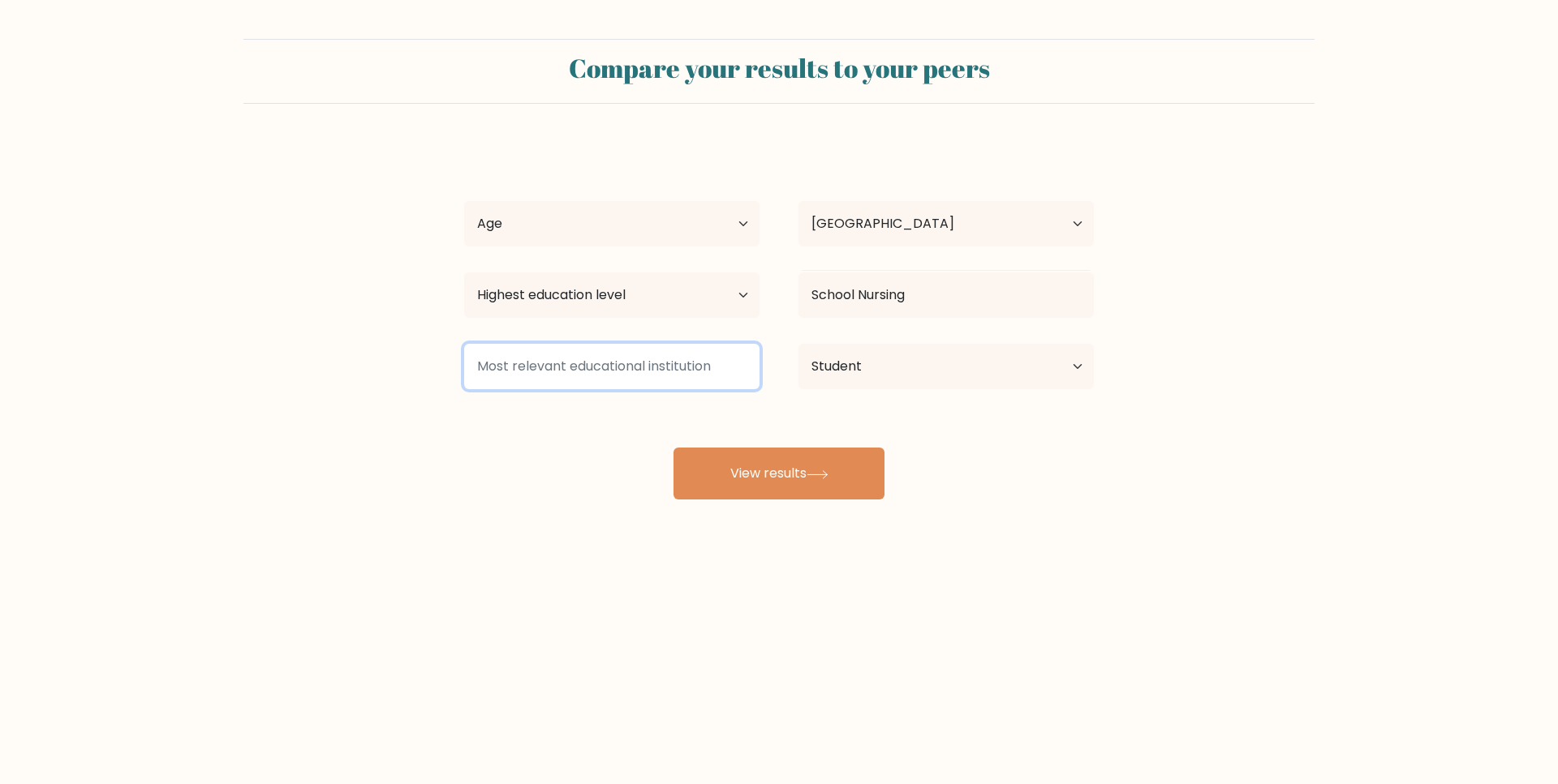
click at [614, 376] on input at bounding box center [612, 367] width 296 height 45
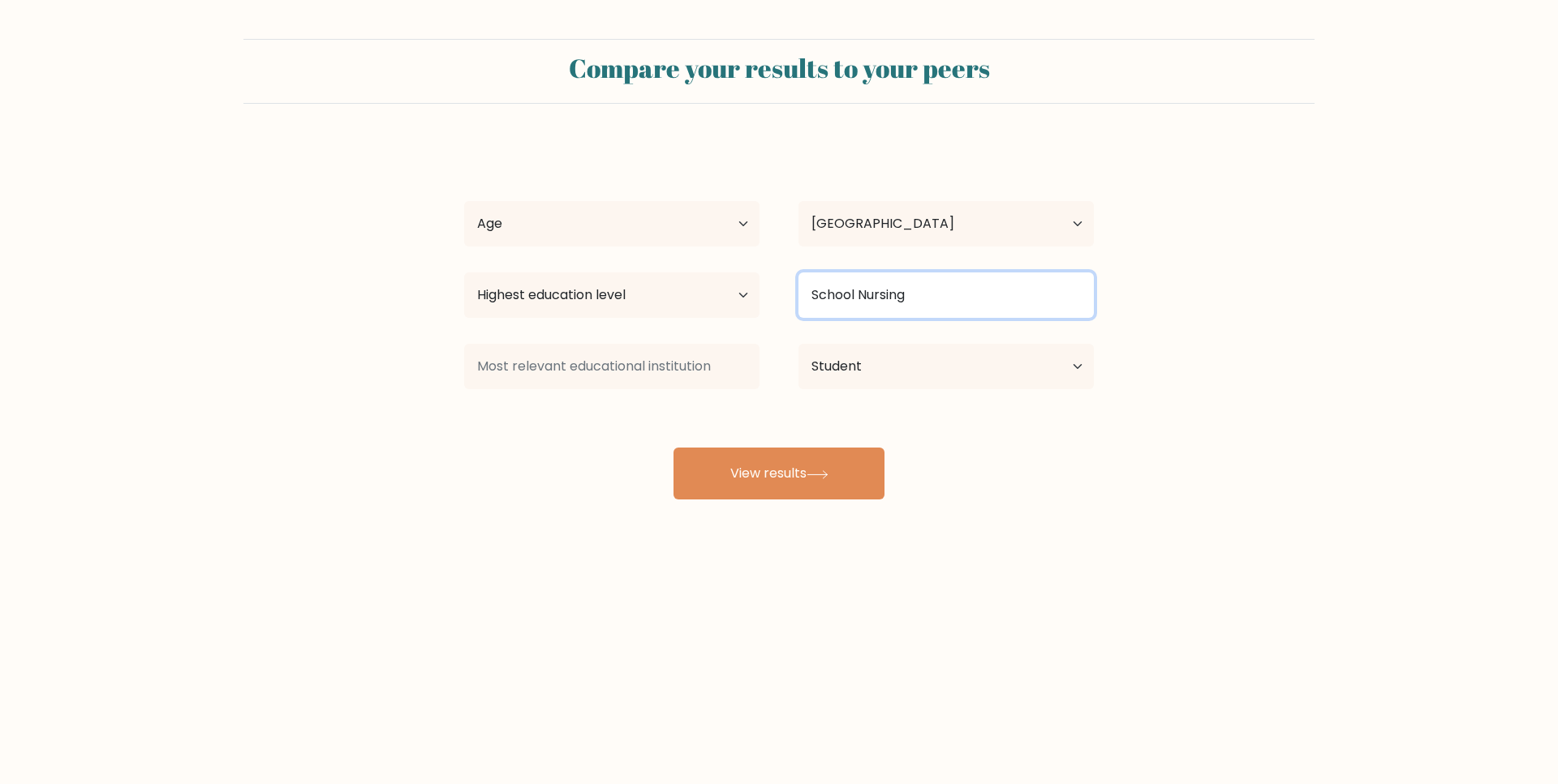
click at [943, 280] on input "School Nursing" at bounding box center [947, 295] width 296 height 45
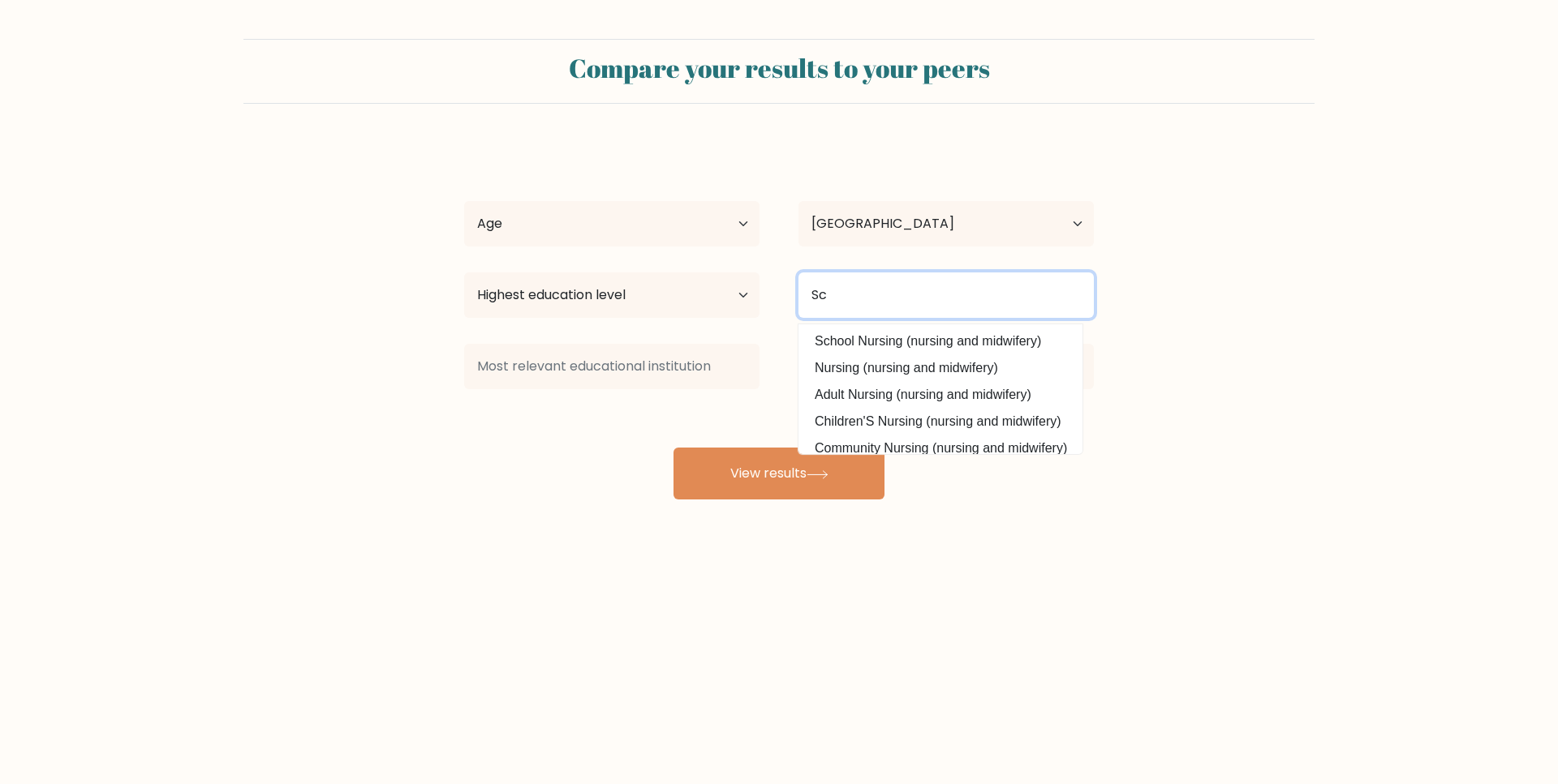
type input "S"
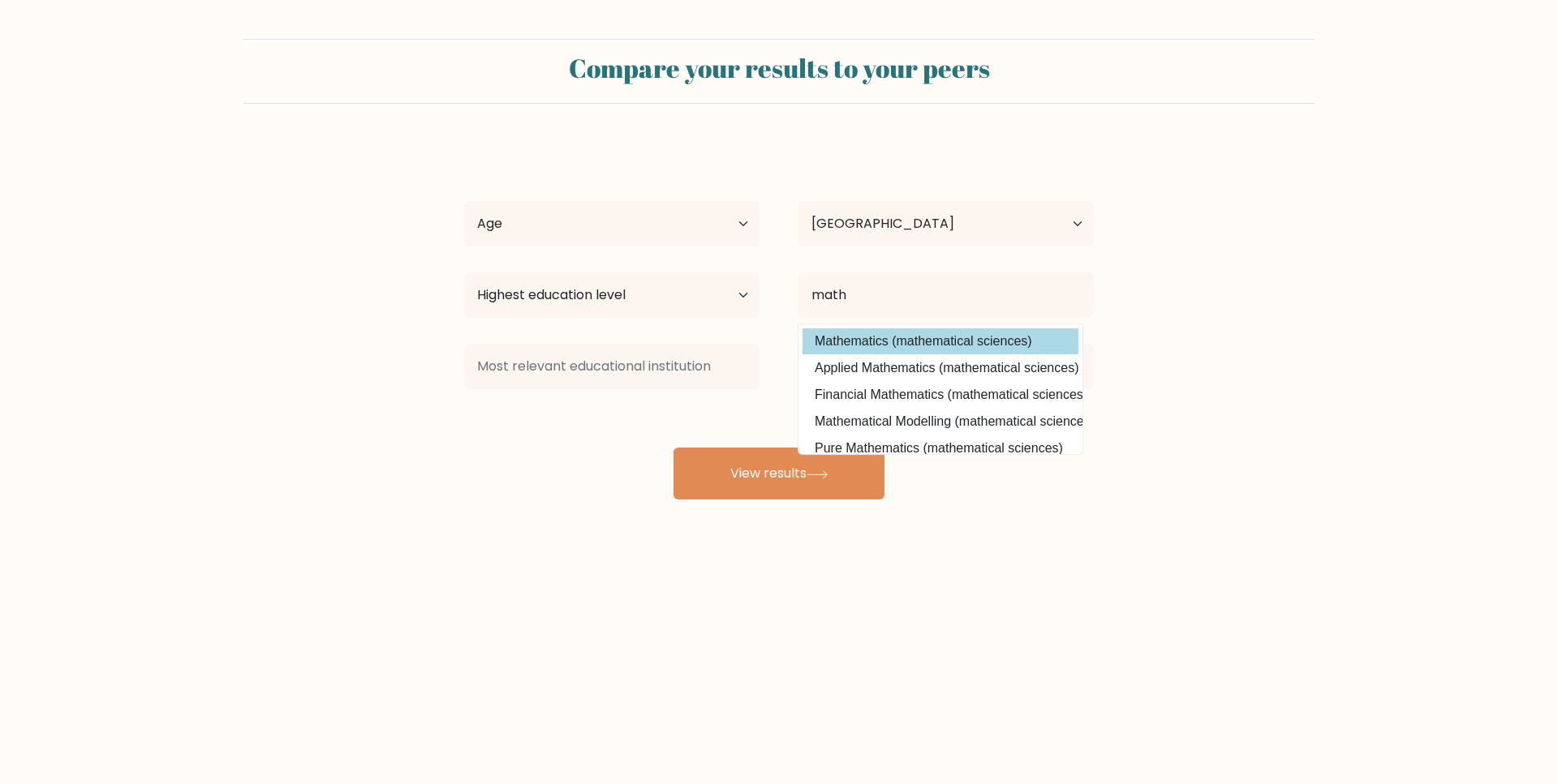
click at [972, 337] on option "Mathematics (mathematical sciences)" at bounding box center [940, 341] width 275 height 26
type input "Mathematics"
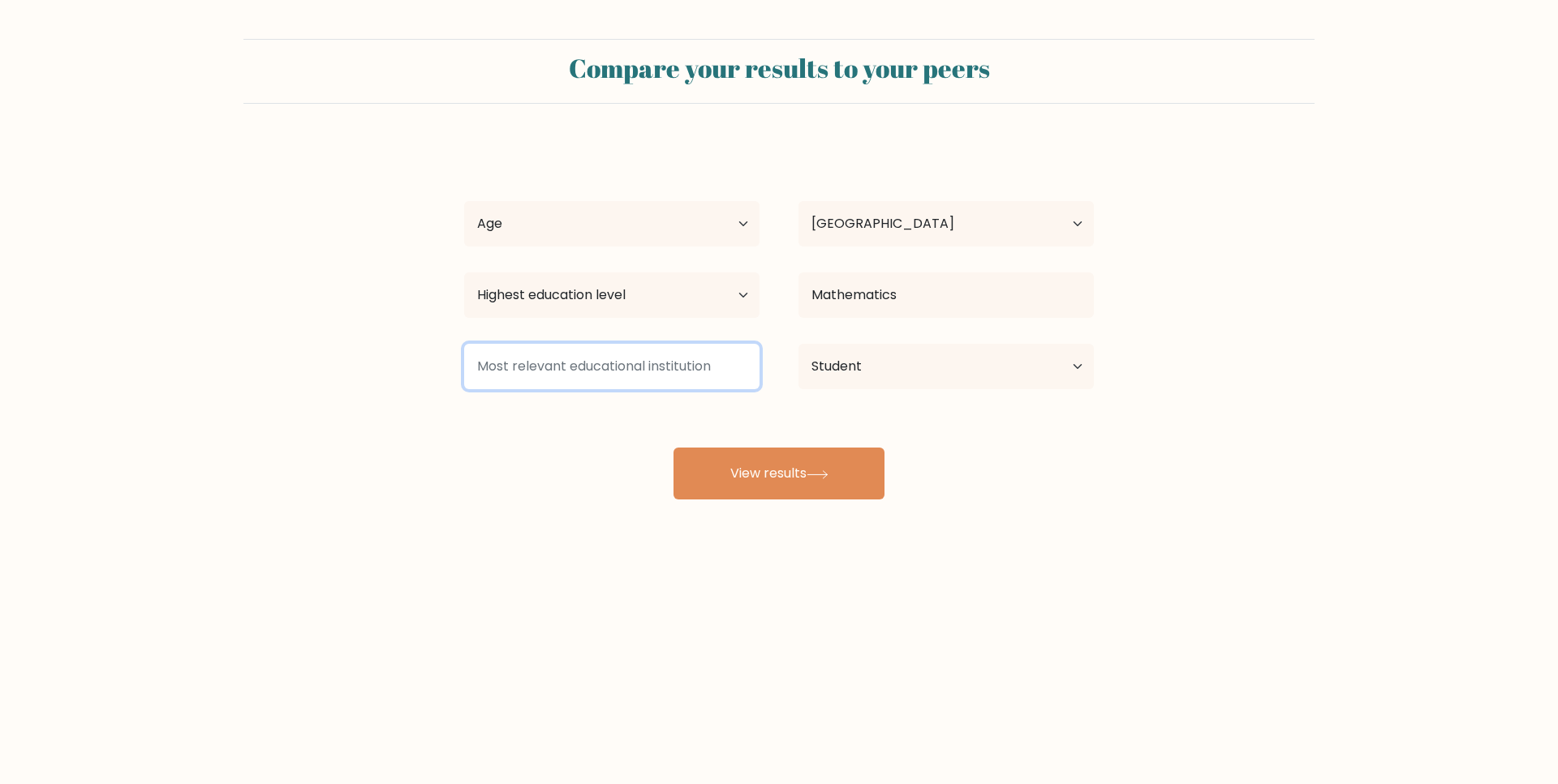
click at [616, 362] on input at bounding box center [612, 367] width 296 height 45
click at [658, 376] on input at bounding box center [612, 367] width 296 height 45
type input "l"
type input "a"
type input "s"
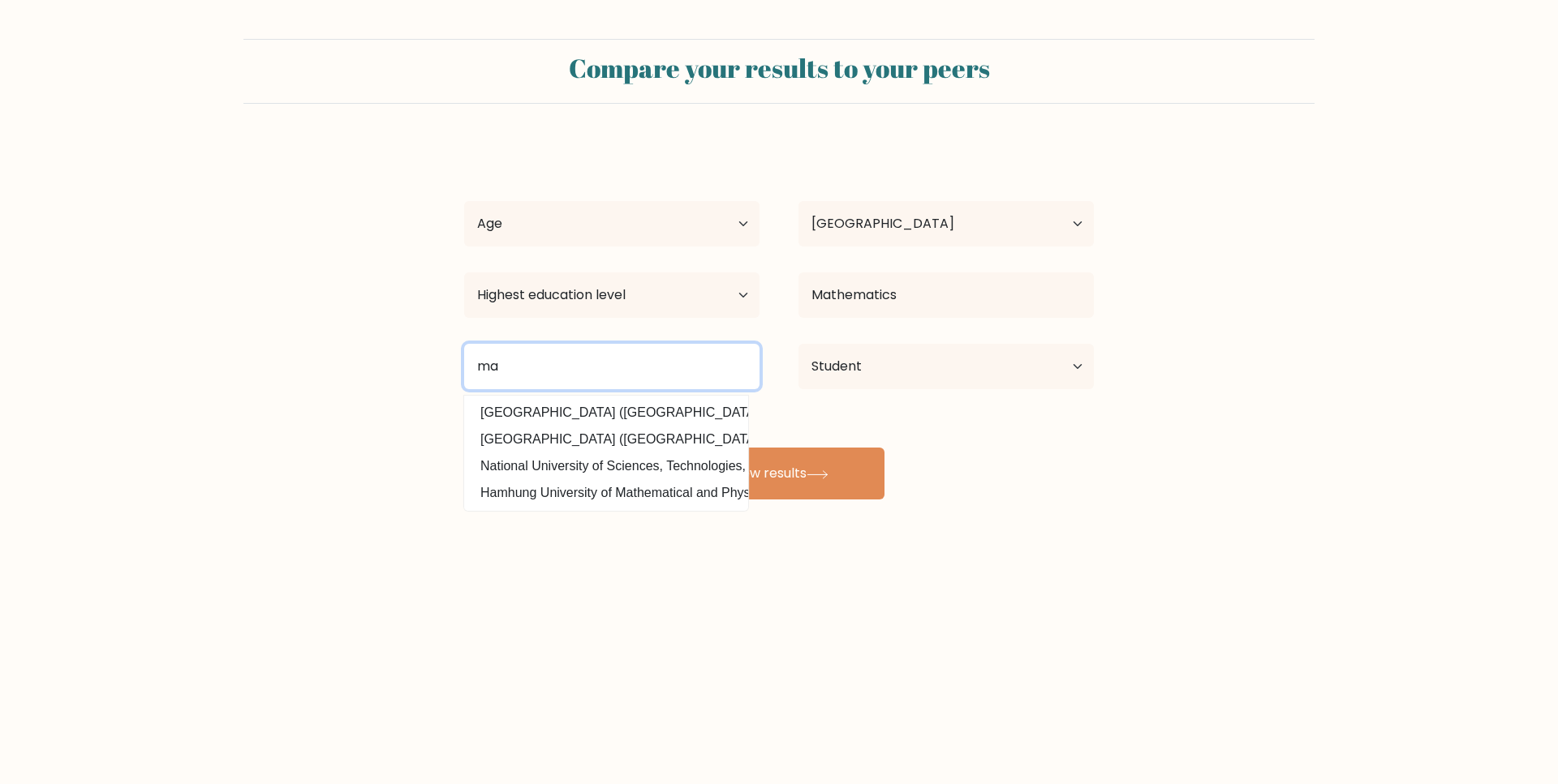
type input "m"
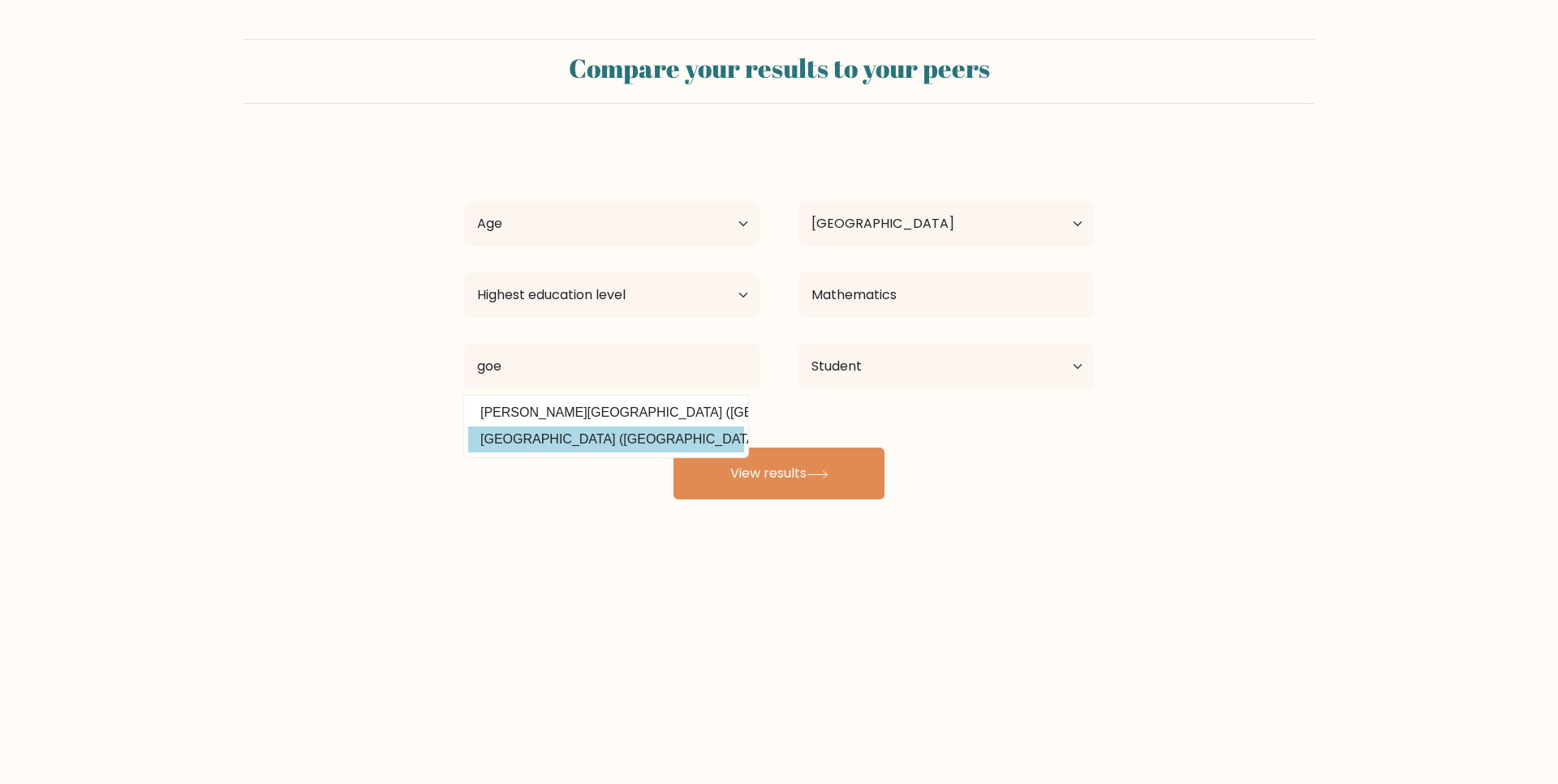
click at [595, 435] on option "Goethe-Universität Frankfurt am Main (Germany)" at bounding box center [606, 439] width 275 height 26
type input "[GEOGRAPHIC_DATA]"
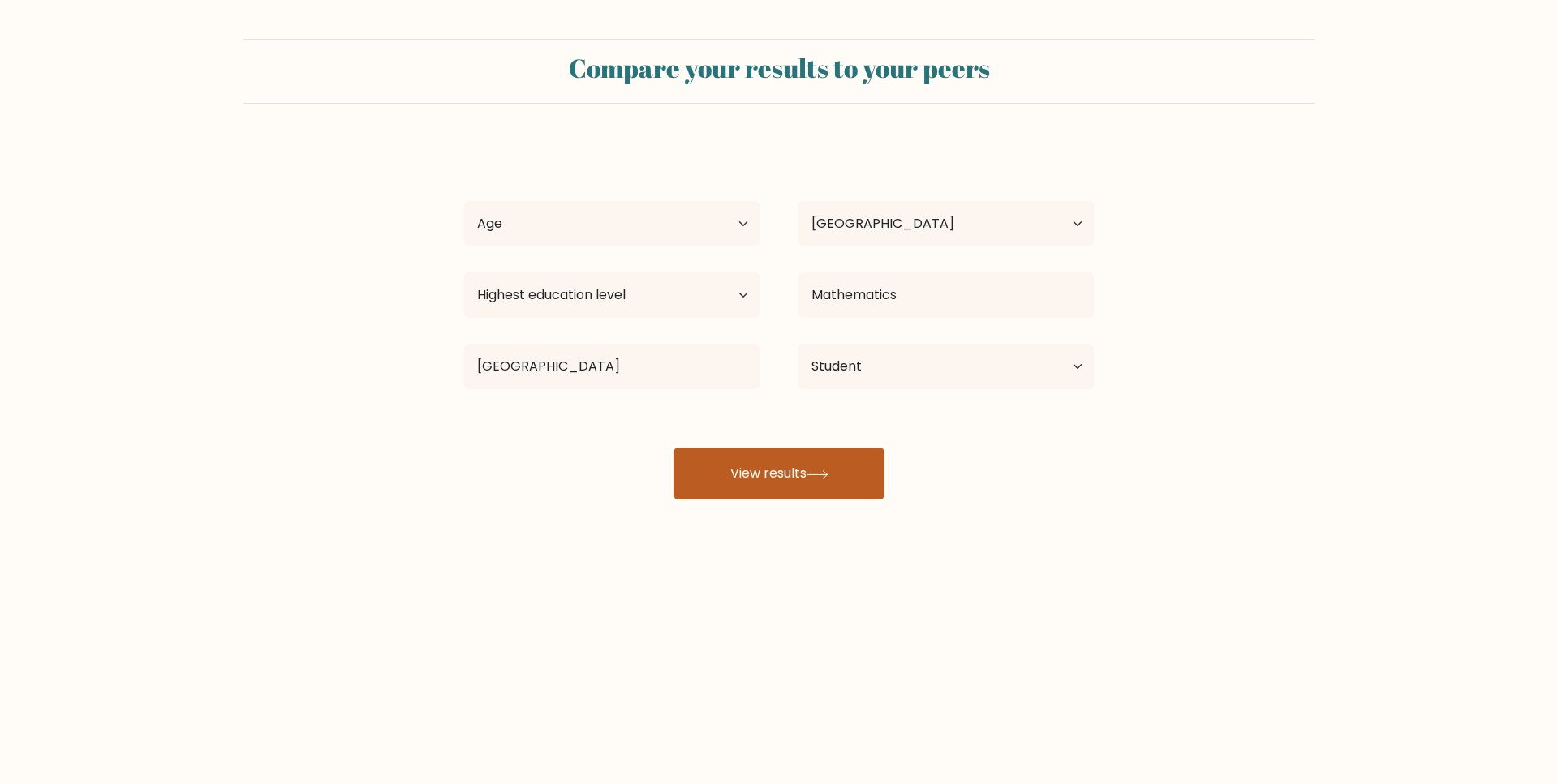
click at [743, 465] on button "View results" at bounding box center [779, 473] width 211 height 52
click at [570, 211] on select "Age Under 18 years old 18-24 years old 25-34 years old 35-44 years old 45-54 ye…" at bounding box center [612, 224] width 296 height 45
select select "min_18"
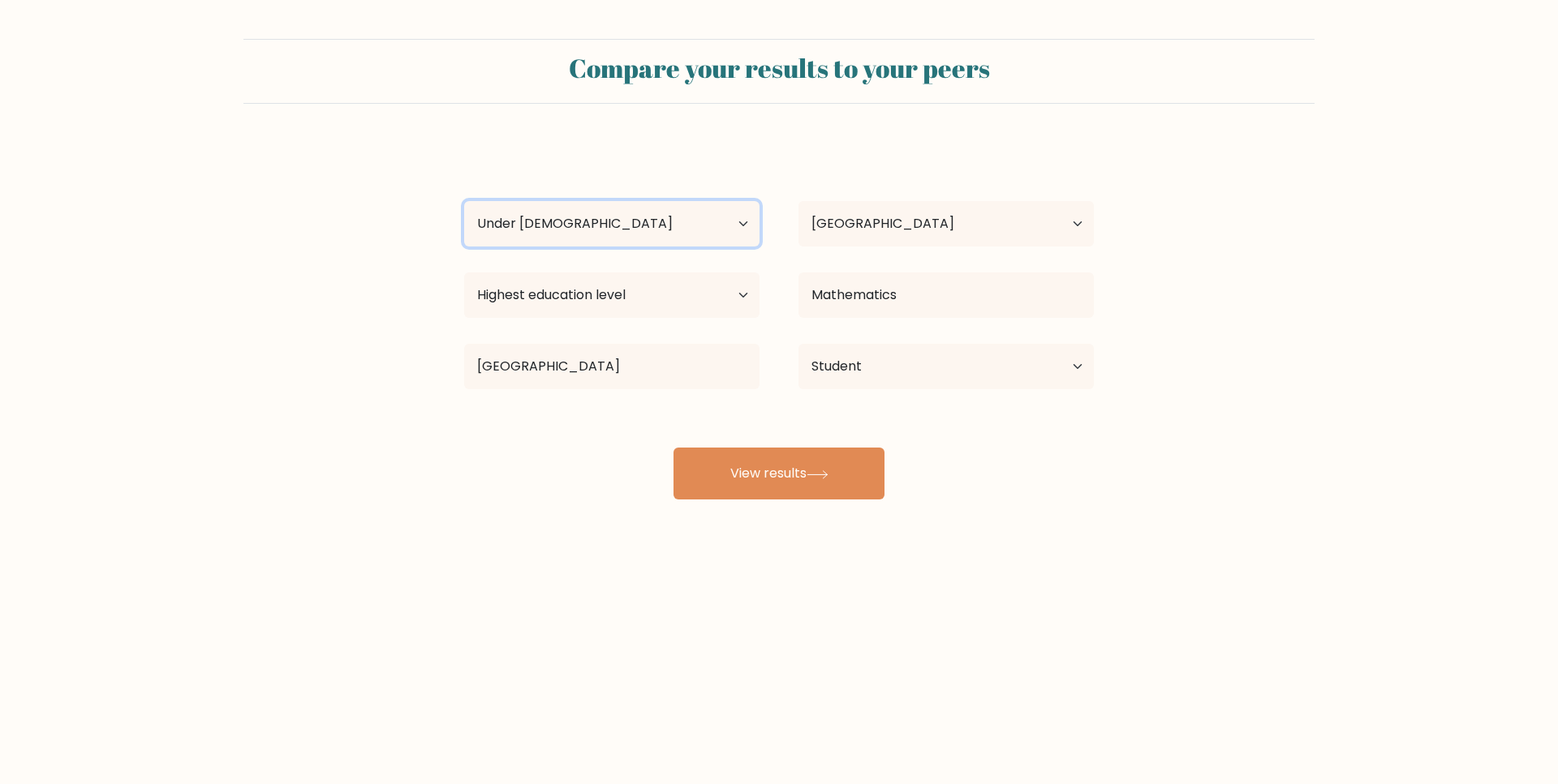
click at [464, 201] on select "Age Under 18 years old 18-24 years old 25-34 years old 35-44 years old 45-54 ye…" at bounding box center [612, 224] width 296 height 45
click at [781, 482] on button "View results" at bounding box center [779, 473] width 211 height 52
click at [663, 285] on select "Highest education level No schooling Primary Lower Secondary Upper Secondary Oc…" at bounding box center [612, 295] width 296 height 45
click at [464, 273] on select "Highest education level No schooling Primary Lower Secondary Upper Secondary Oc…" at bounding box center [612, 295] width 296 height 45
click at [642, 289] on select "Highest education level No schooling Primary Lower Secondary Upper Secondary Oc…" at bounding box center [612, 295] width 296 height 45
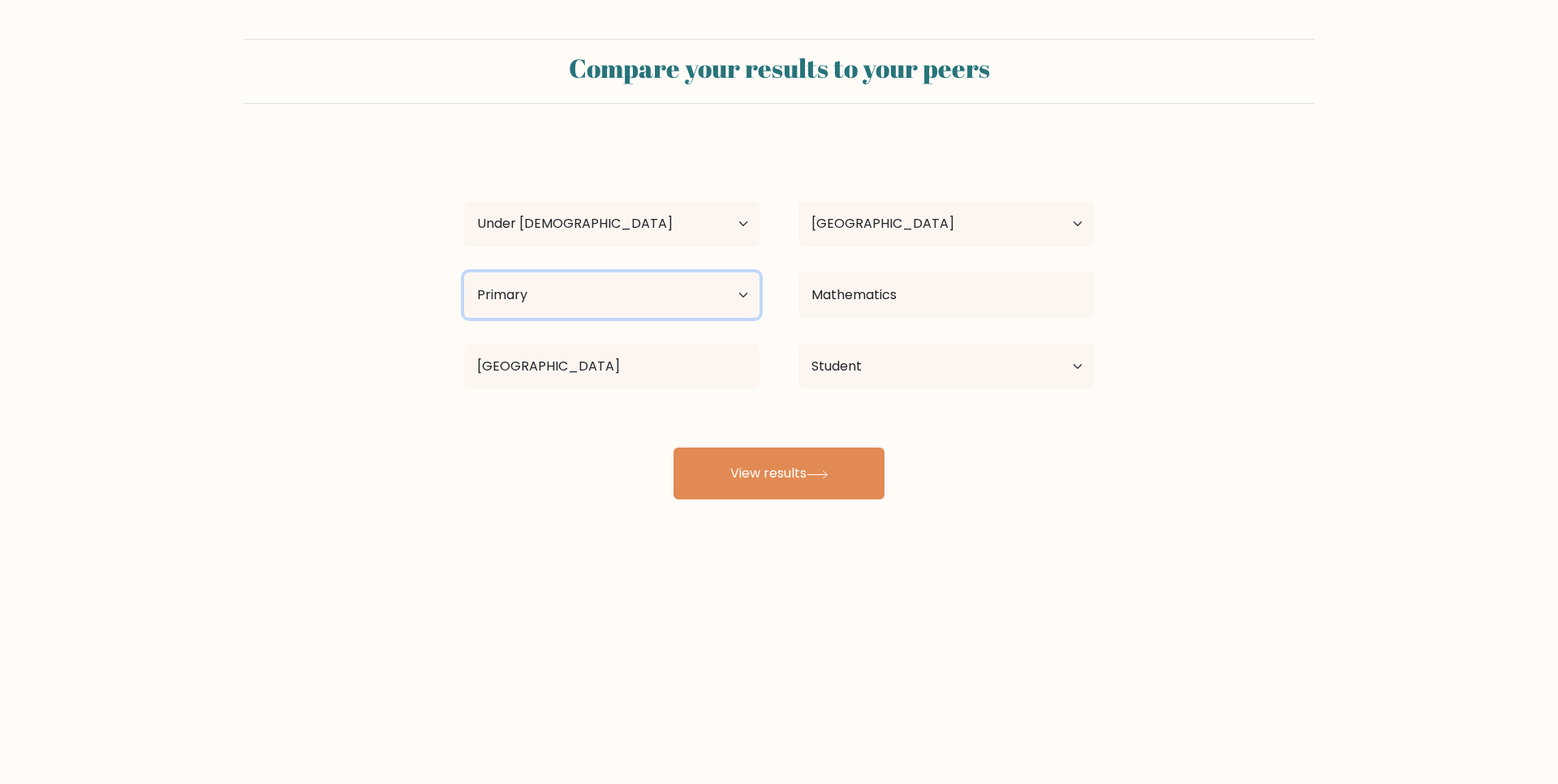
select select "lower_secondary"
click at [464, 273] on select "Highest education level No schooling Primary Lower Secondary Upper Secondary Oc…" at bounding box center [612, 295] width 296 height 45
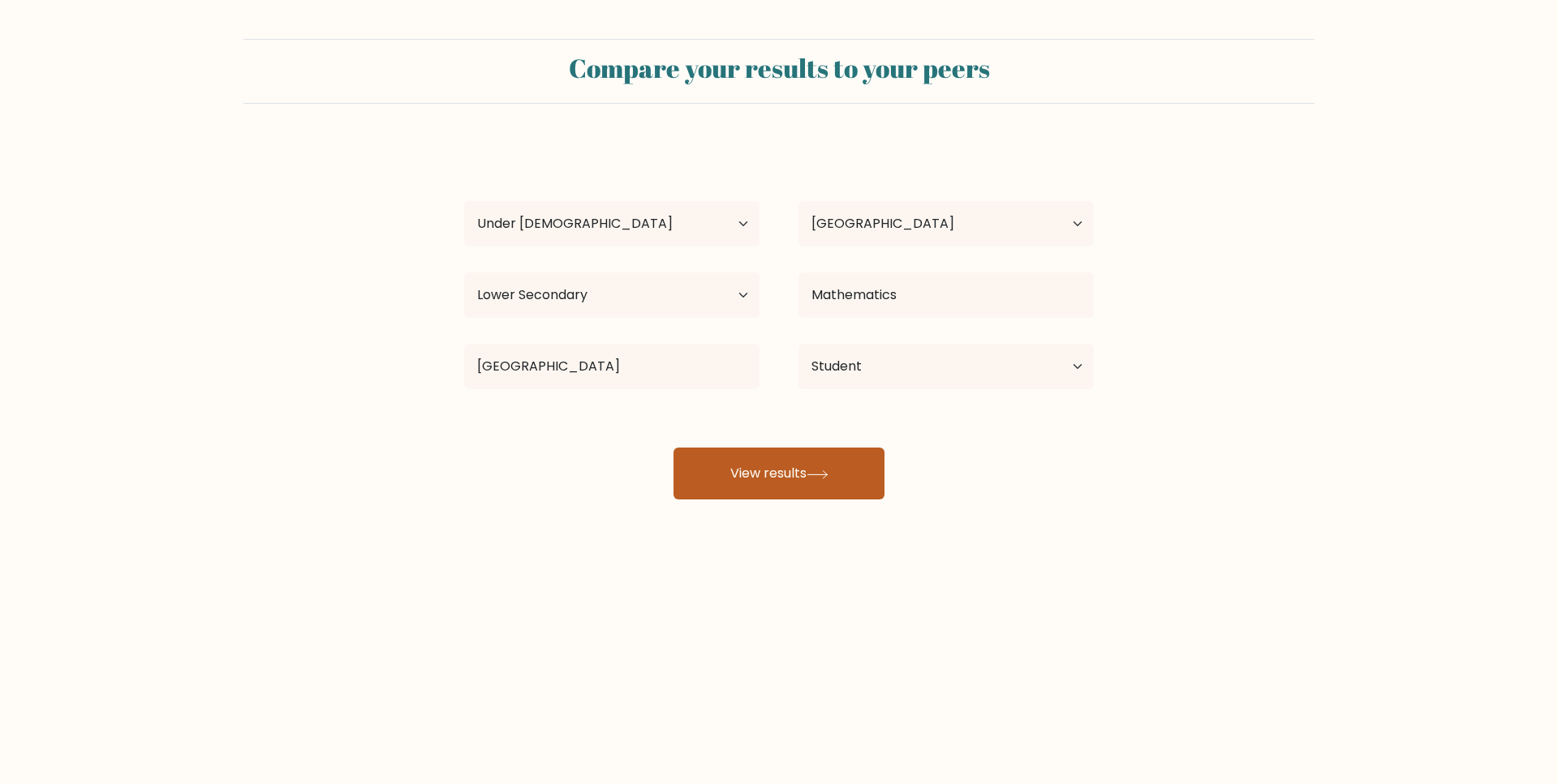
click at [716, 450] on button "View results" at bounding box center [779, 473] width 211 height 52
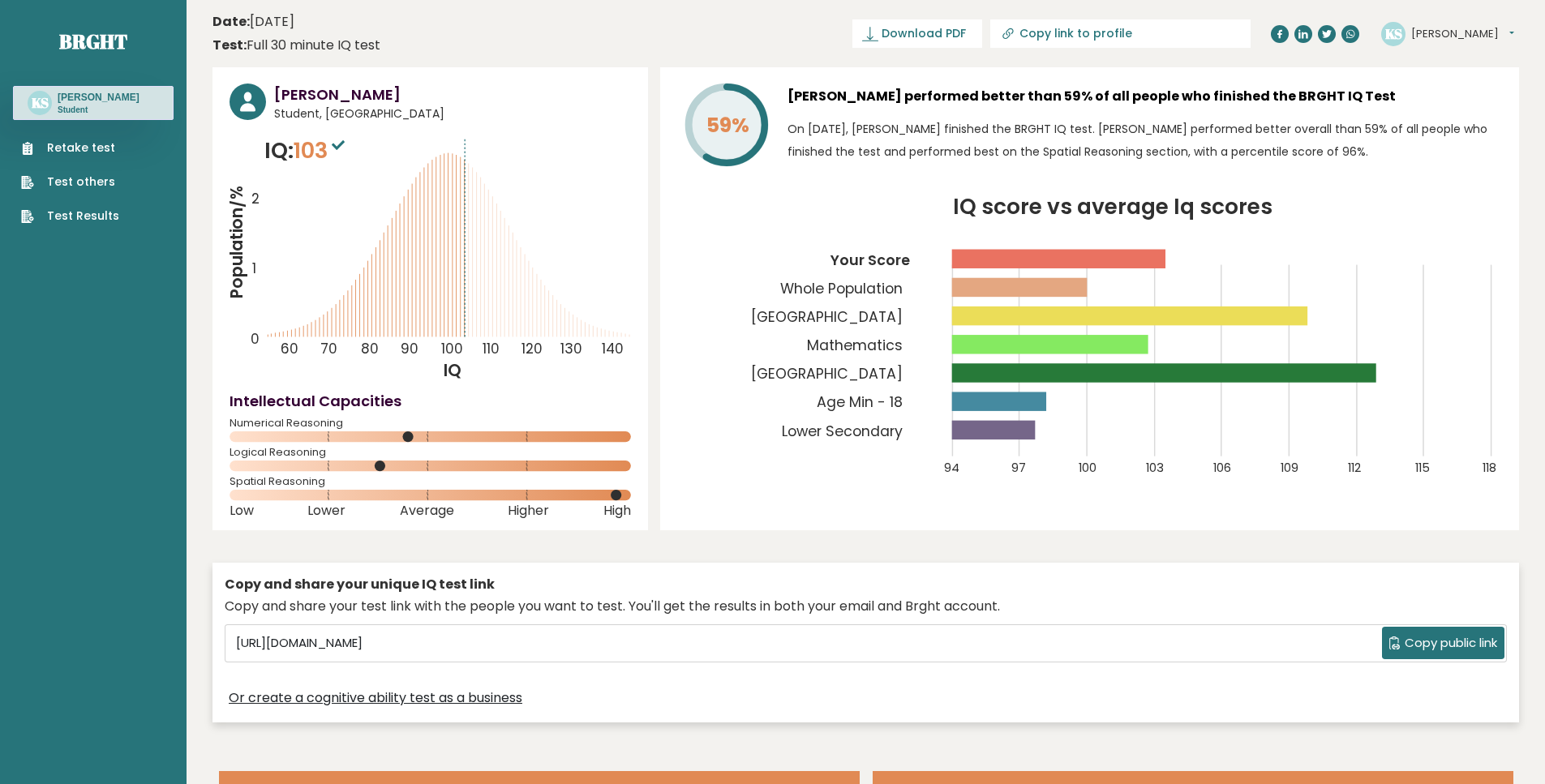
click at [326, 169] on icon "Population/% IQ 0 1 2 60 70 80 90 100 110 120 130 140" at bounding box center [430, 258] width 401 height 248
click at [1428, 29] on button "[PERSON_NAME]" at bounding box center [1463, 34] width 103 height 16
click at [1432, 122] on link "Logout" at bounding box center [1453, 126] width 83 height 23
click at [328, 149] on span "103" at bounding box center [322, 150] width 55 height 30
click at [398, 169] on icon "Population/% IQ 0 1 2 60 70 80 90 100 110 120 130 140" at bounding box center [430, 258] width 401 height 248
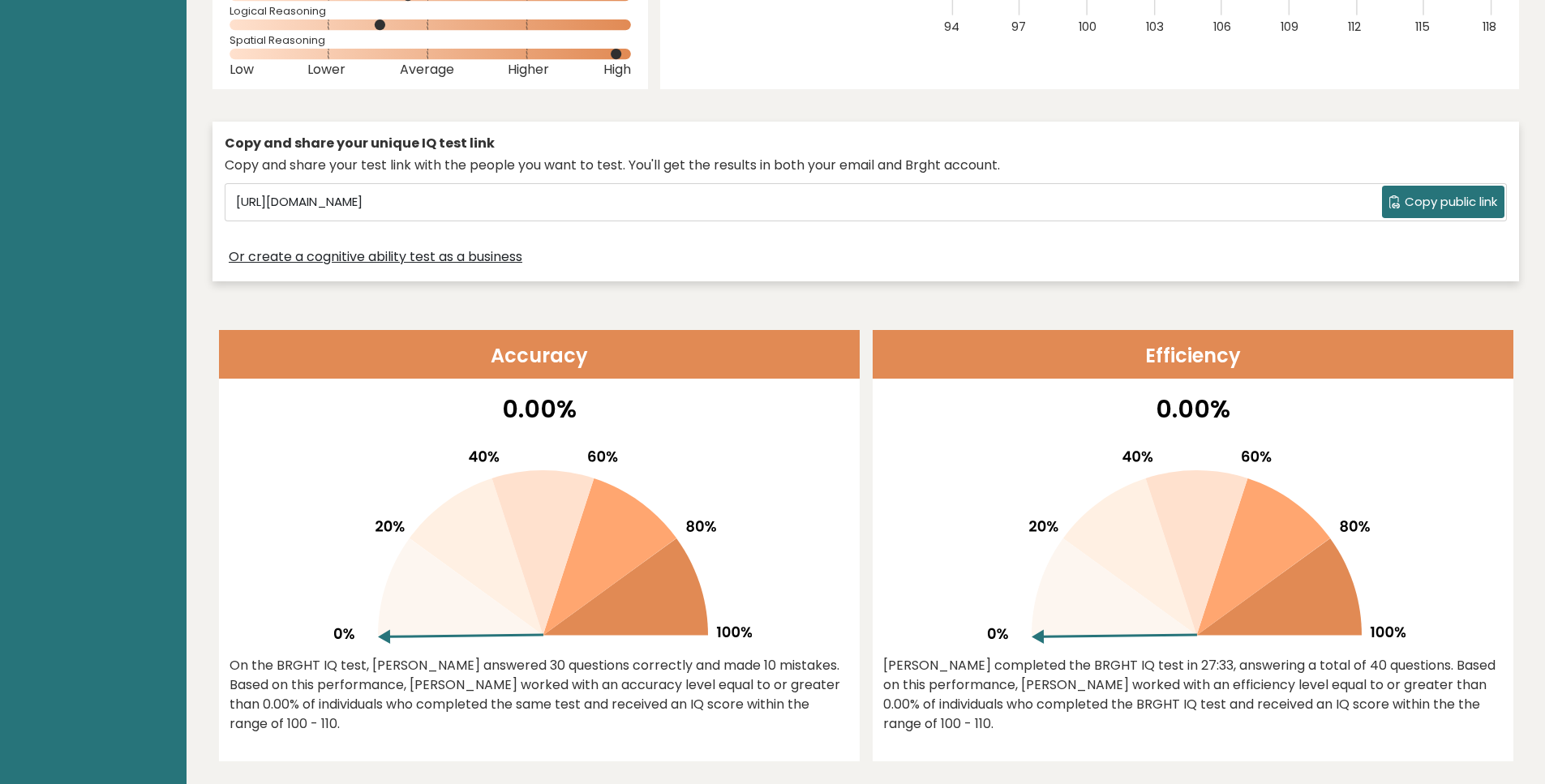
scroll to position [487, 0]
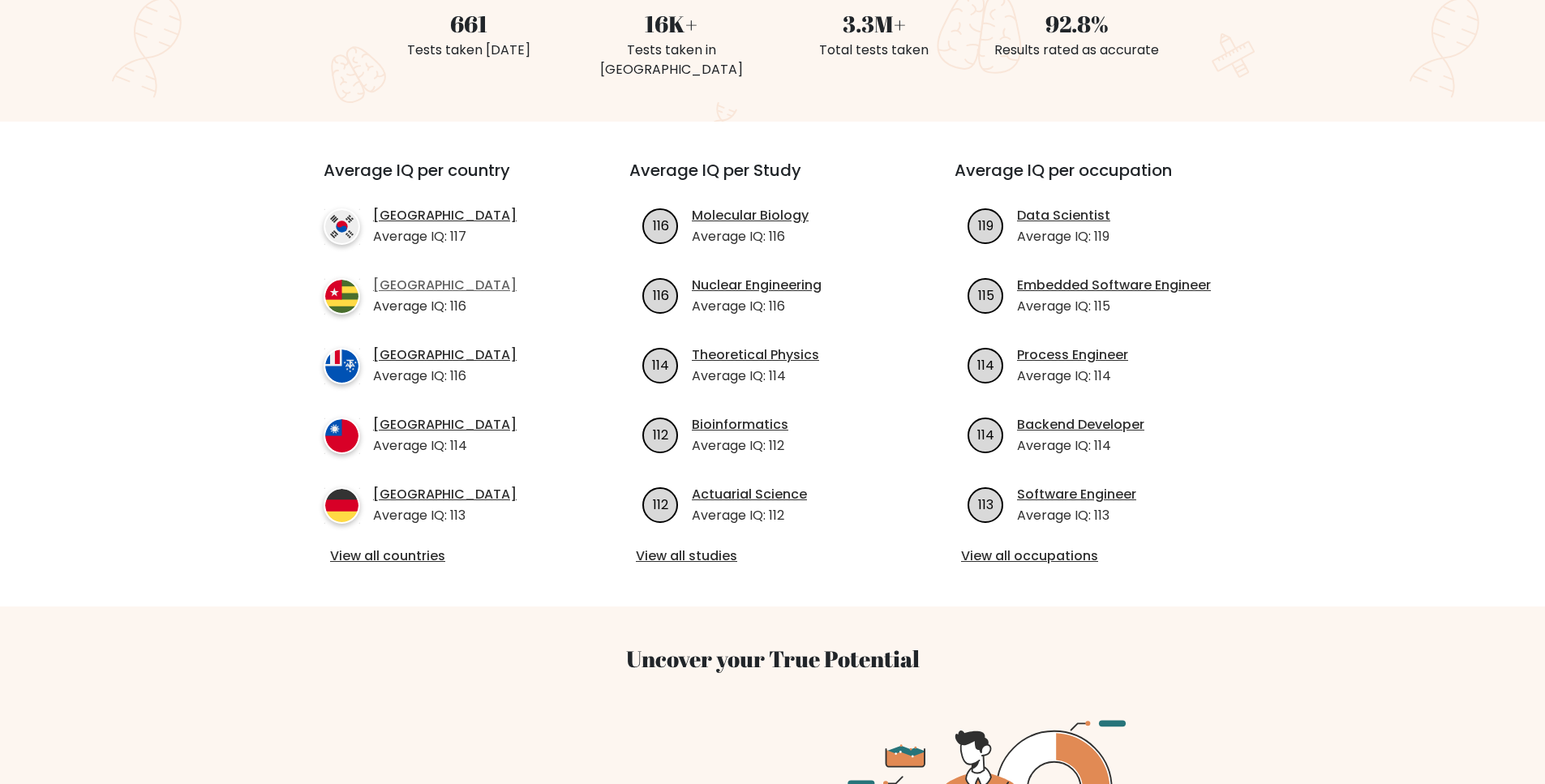
scroll to position [487, 0]
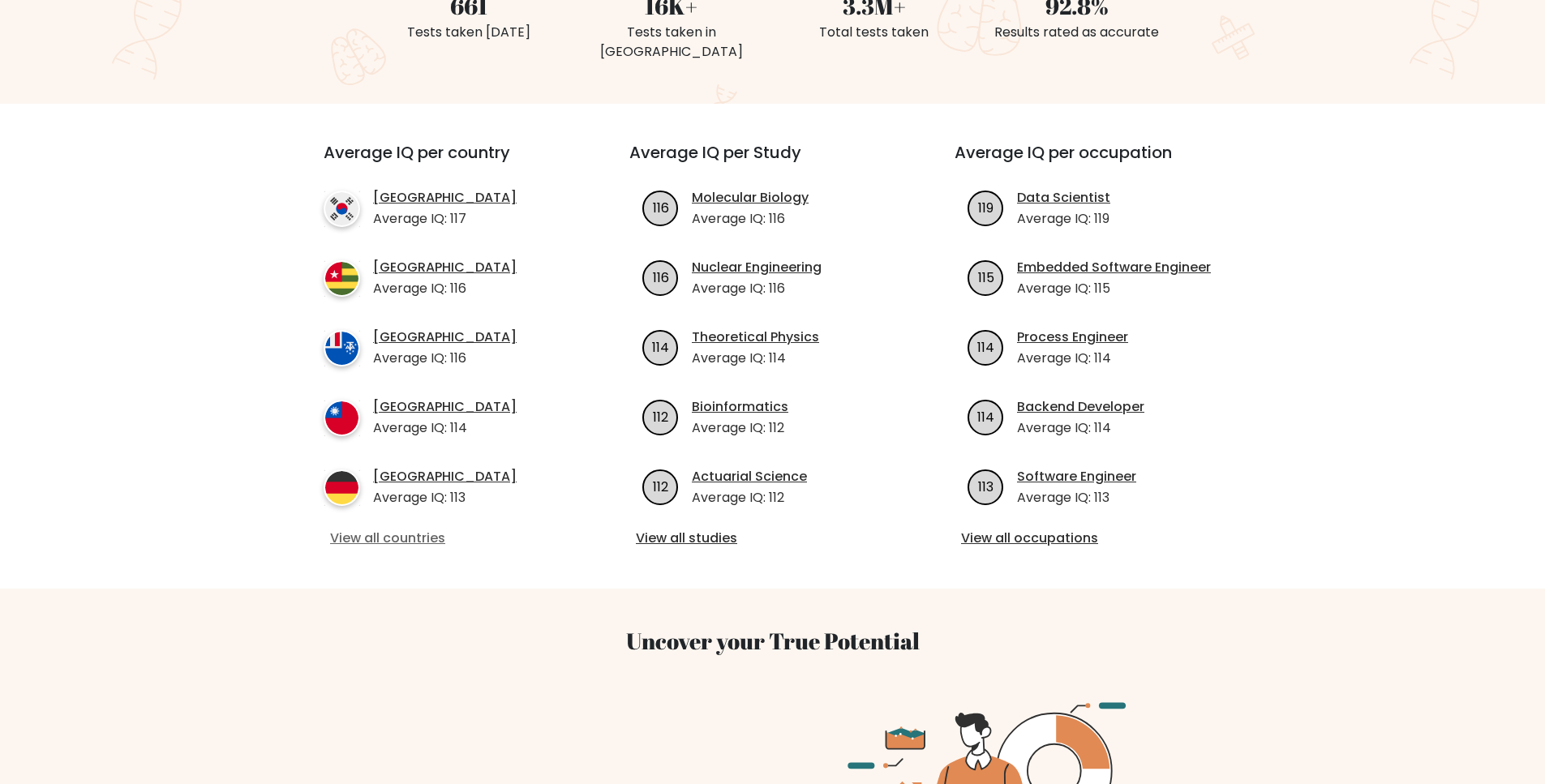
click at [410, 529] on link "View all countries" at bounding box center [447, 538] width 234 height 19
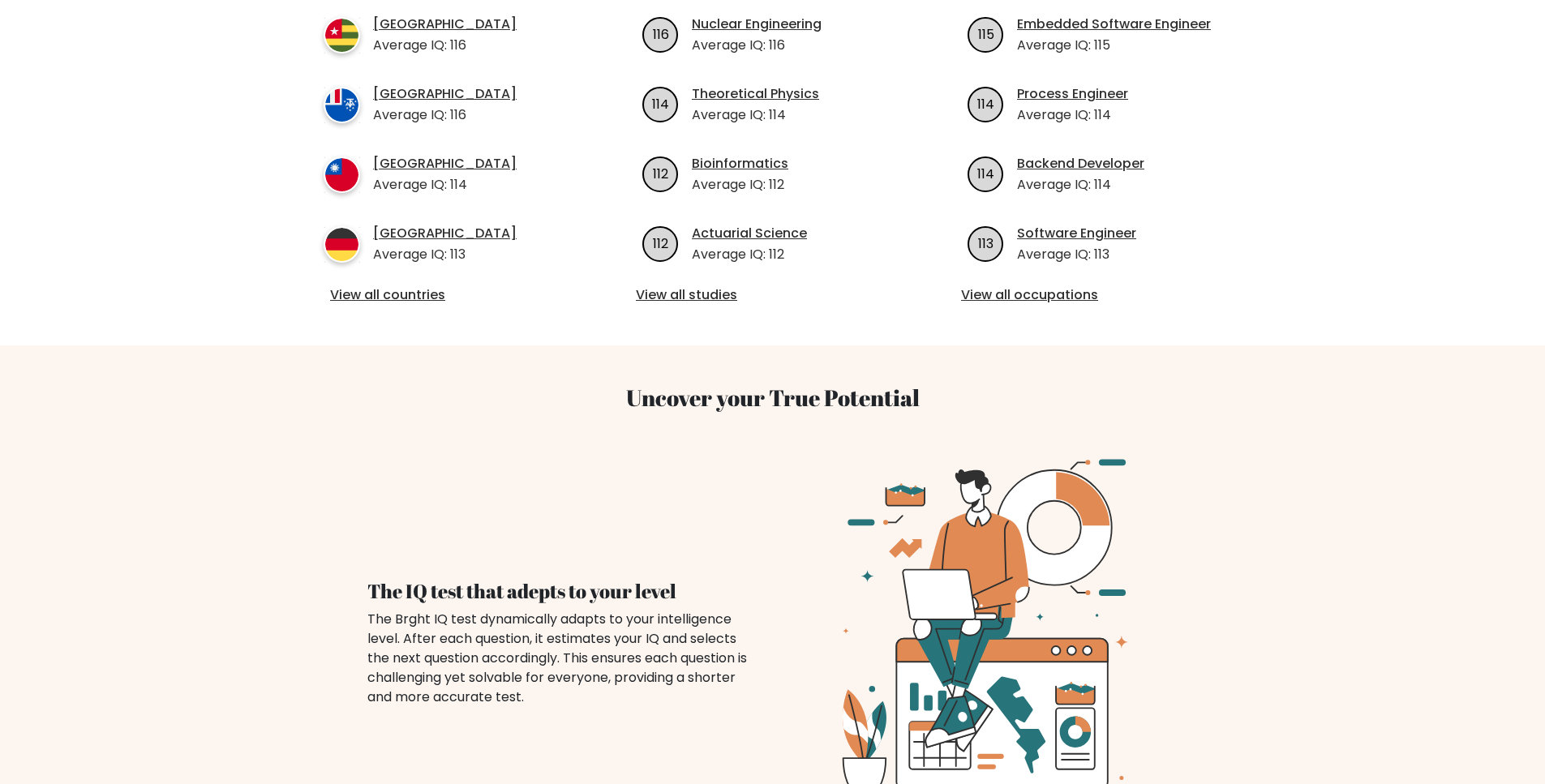
scroll to position [0, 0]
